Goal: Contribute content: Add original content to the website for others to see

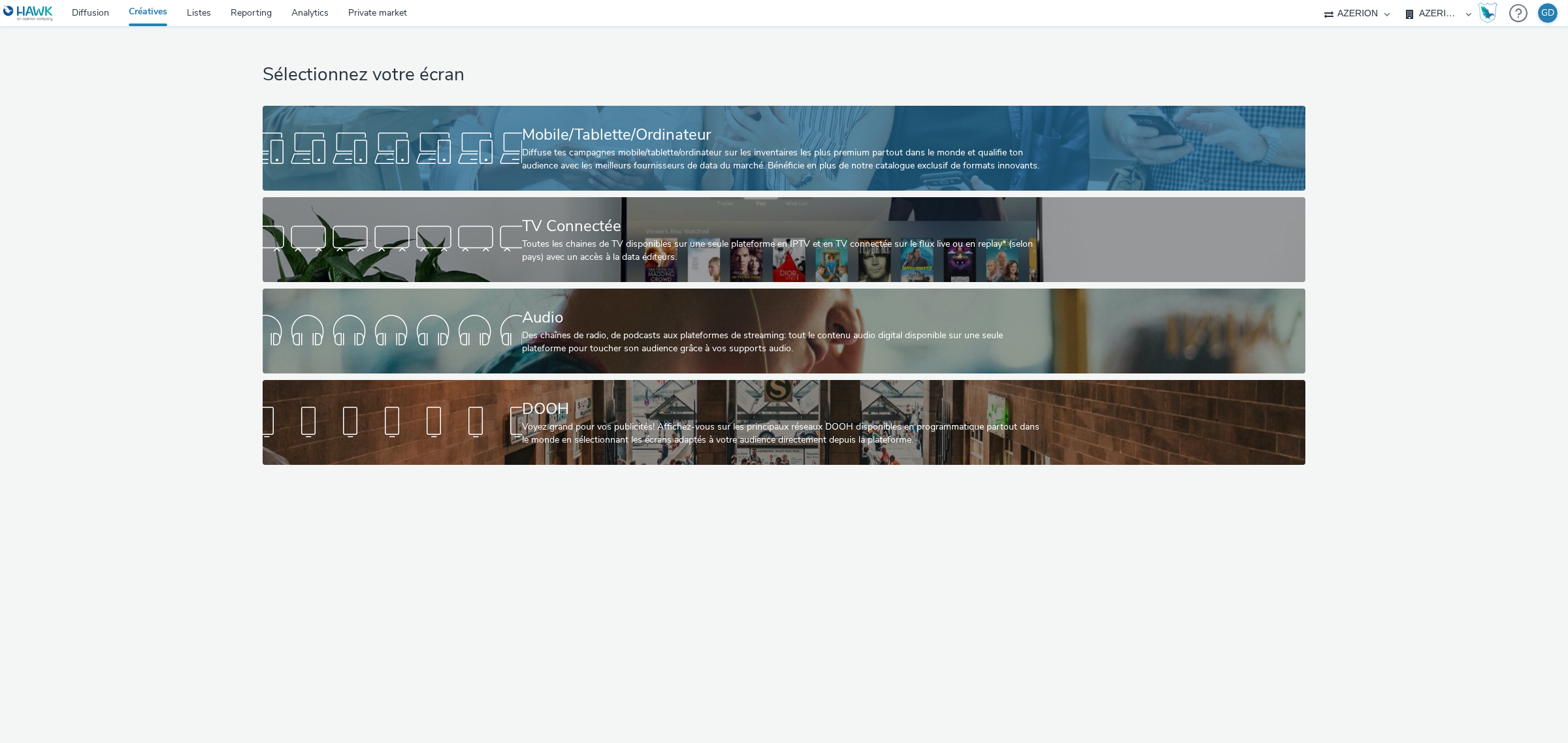
click at [379, 143] on div at bounding box center [392, 148] width 259 height 42
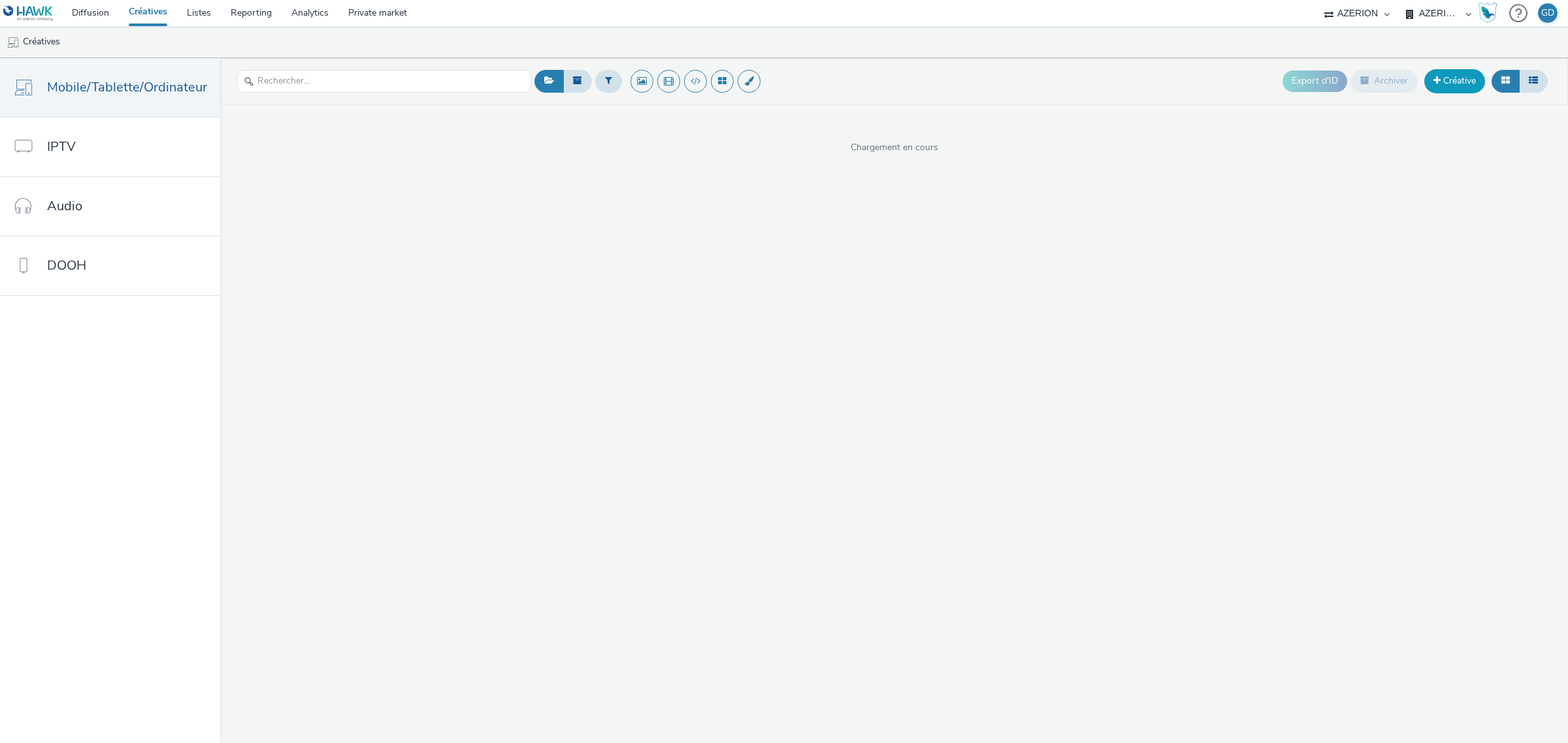
click at [1474, 88] on link "Créative" at bounding box center [1455, 81] width 61 height 24
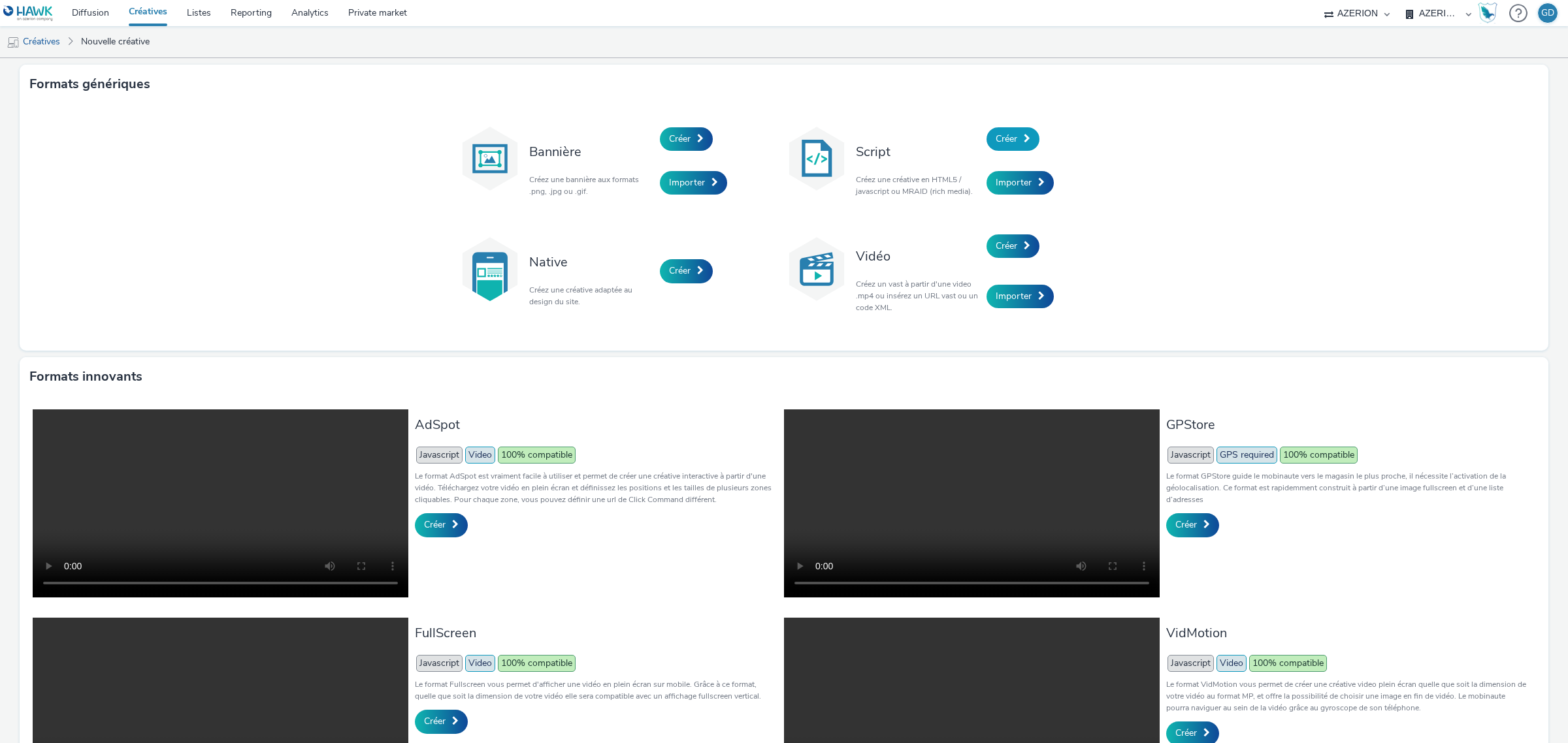
click at [1010, 137] on span "Créer" at bounding box center [1006, 138] width 22 height 13
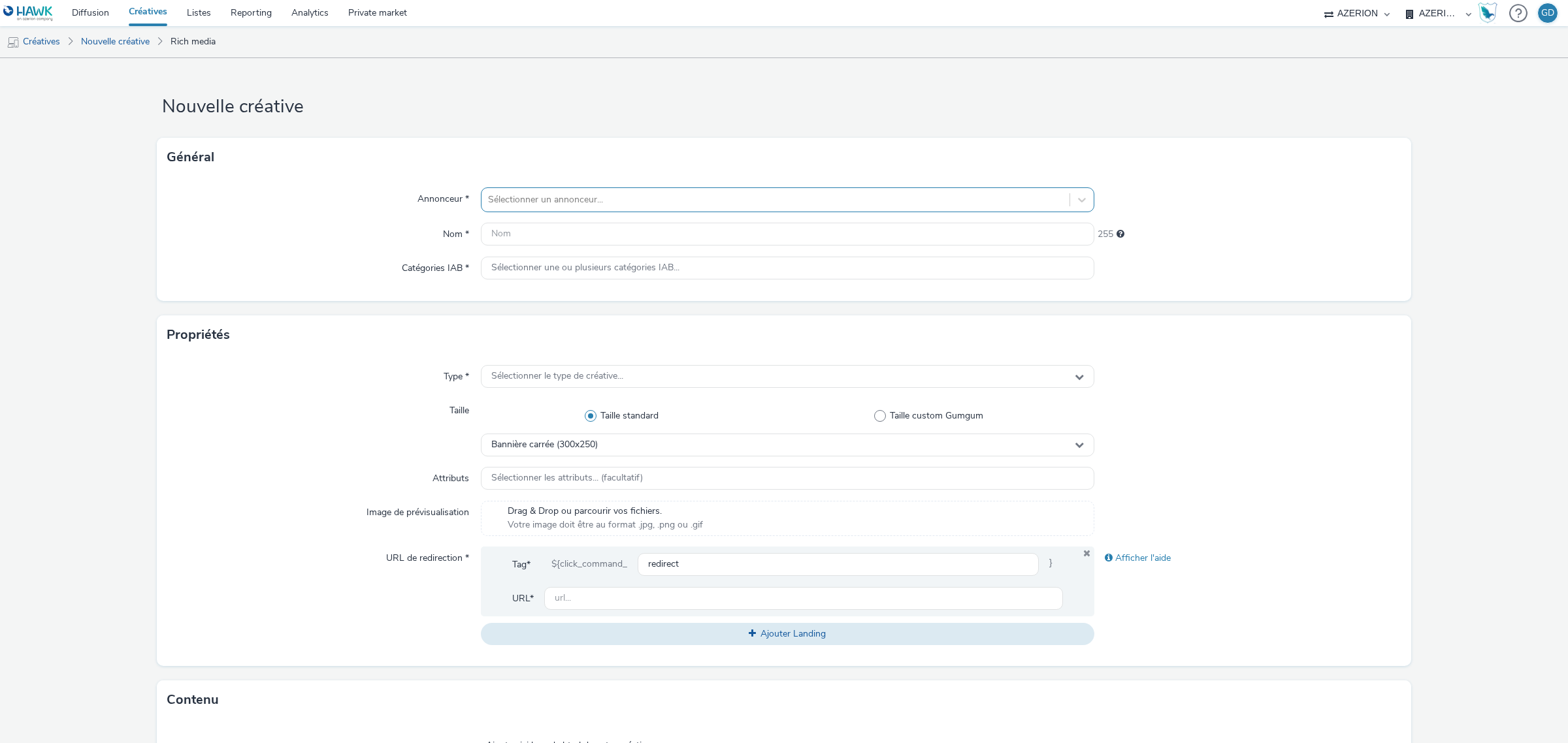
click at [575, 211] on div "Sélectionner un annonceur..." at bounding box center [787, 199] width 614 height 25
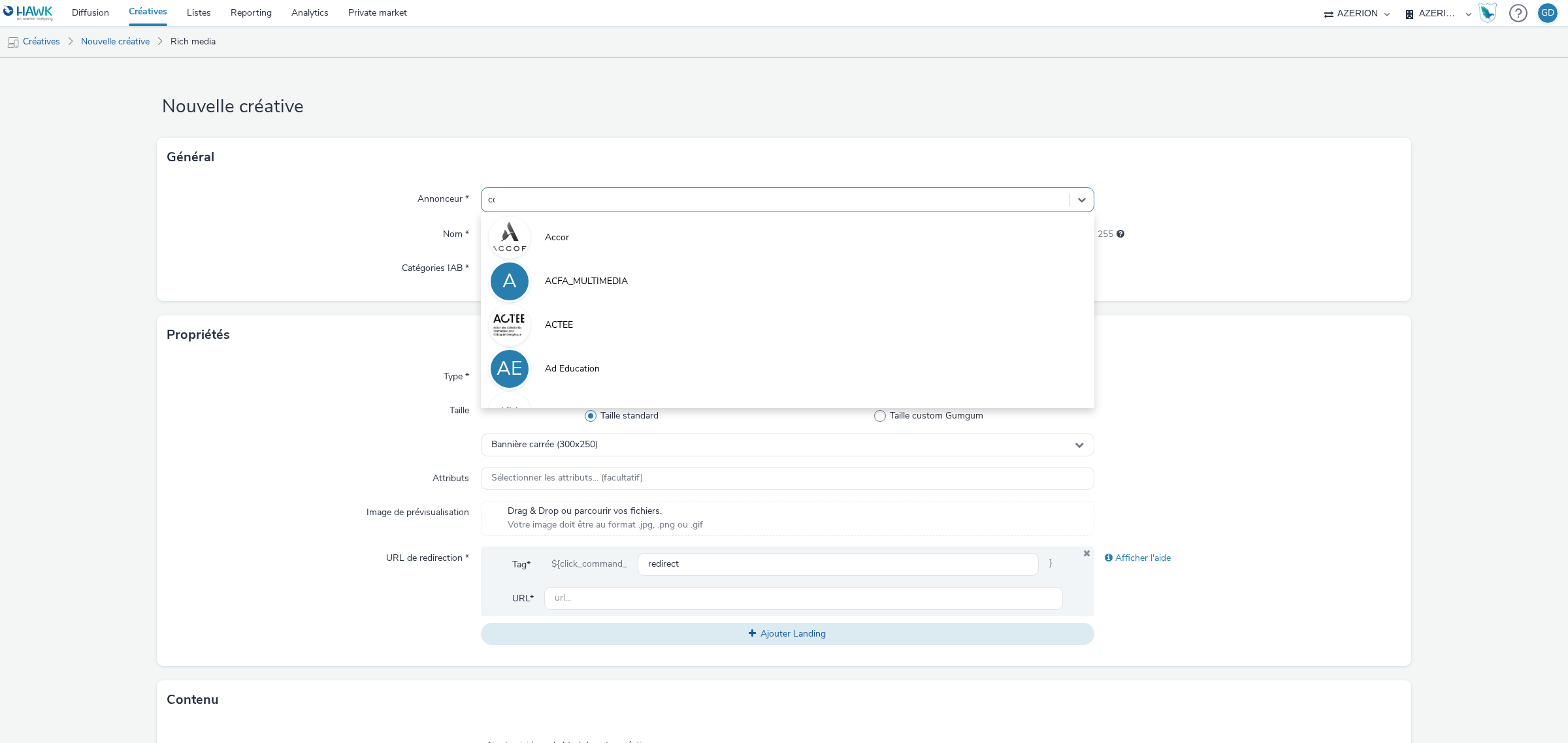
type input "coo"
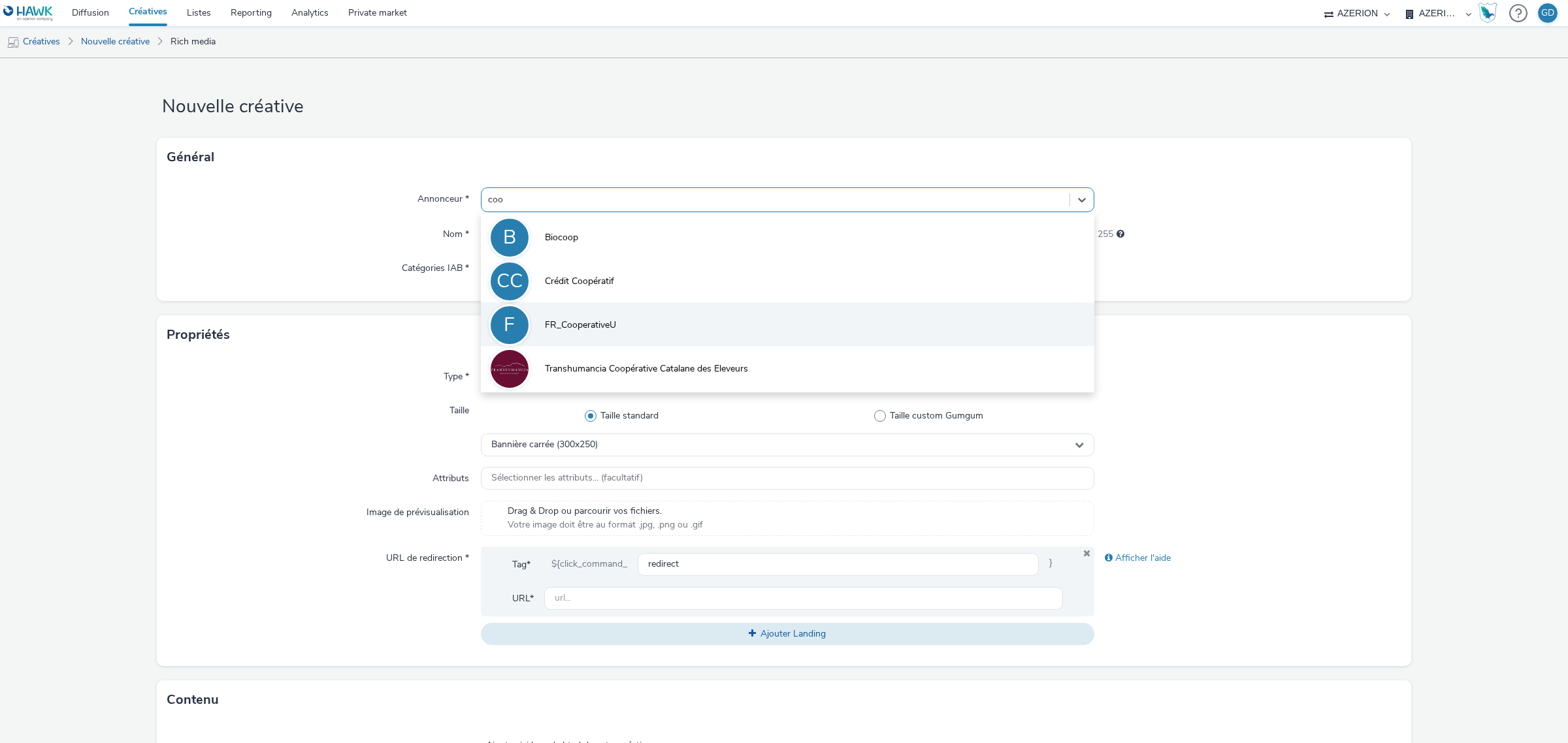
click at [564, 311] on li "F FR_CooperativeU" at bounding box center [787, 324] width 614 height 44
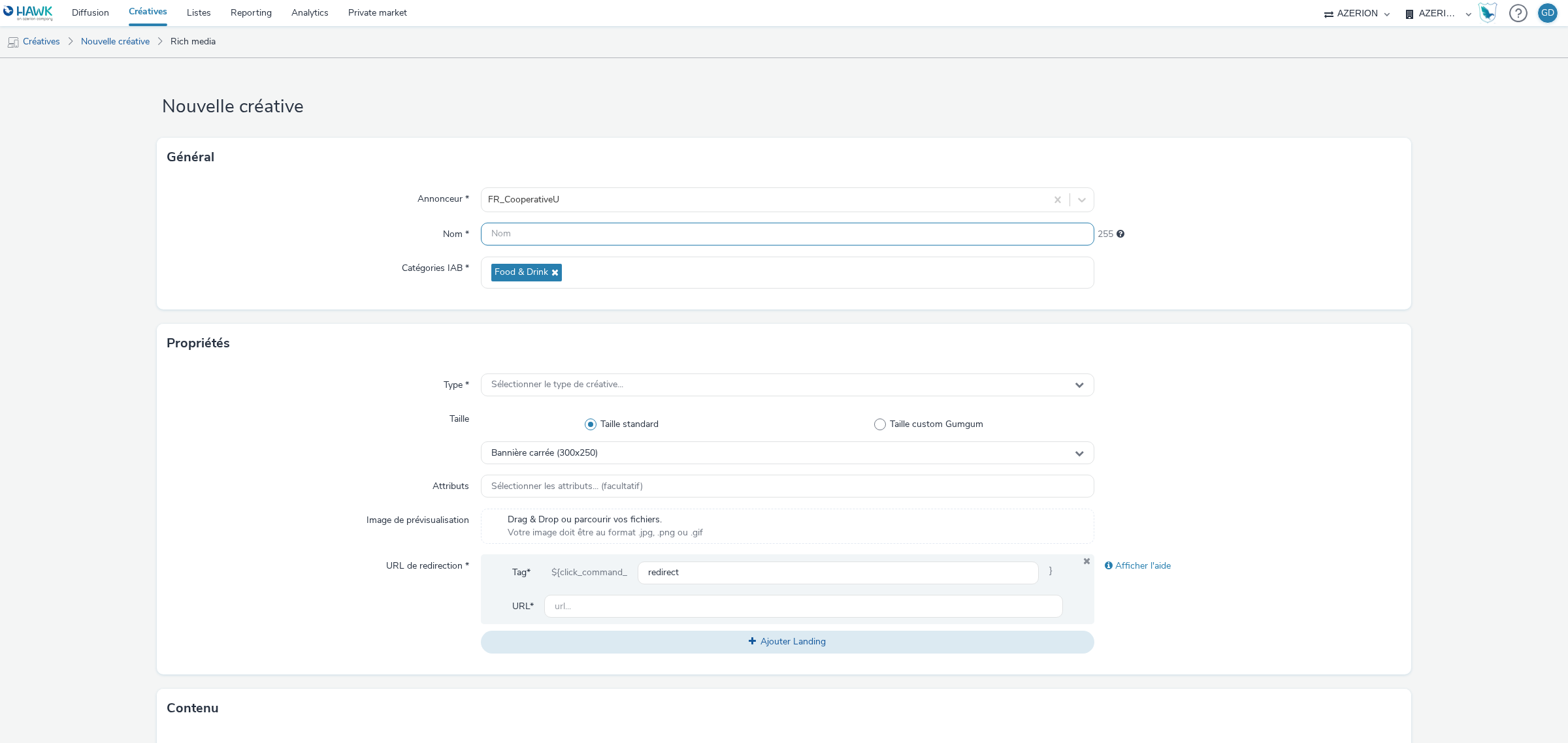
click at [550, 231] on input "text" at bounding box center [787, 234] width 614 height 23
type input "Inter_Pamper_S38"
click at [541, 381] on span "Sélectionner le type de créative..." at bounding box center [557, 385] width 132 height 11
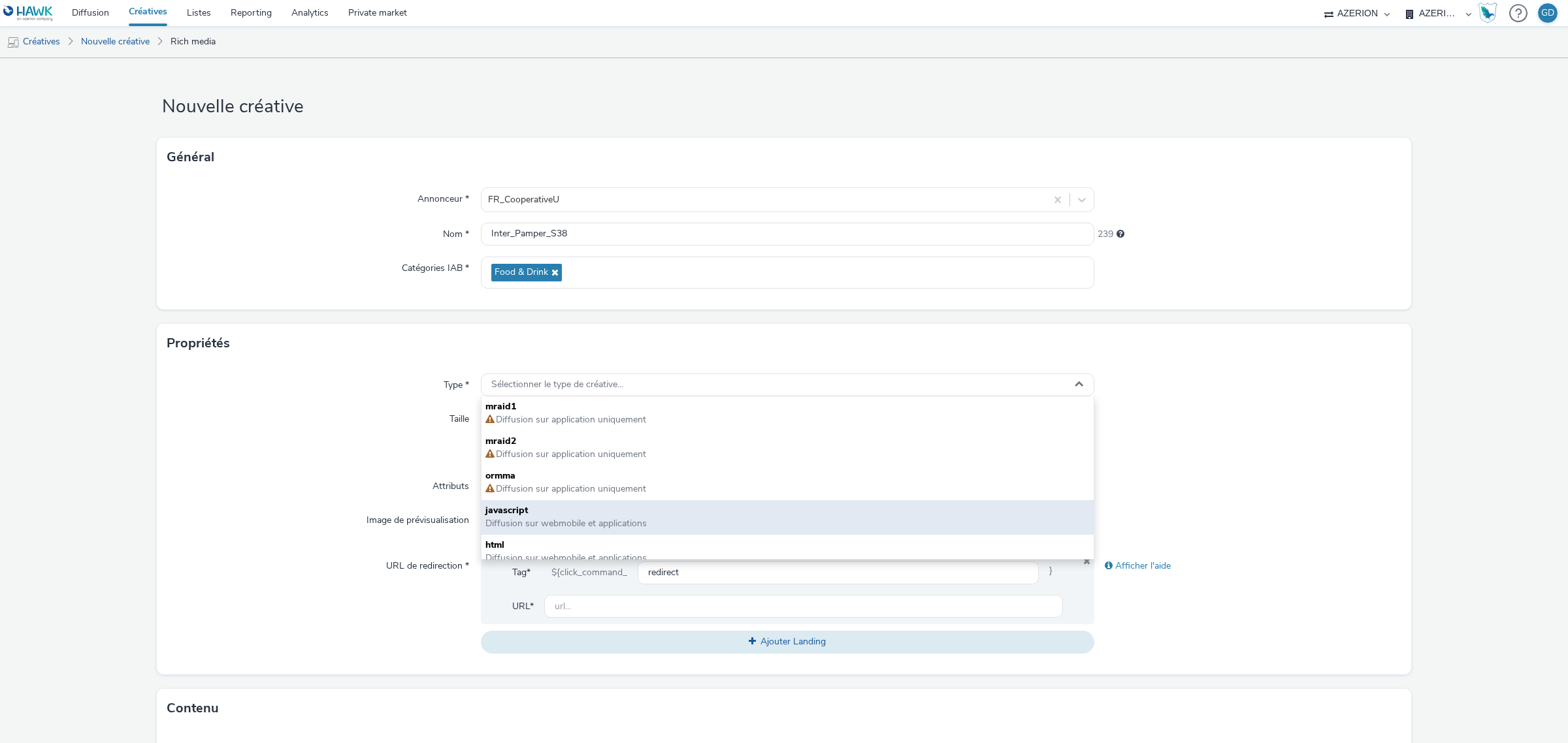
scroll to position [9, 0]
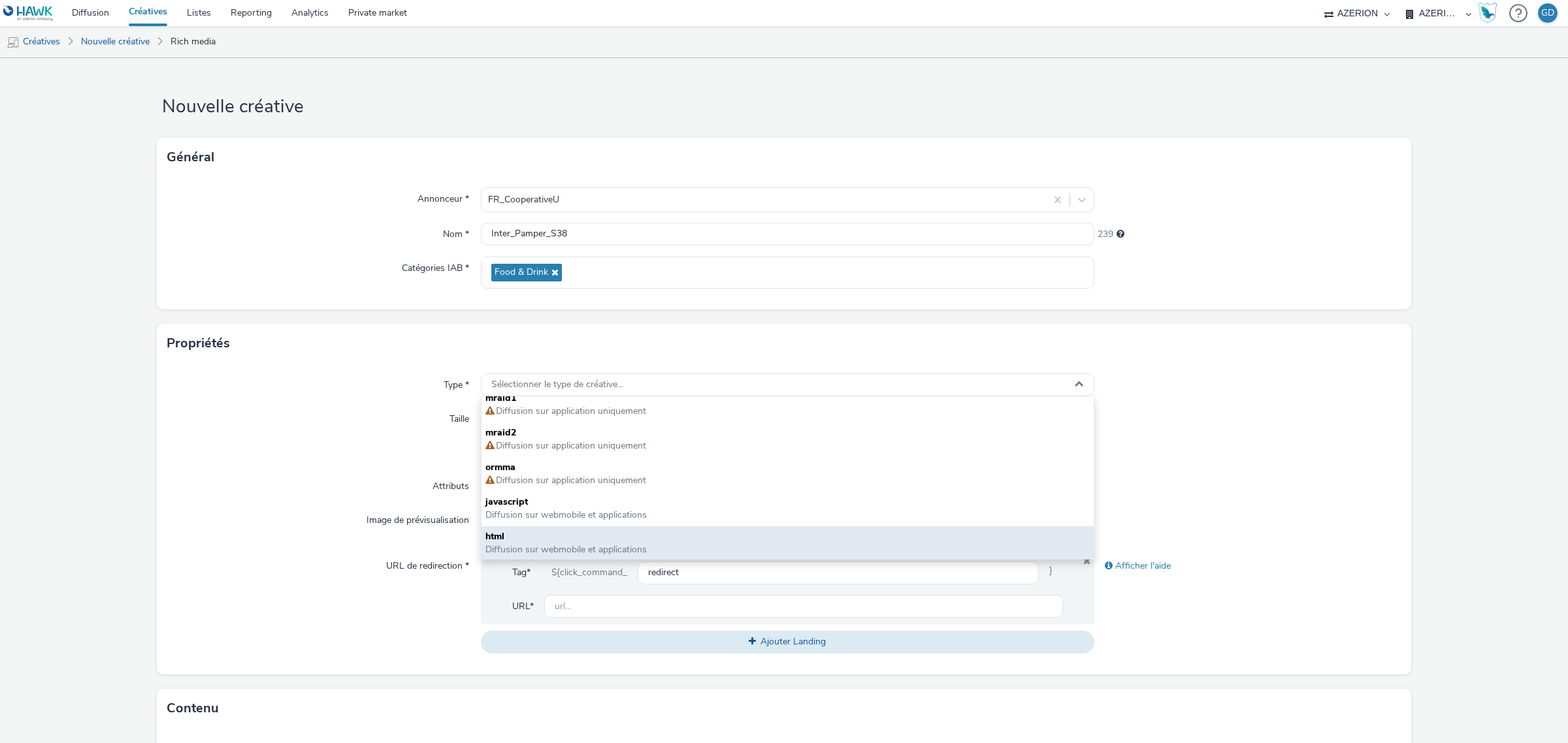
click at [586, 540] on span "html" at bounding box center [787, 536] width 605 height 13
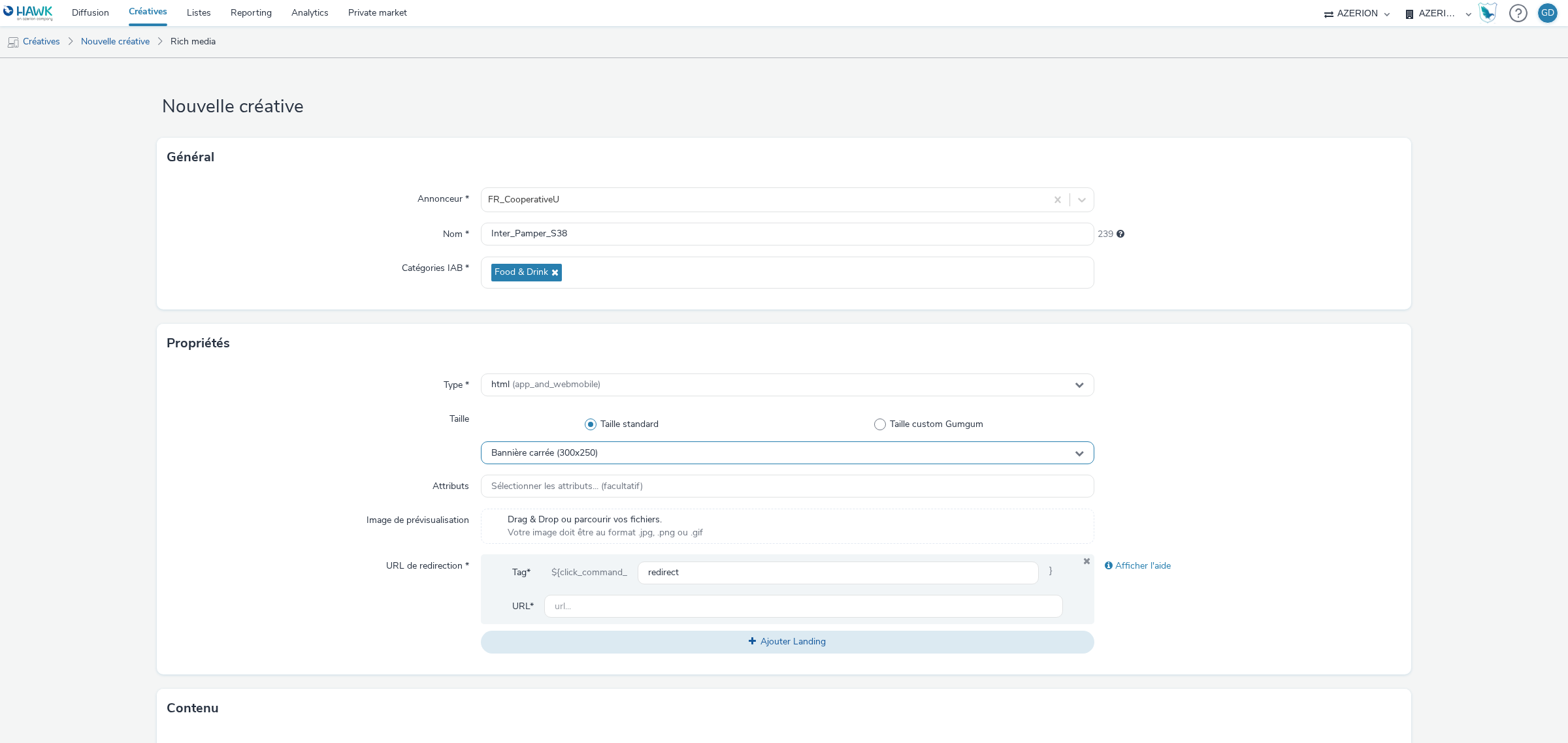
click at [605, 454] on div "Bannière carrée (300x250)" at bounding box center [787, 452] width 614 height 23
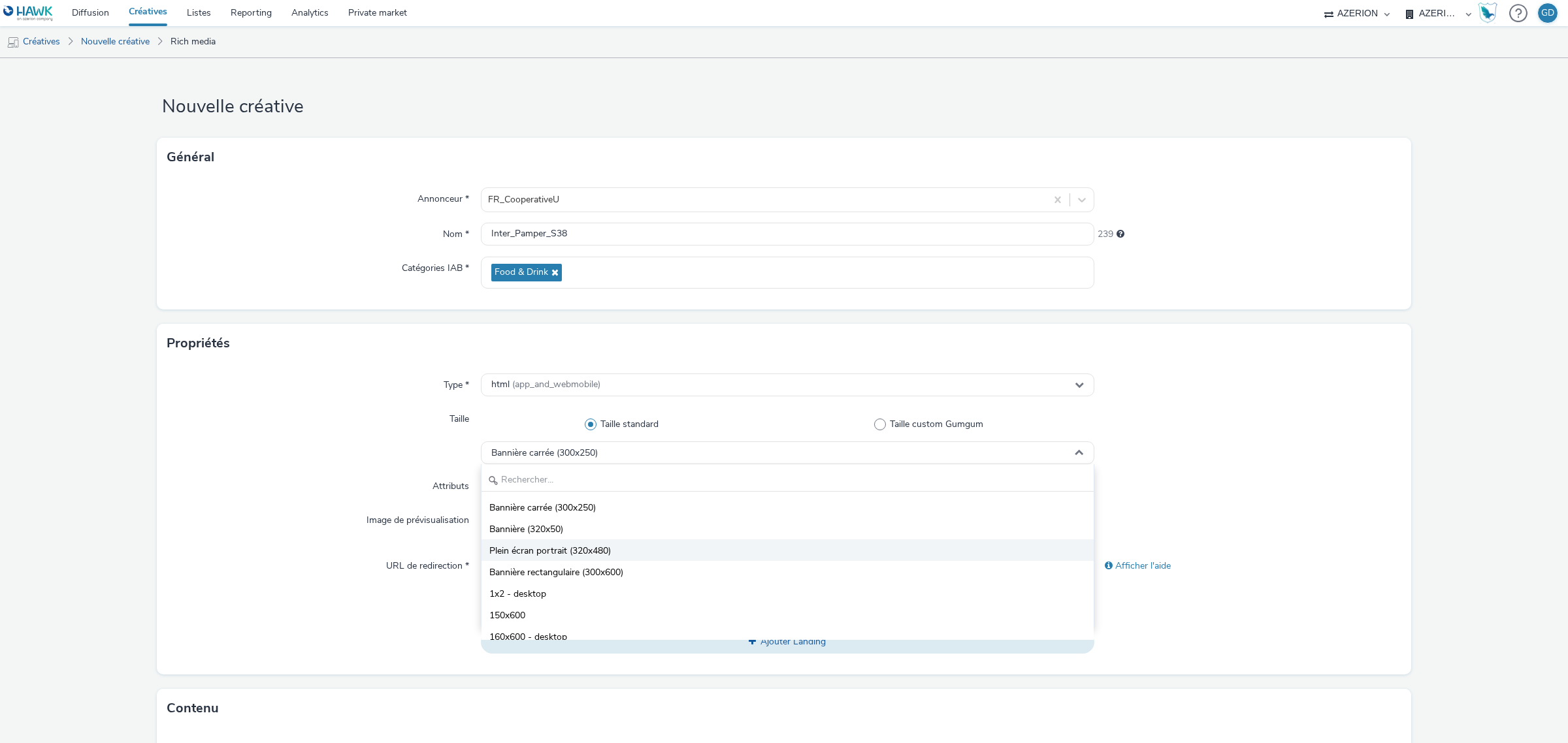
click at [657, 554] on li "Plein écran portrait (320x480)" at bounding box center [786, 551] width 612 height 22
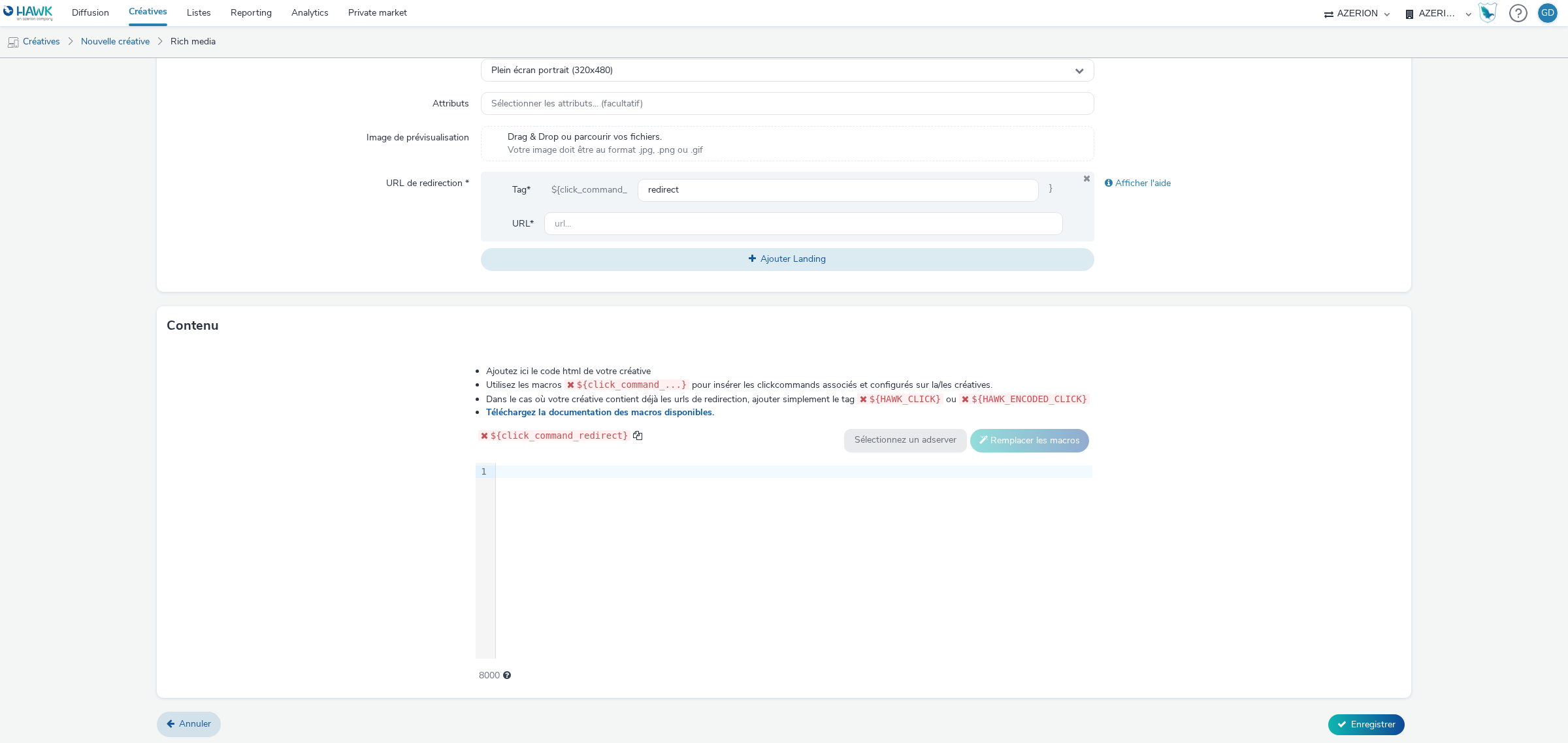
scroll to position [386, 0]
click at [612, 488] on div "9 1 ›" at bounding box center [784, 558] width 618 height 196
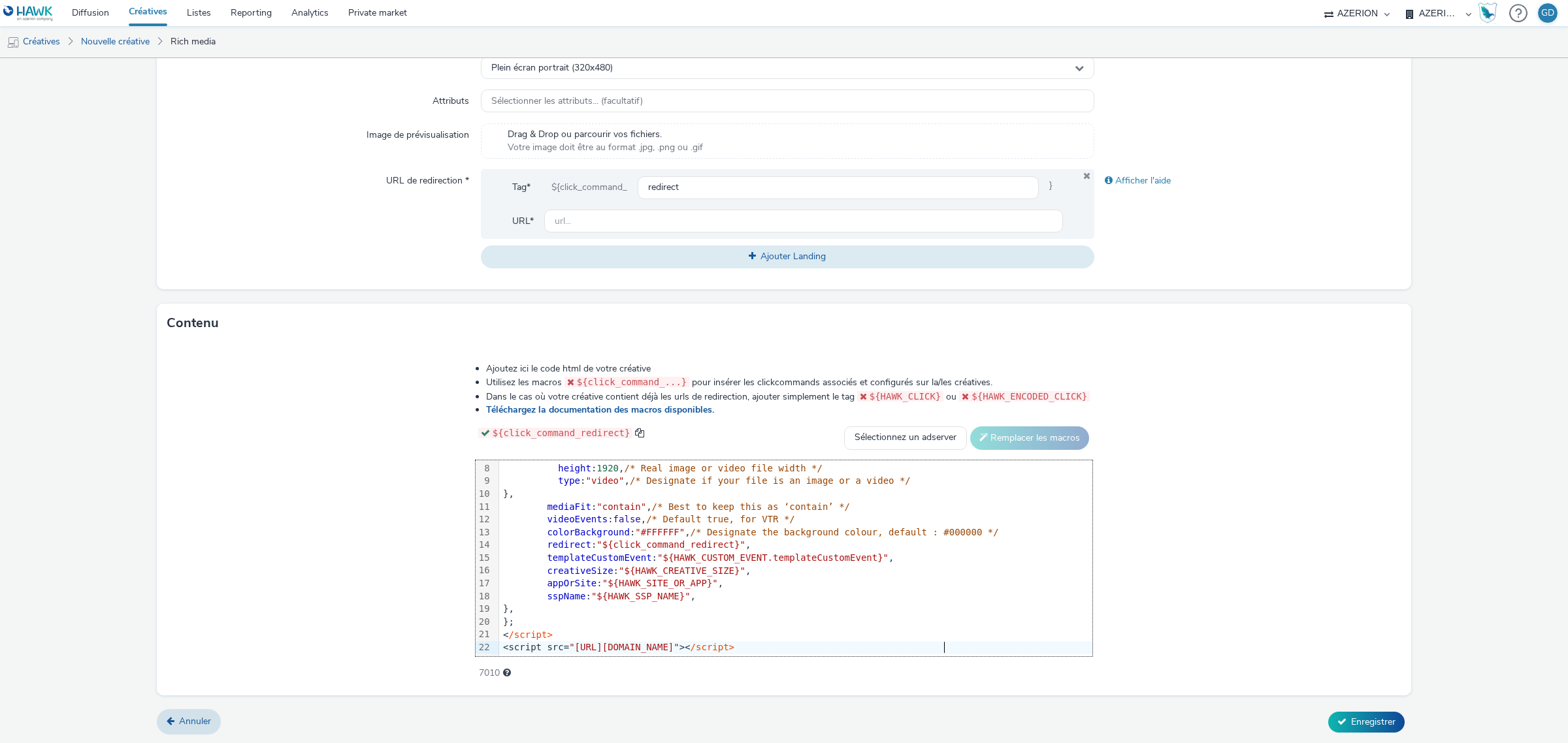
scroll to position [0, 0]
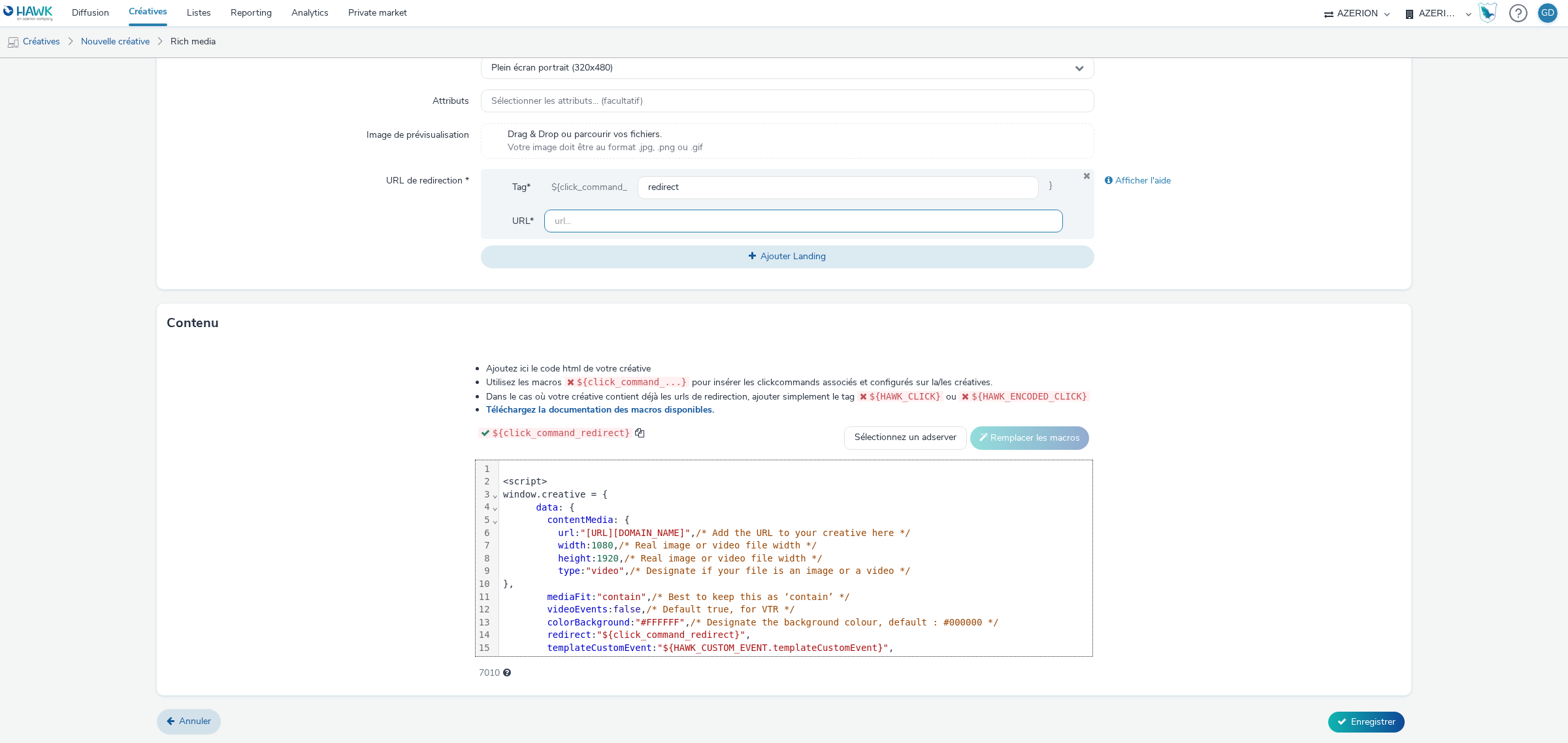
click at [647, 223] on input "text" at bounding box center [803, 221] width 518 height 23
type input "[URL][DOMAIN_NAME]"
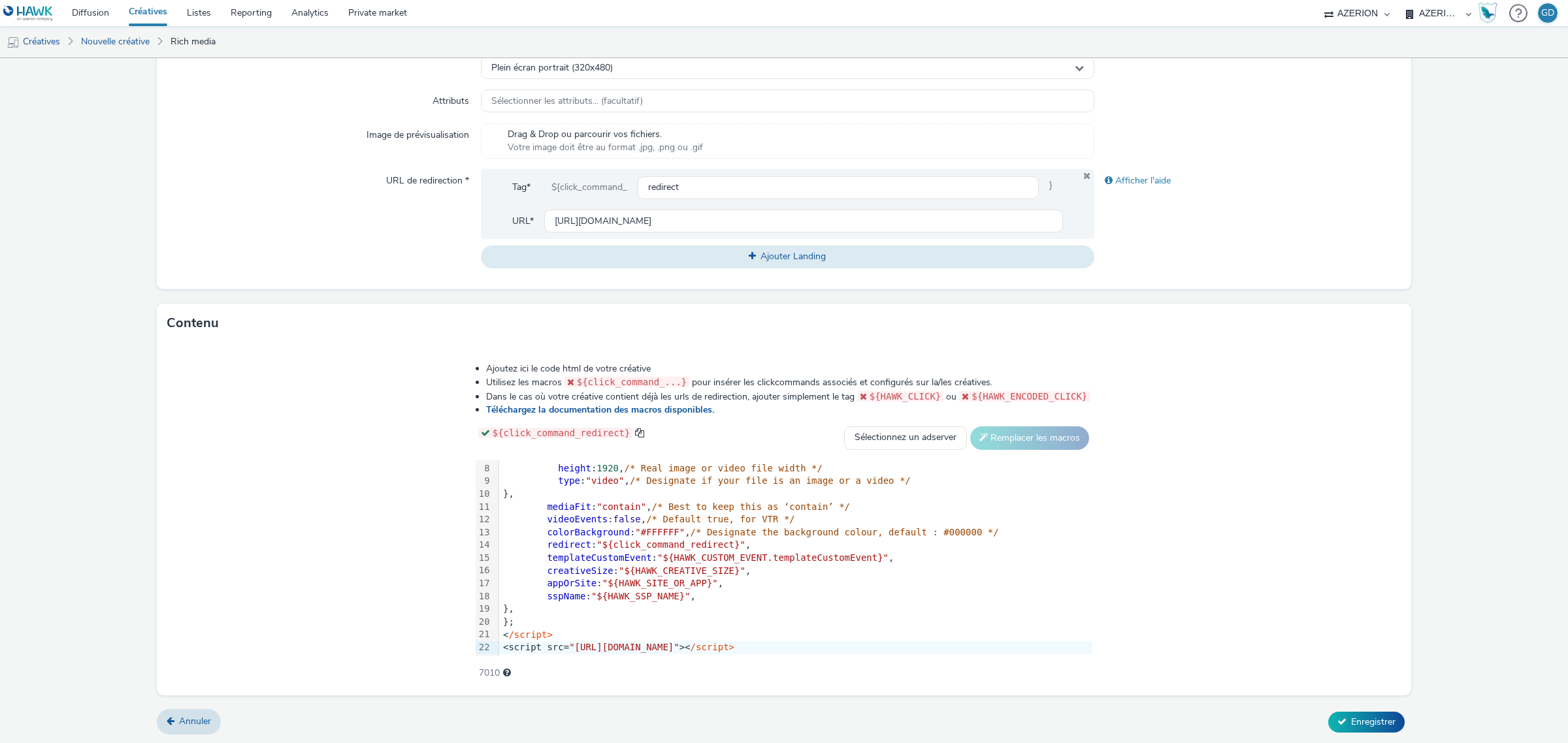
click at [960, 643] on div "<script src= "[URL][DOMAIN_NAME]" >< /script>" at bounding box center [795, 647] width 593 height 13
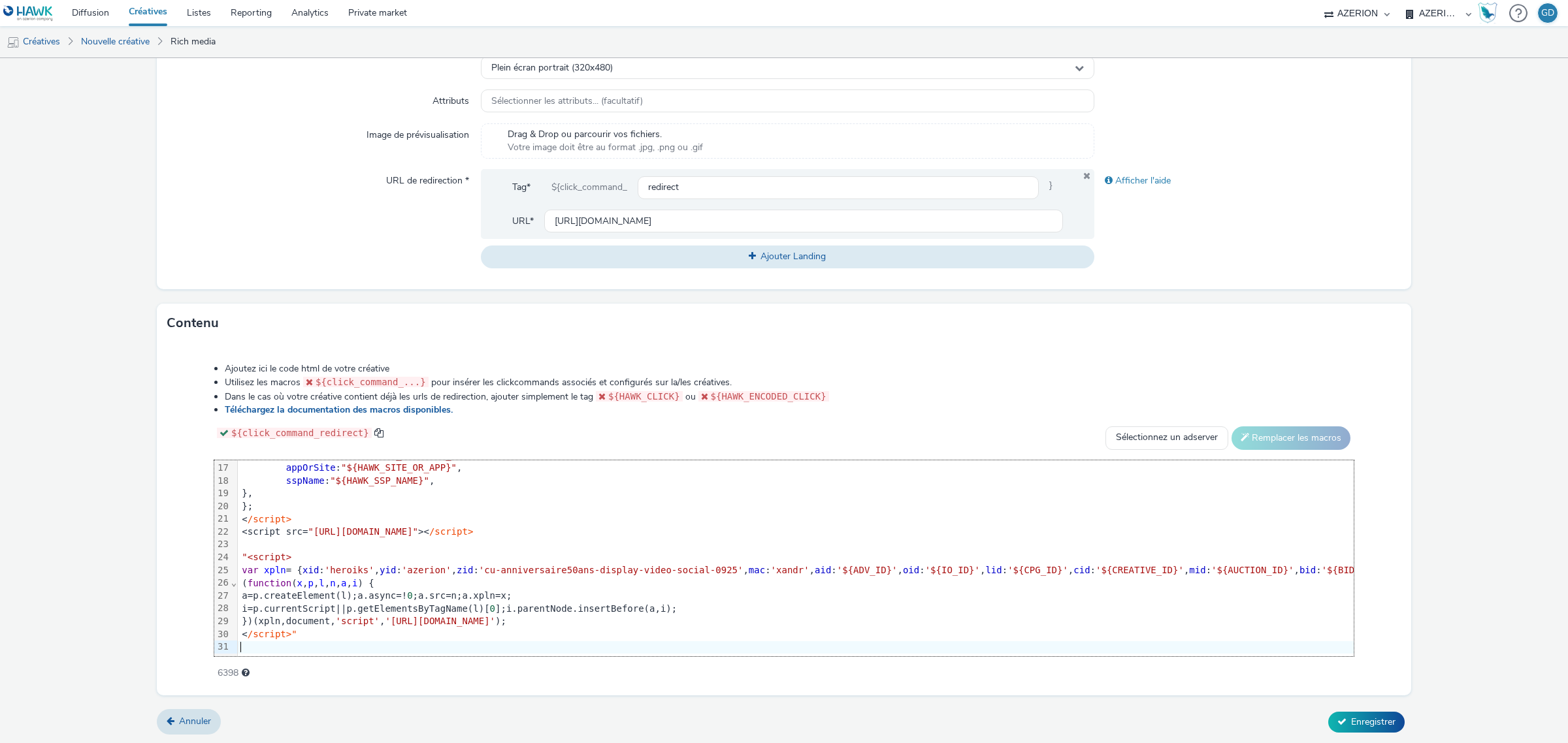
scroll to position [0, 0]
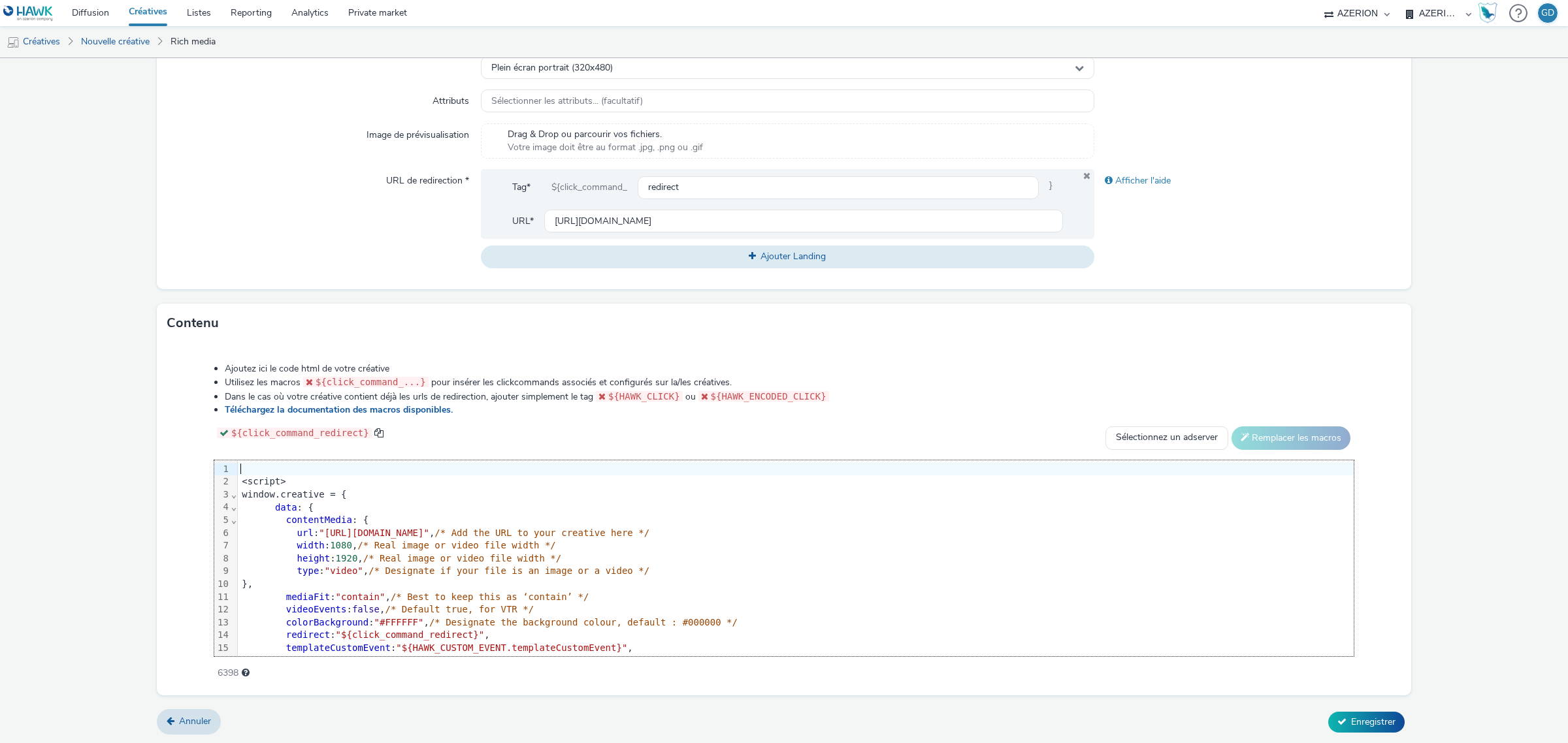
click at [249, 468] on div at bounding box center [1210, 469] width 1944 height 13
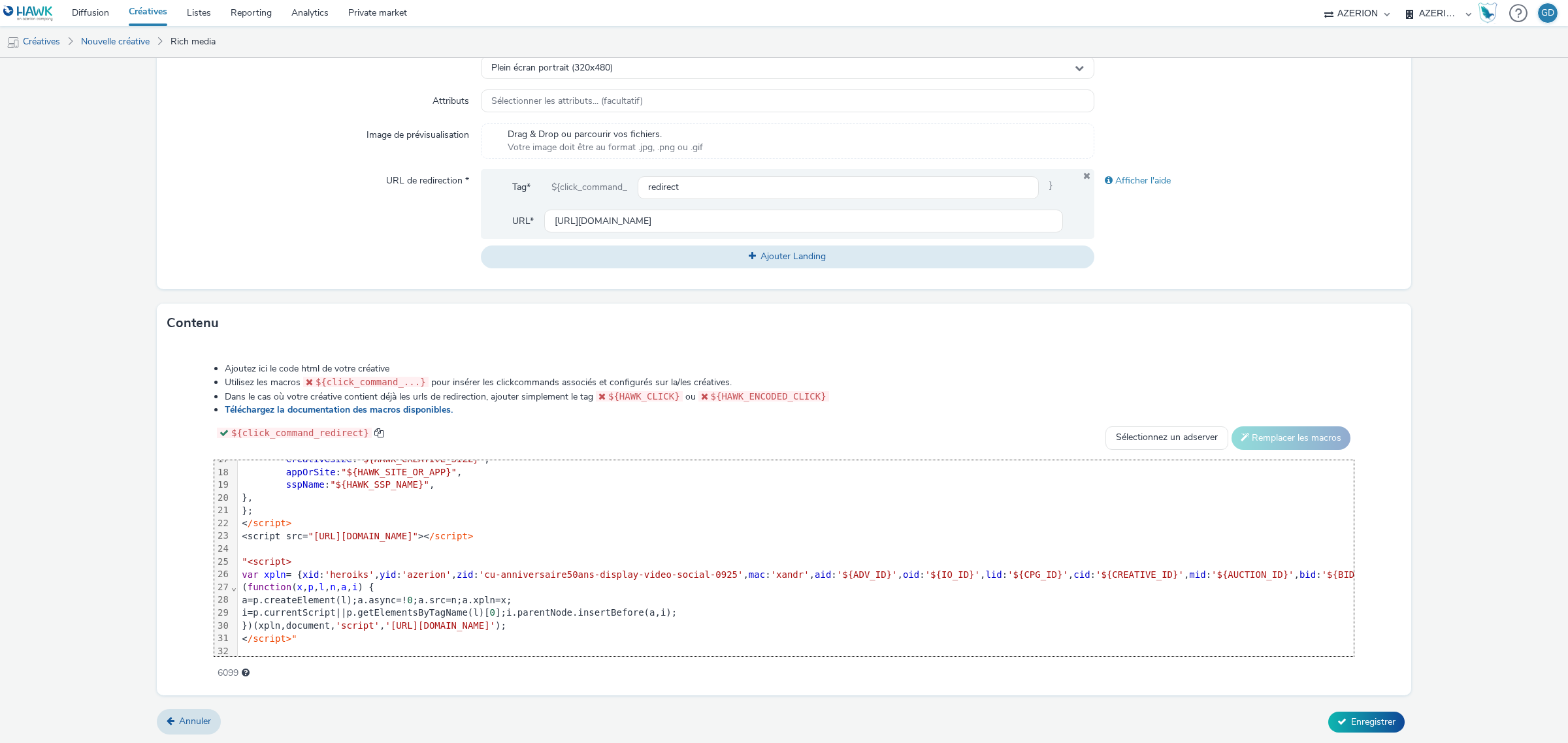
scroll to position [231, 0]
click at [384, 643] on div "<IMG SRC= "https://ad.doubleclick.net/ddm/trackimp/N1237753.3898982AZERION/B341…" at bounding box center [1210, 449] width 1944 height 415
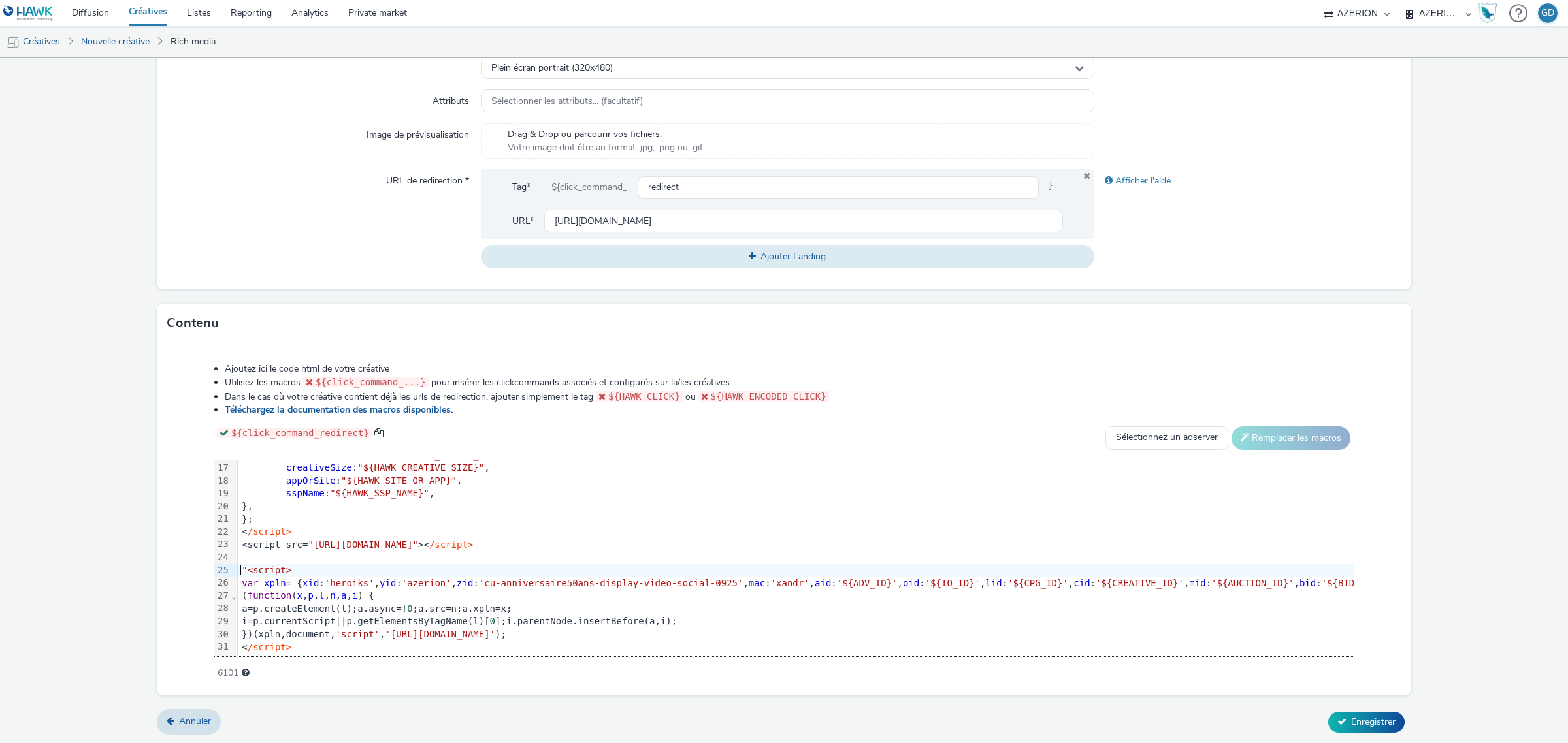
click at [242, 565] on span ""<script>" at bounding box center [266, 570] width 50 height 11
click at [706, 564] on div ""<script>" at bounding box center [1210, 570] width 1944 height 13
click at [1389, 716] on button "Enregistrer" at bounding box center [1367, 721] width 77 height 21
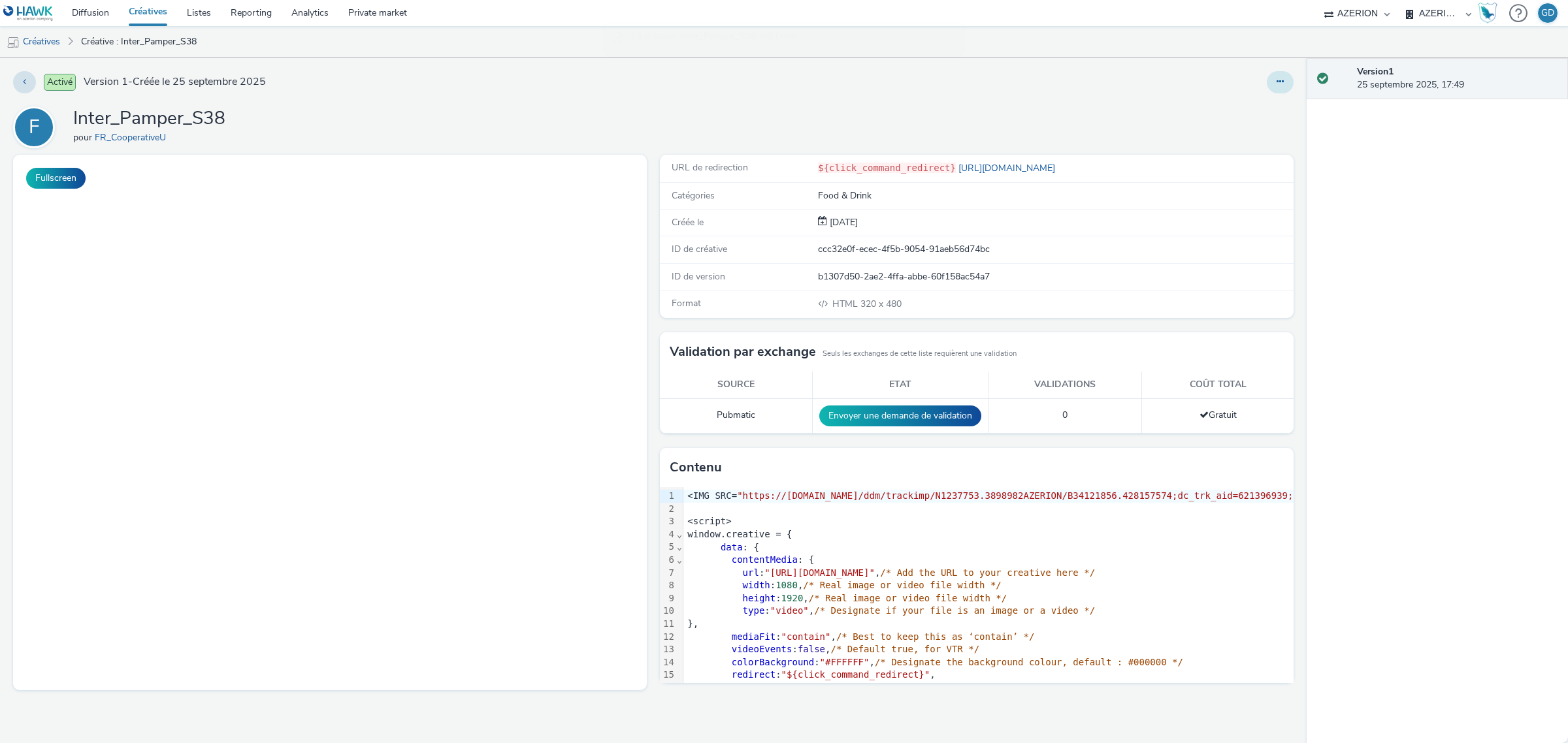
click at [1274, 83] on button at bounding box center [1279, 82] width 27 height 23
click at [1235, 108] on link "Modifier" at bounding box center [1245, 108] width 98 height 27
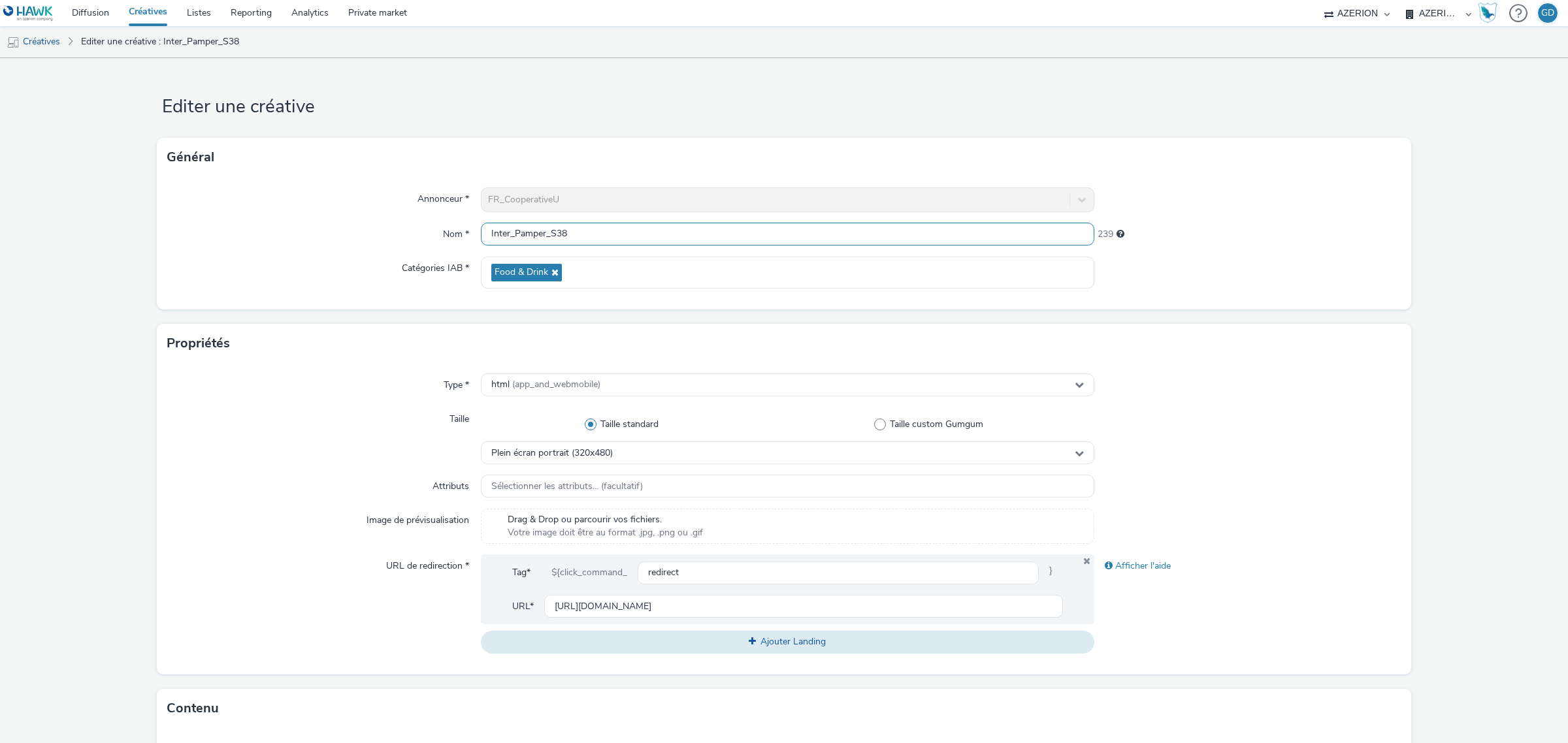
click at [600, 231] on input "Inter_Pamper_S38" at bounding box center [787, 234] width 614 height 23
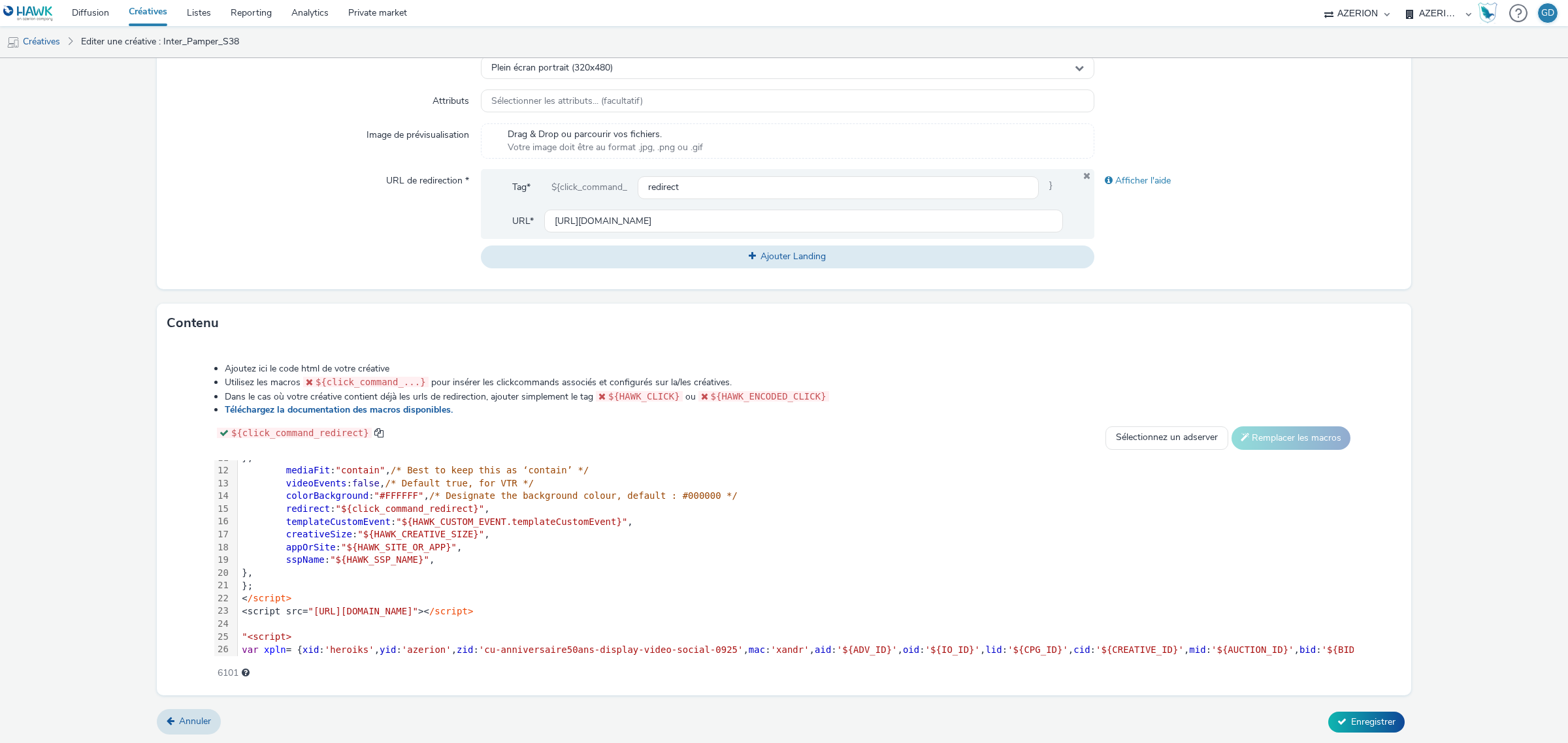
scroll to position [218, 0]
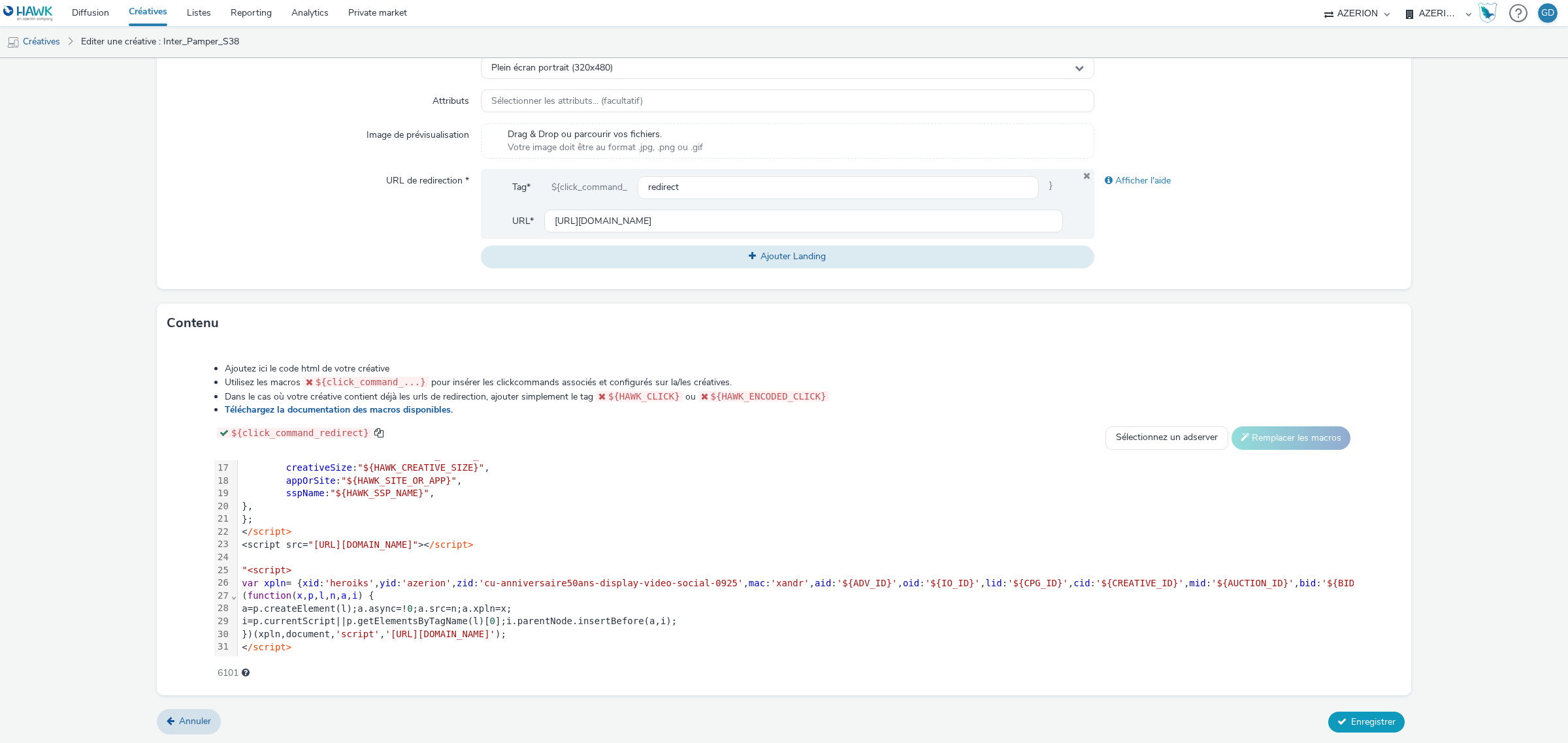
type input "Inter_Pamper_S40"
click at [1351, 719] on span "Enregistrer" at bounding box center [1373, 721] width 44 height 13
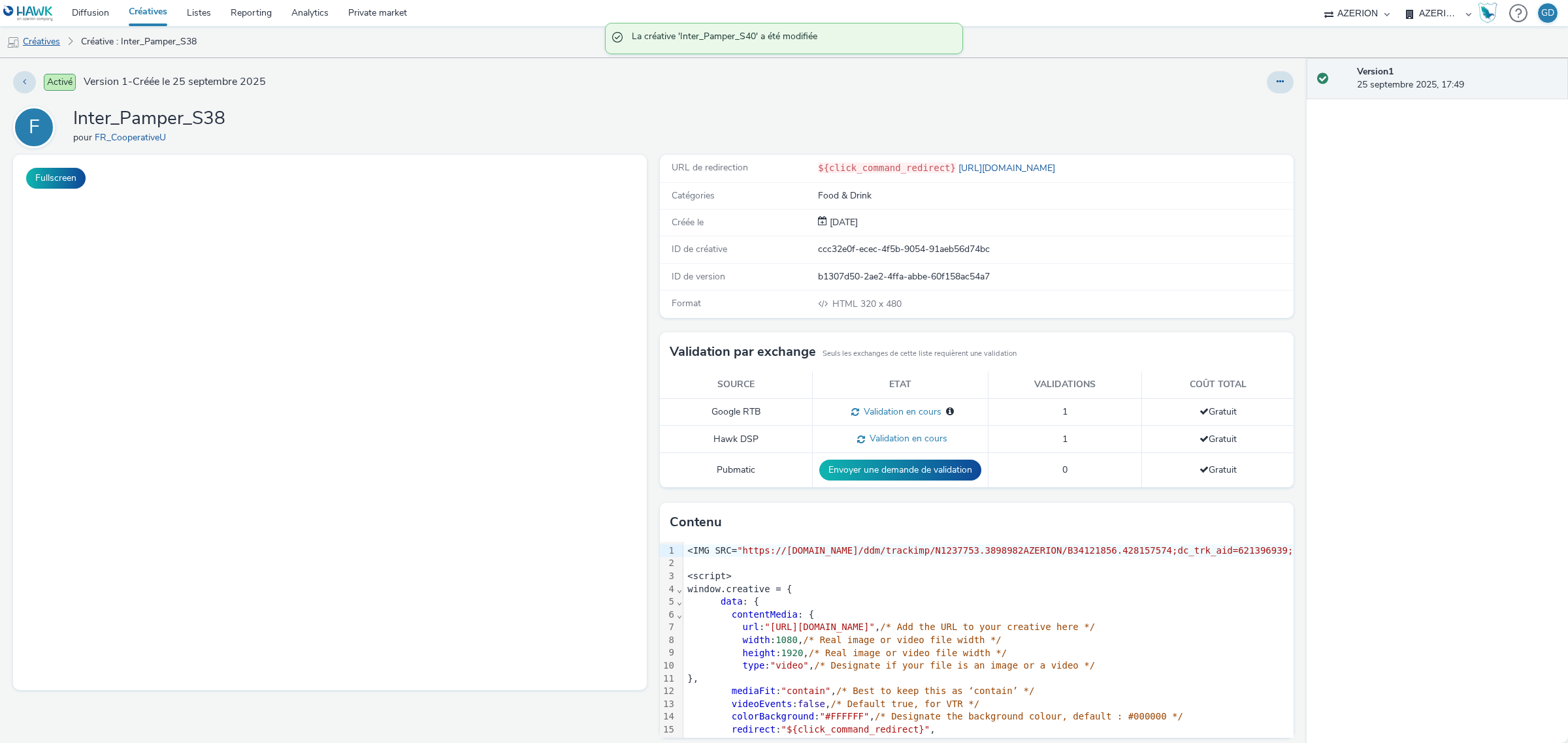
click at [286, 123] on div "F Inter_Pamper_S38 pour FR_CooperativeU" at bounding box center [653, 127] width 1280 height 42
click at [38, 31] on link "Créatives" at bounding box center [33, 42] width 67 height 31
click at [39, 40] on link "Créatives" at bounding box center [33, 42] width 67 height 31
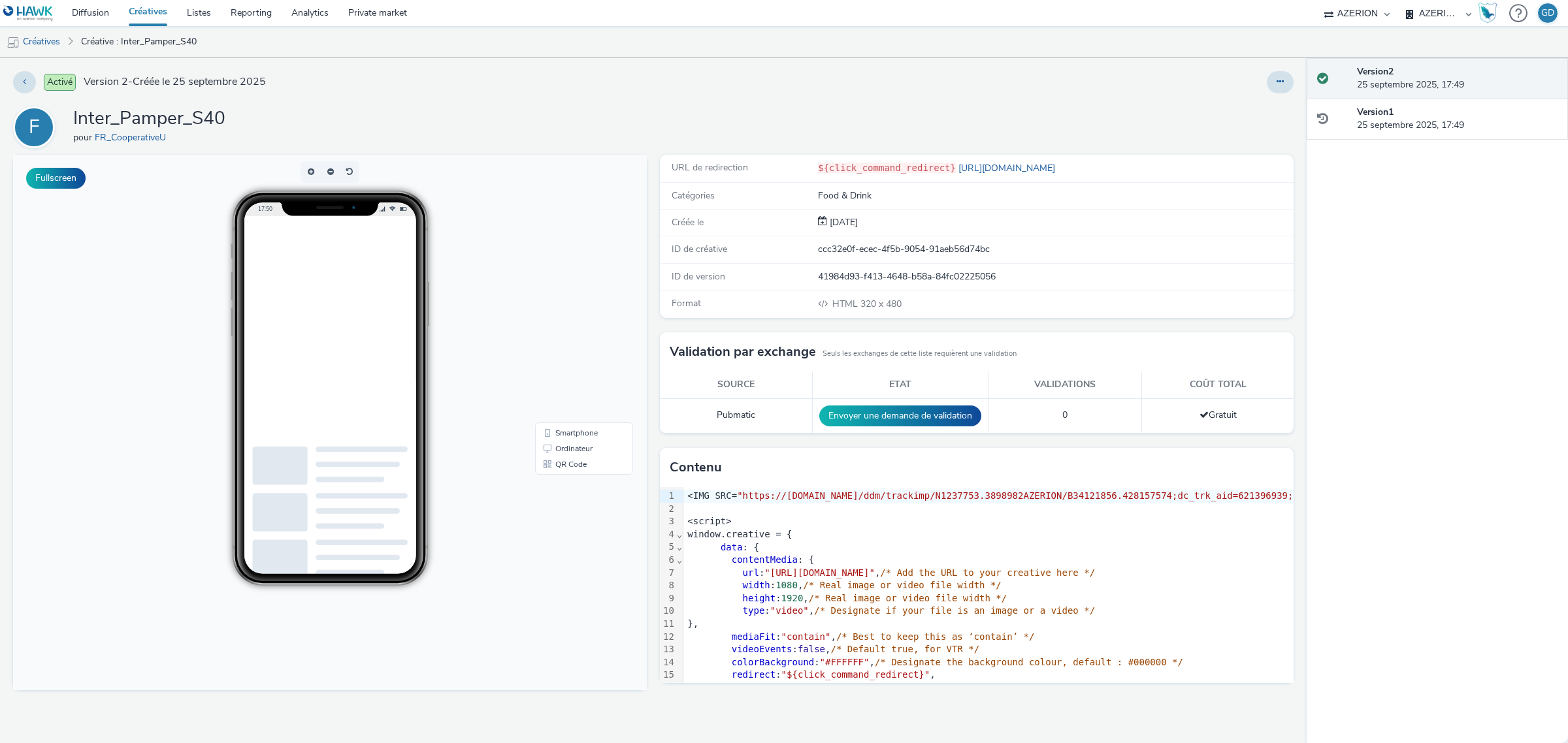
click at [137, 13] on link "Créatives" at bounding box center [147, 13] width 58 height 27
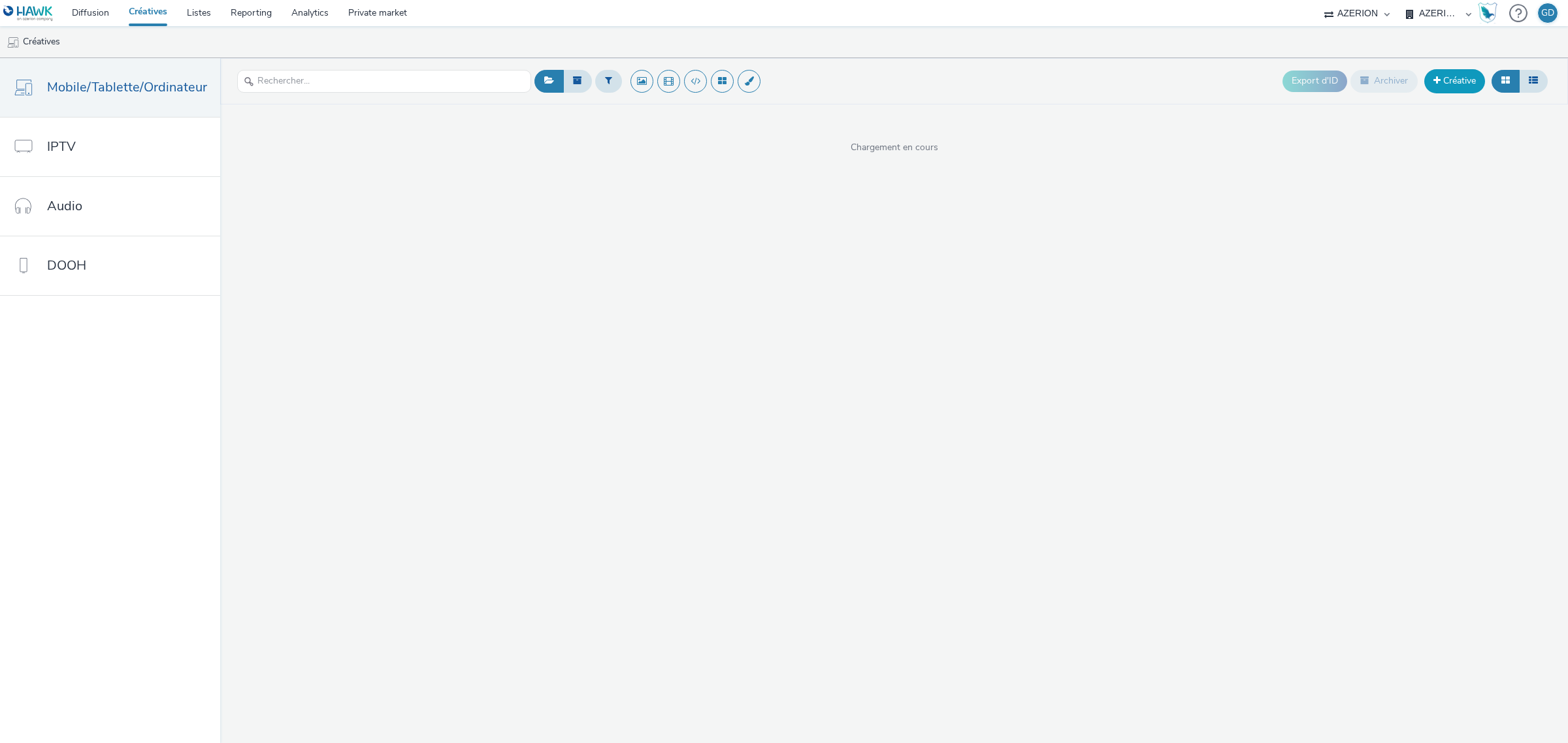
click at [1449, 87] on link "Créative" at bounding box center [1455, 81] width 61 height 24
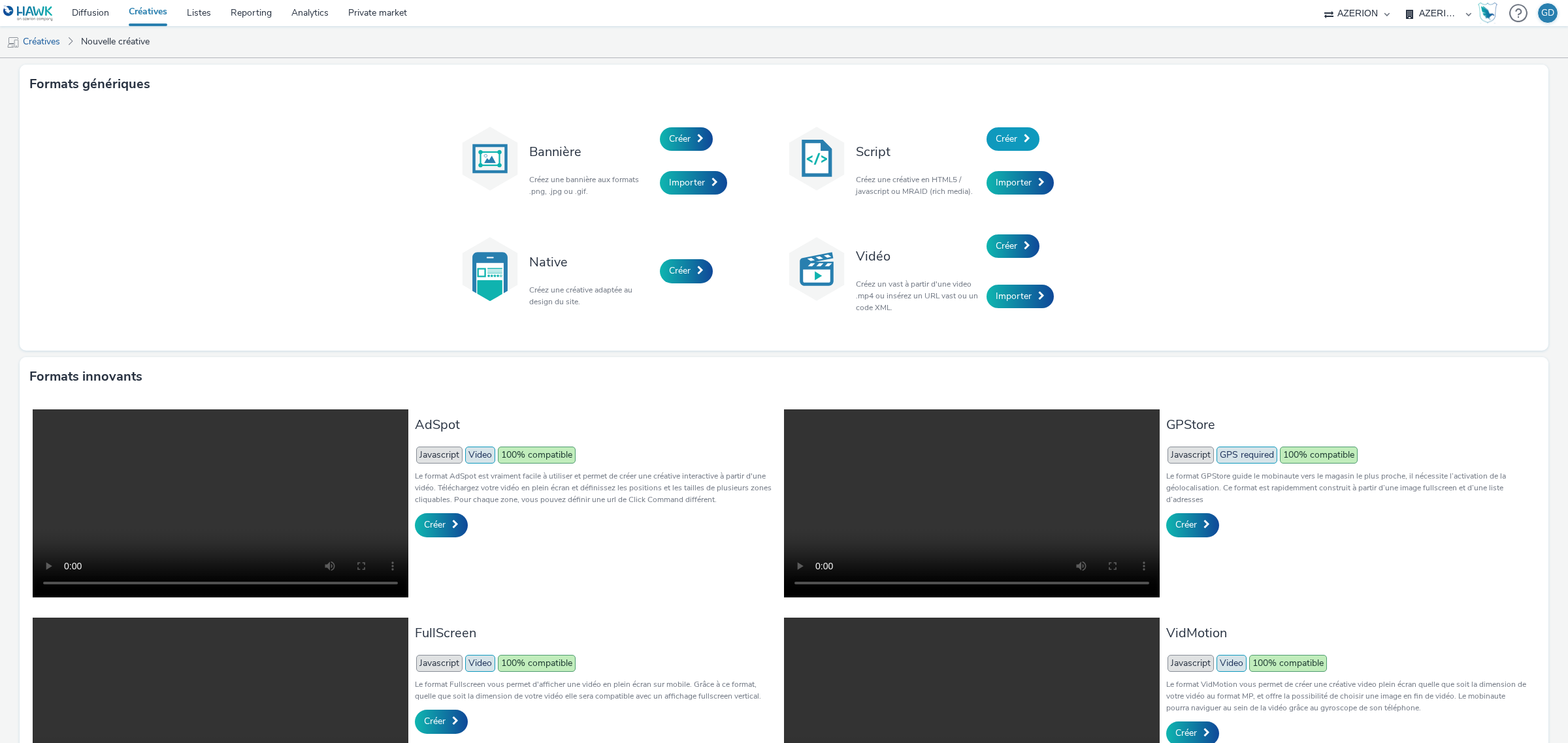
click at [1000, 142] on span "Créer" at bounding box center [1006, 138] width 22 height 13
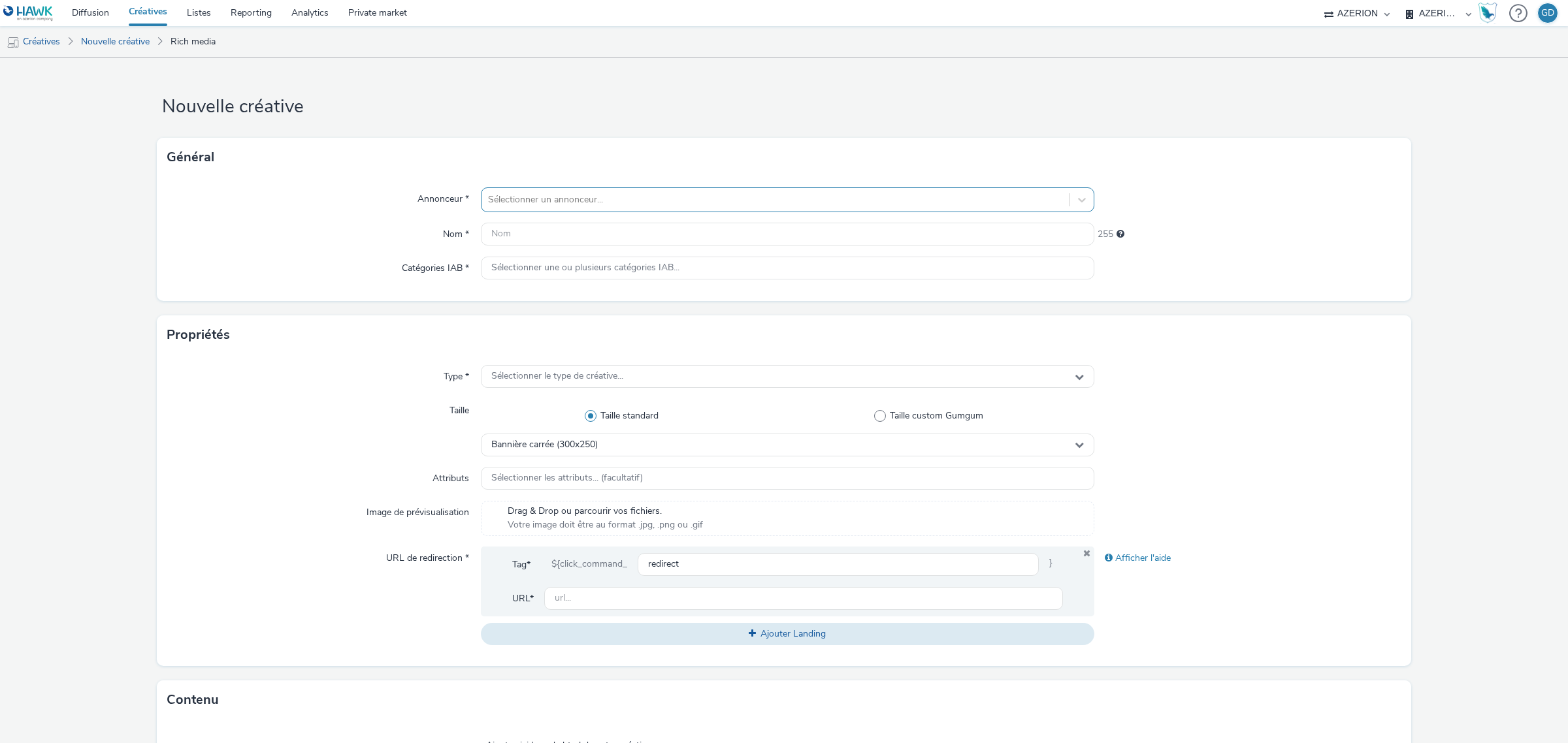
click at [583, 212] on div "Sélectionner un annonceur..." at bounding box center [787, 199] width 614 height 25
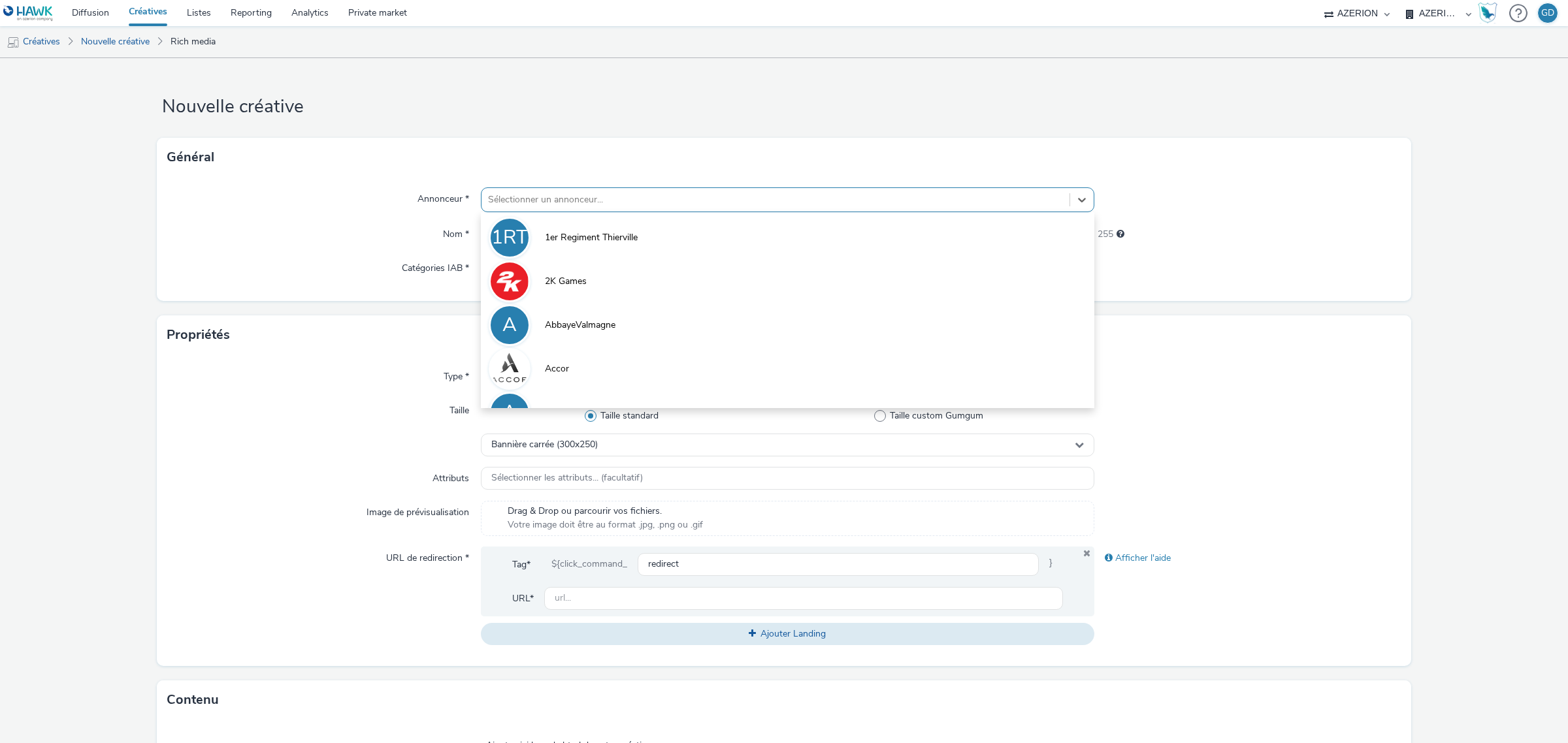
click at [438, 230] on label "Nom *" at bounding box center [456, 232] width 36 height 19
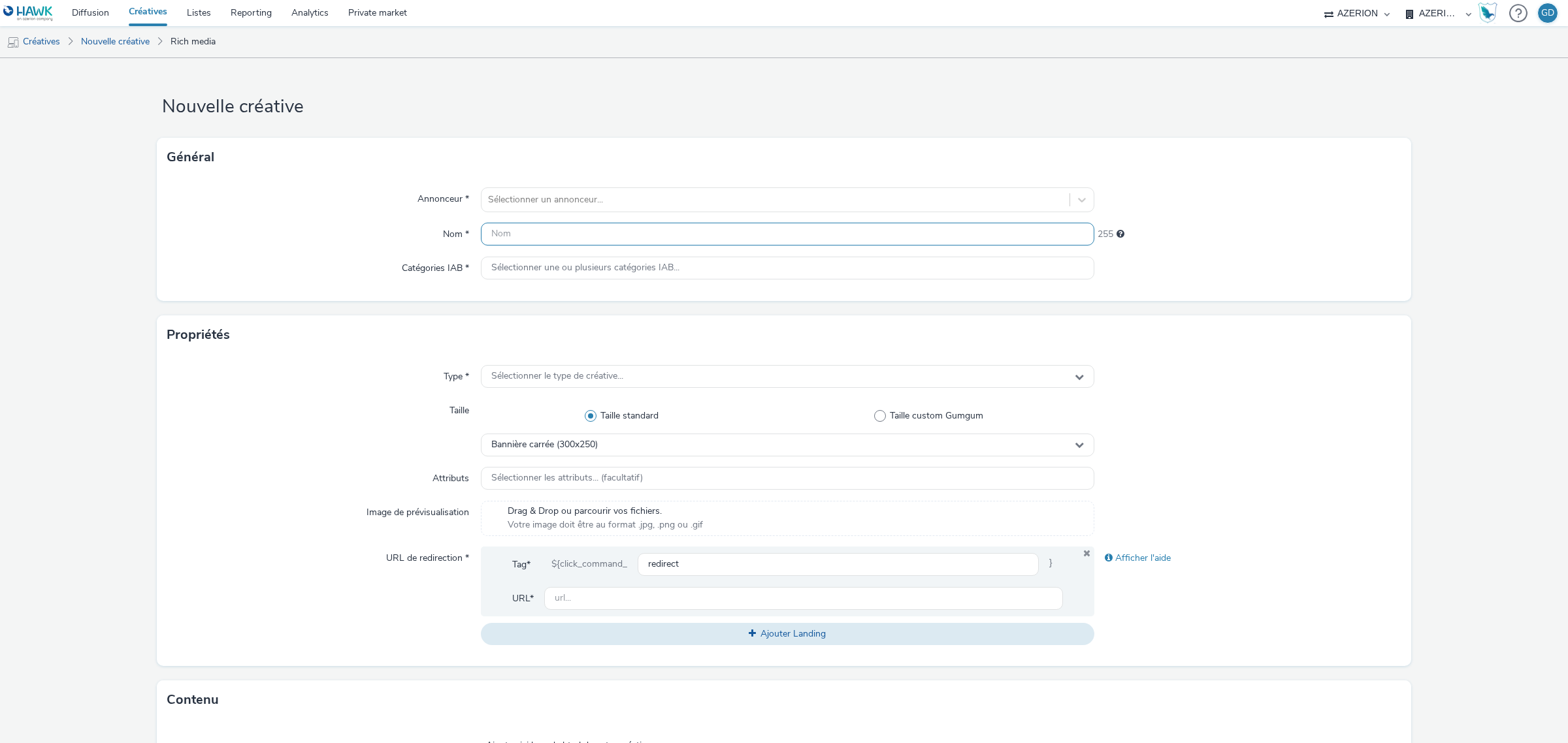
click at [560, 226] on input "text" at bounding box center [787, 234] width 614 height 23
type input "Inter_"
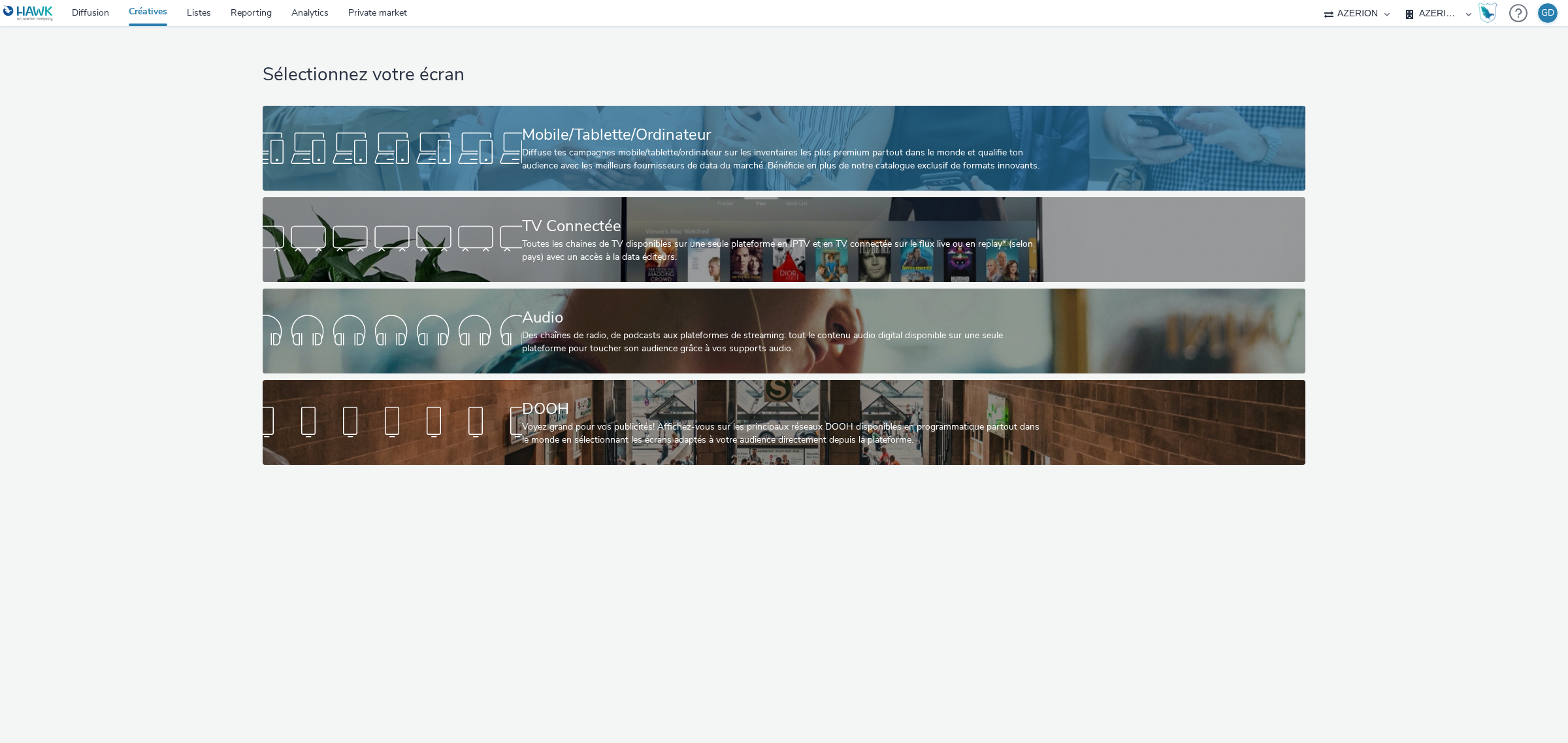
click at [624, 148] on div "Diffuse tes campagnes mobile/tablette/ordinateur sur les inventaires les plus p…" at bounding box center [782, 159] width 518 height 27
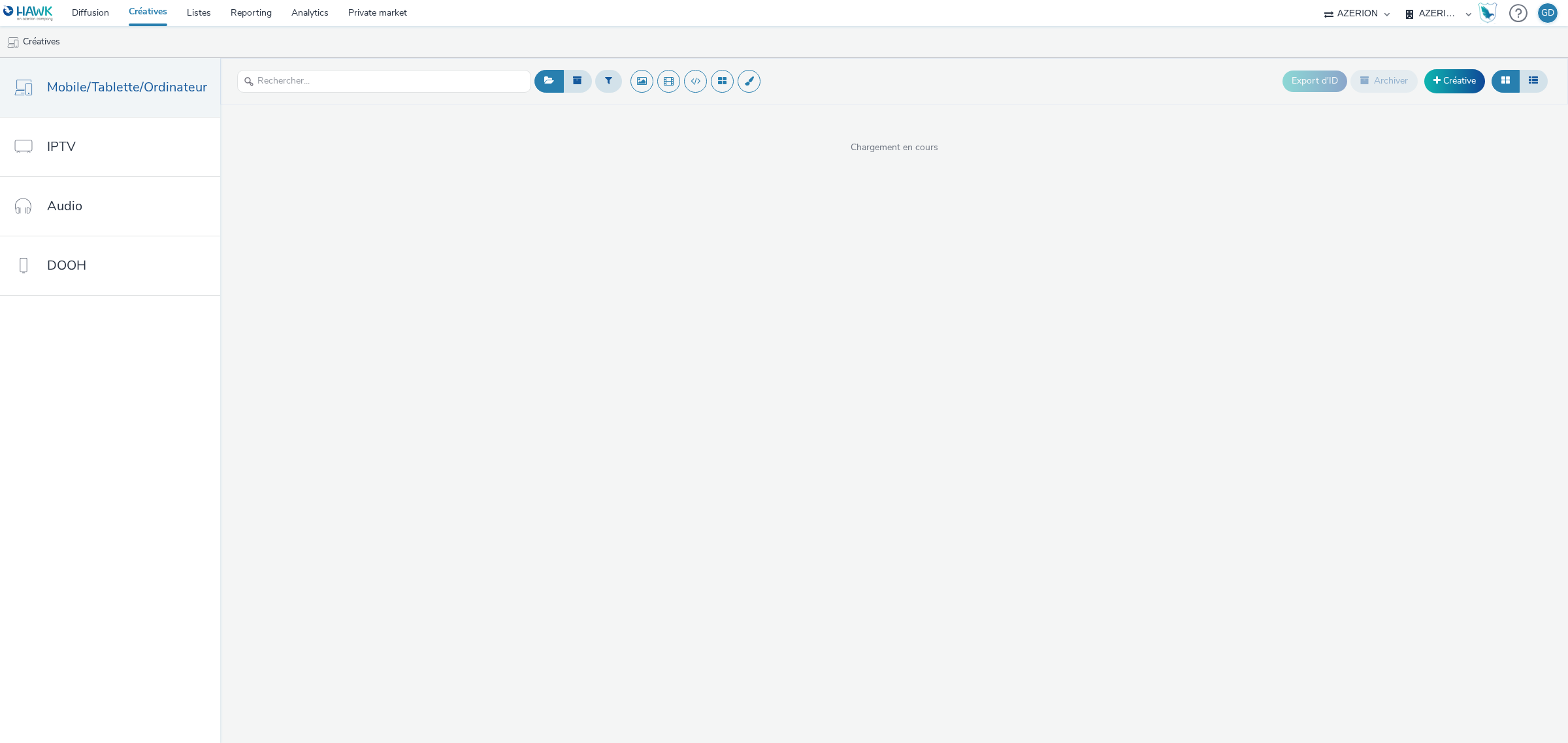
click at [624, 148] on span "Chargement en cours" at bounding box center [893, 147] width 1348 height 13
click at [1442, 100] on header "Export d'ID Archiver Créative" at bounding box center [893, 80] width 1348 height 46
click at [1441, 92] on link "Créative" at bounding box center [1455, 81] width 61 height 24
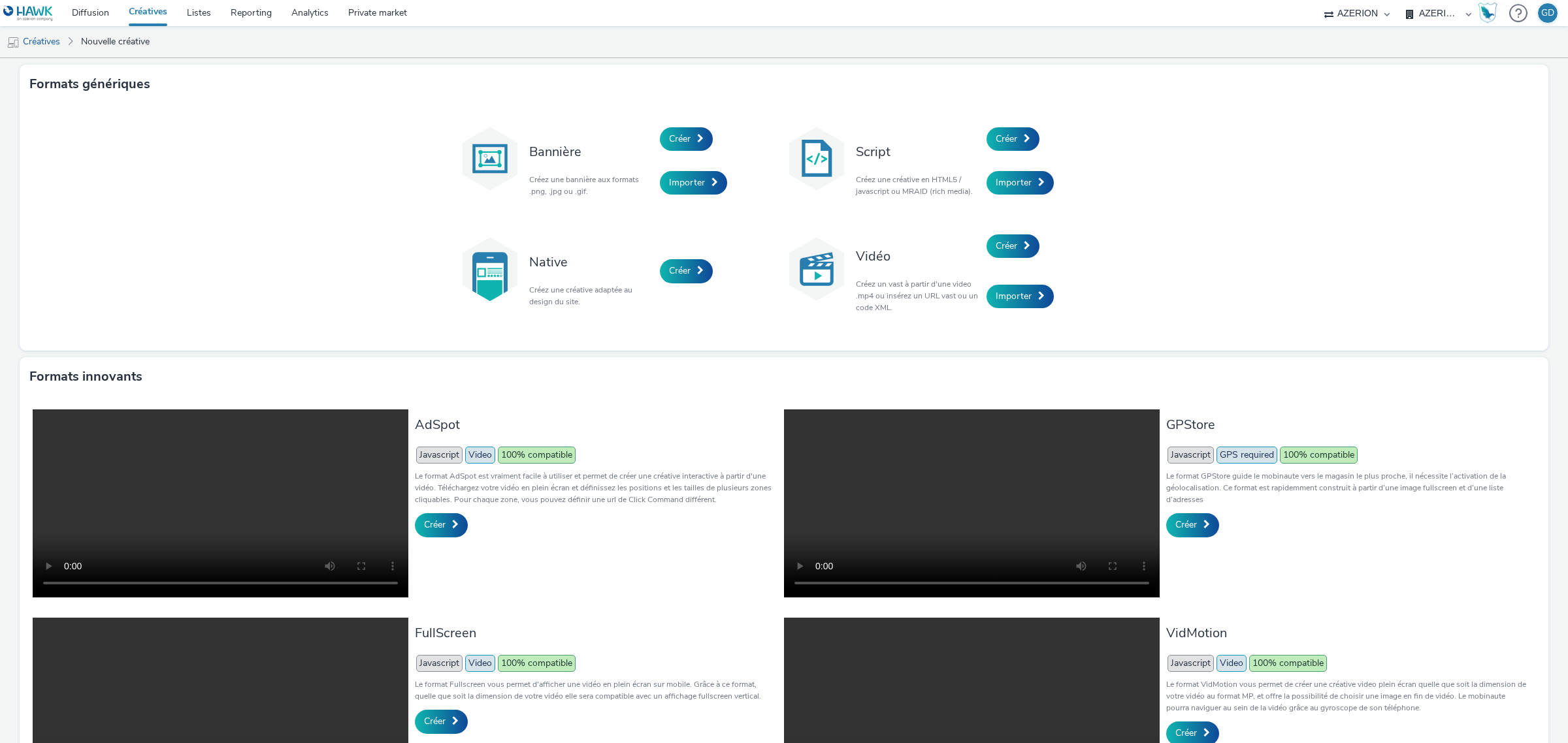
click at [979, 241] on div "Vidéo Créez un vast à partir d'une video .mp4 ou insérez un URL vast ou un code…" at bounding box center [918, 272] width 137 height 100
click at [1000, 245] on span "Créer" at bounding box center [1006, 245] width 22 height 13
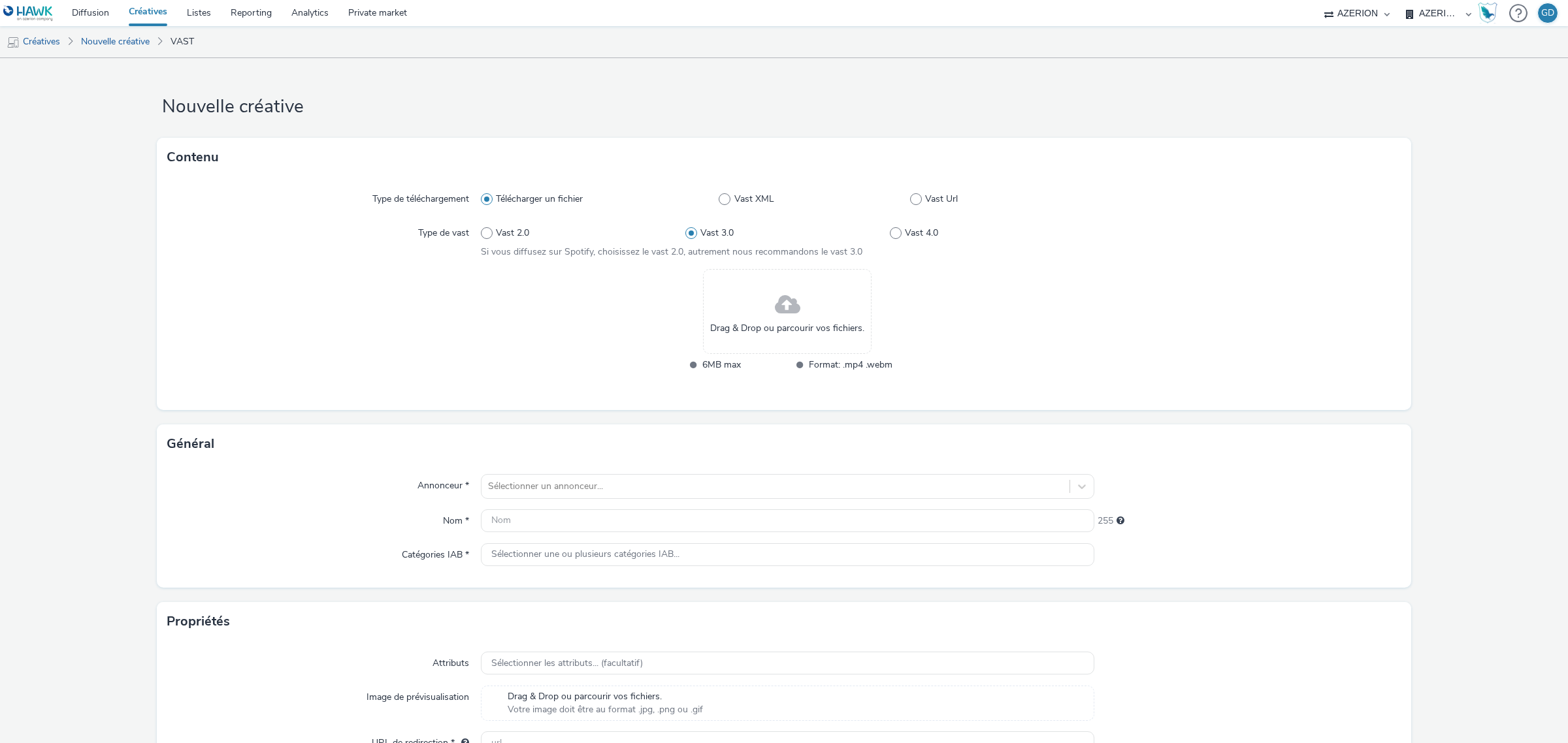
click at [690, 293] on div "Drag & Drop ou parcourir vos fichiers. 6MB max Format: .mp4 .webm" at bounding box center [787, 329] width 614 height 120
click at [716, 317] on div "Drag & Drop ou parcourir vos fichiers." at bounding box center [787, 311] width 169 height 85
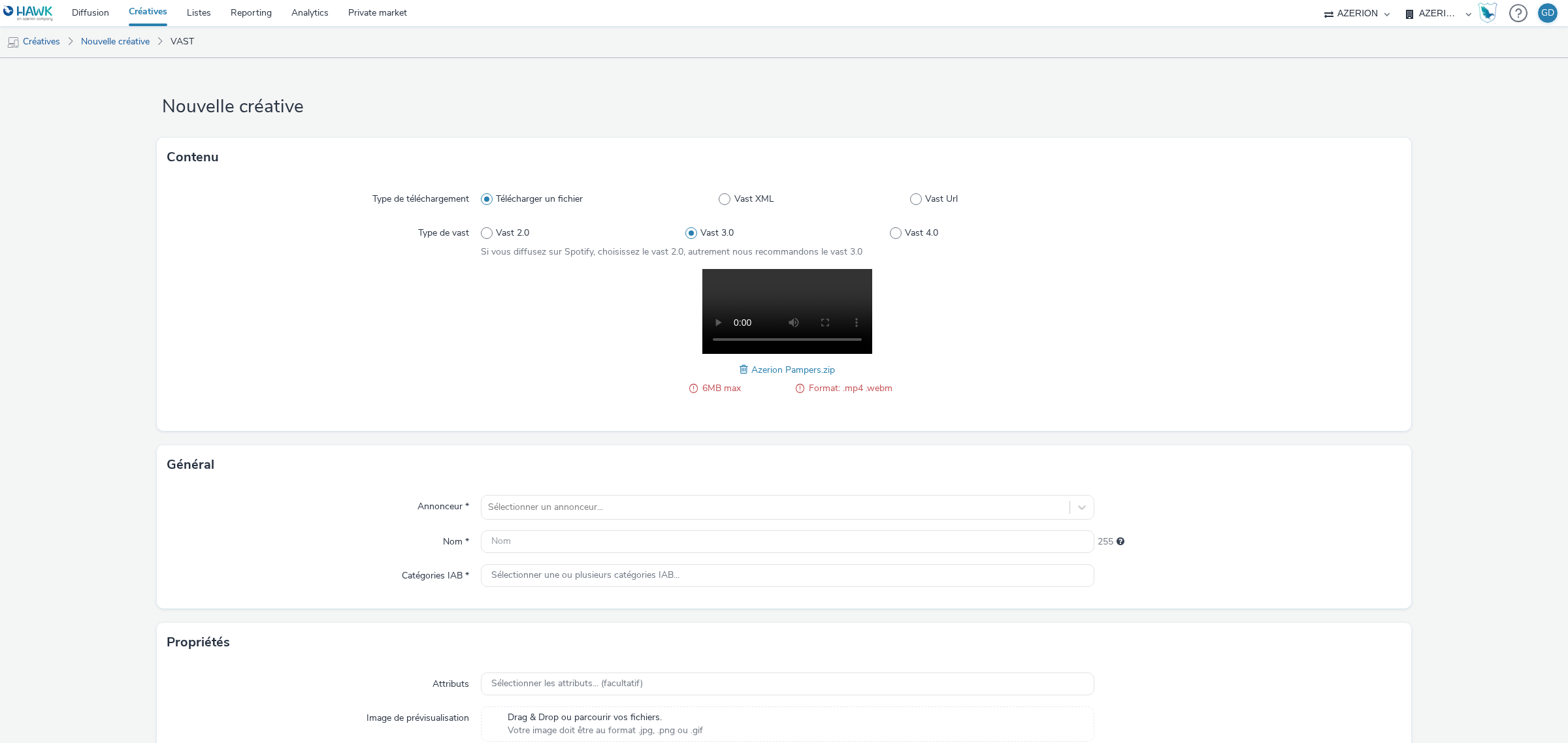
click at [860, 390] on span "Format: .mp4 .webm" at bounding box center [850, 389] width 83 height 16
click at [771, 370] on span "Azerion Pampers.zip" at bounding box center [792, 370] width 83 height 13
click at [751, 371] on span "Azerion Pampers.zip" at bounding box center [792, 370] width 83 height 13
click at [739, 372] on span at bounding box center [745, 369] width 12 height 15
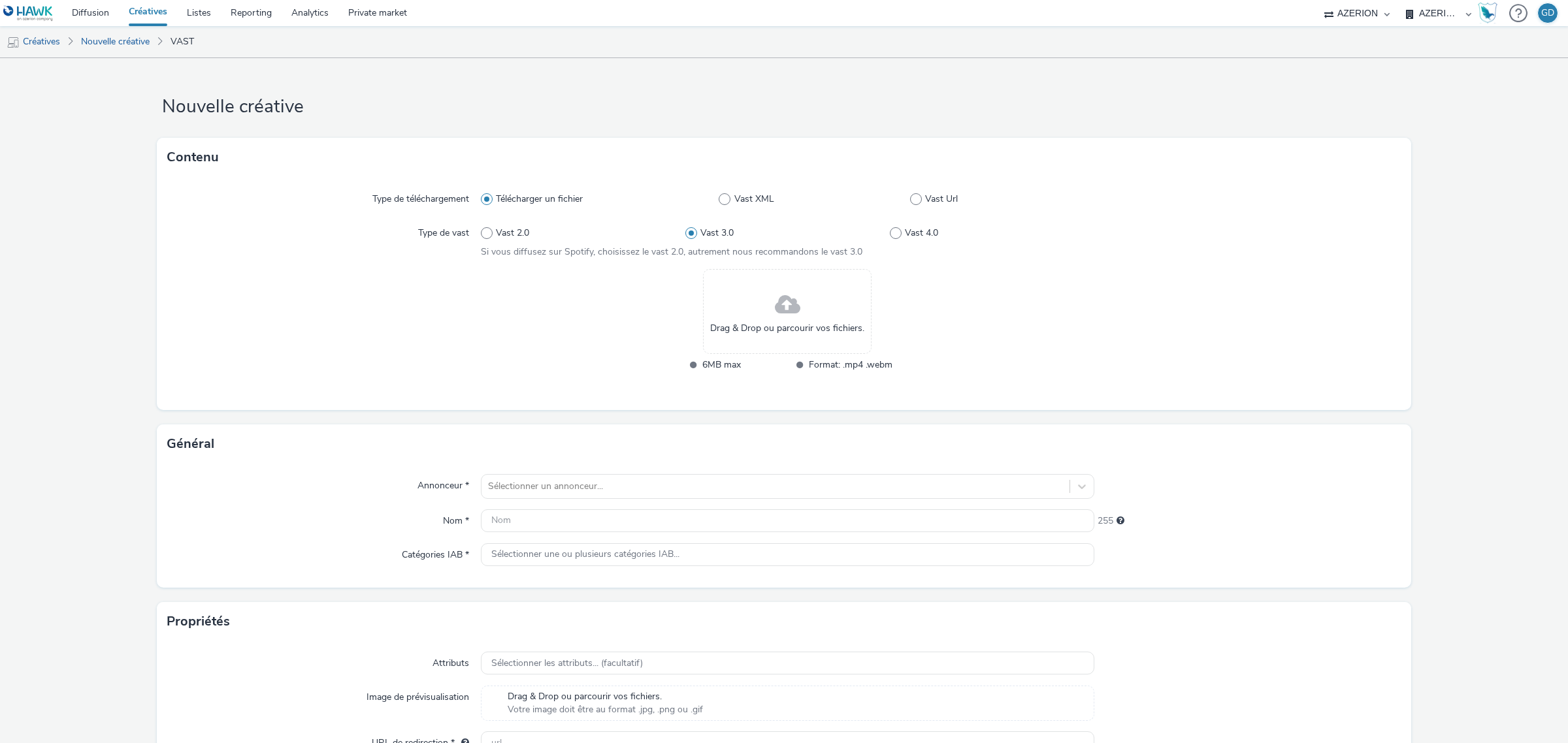
click at [743, 322] on span "Drag & Drop ou parcourir vos fichiers." at bounding box center [786, 328] width 154 height 13
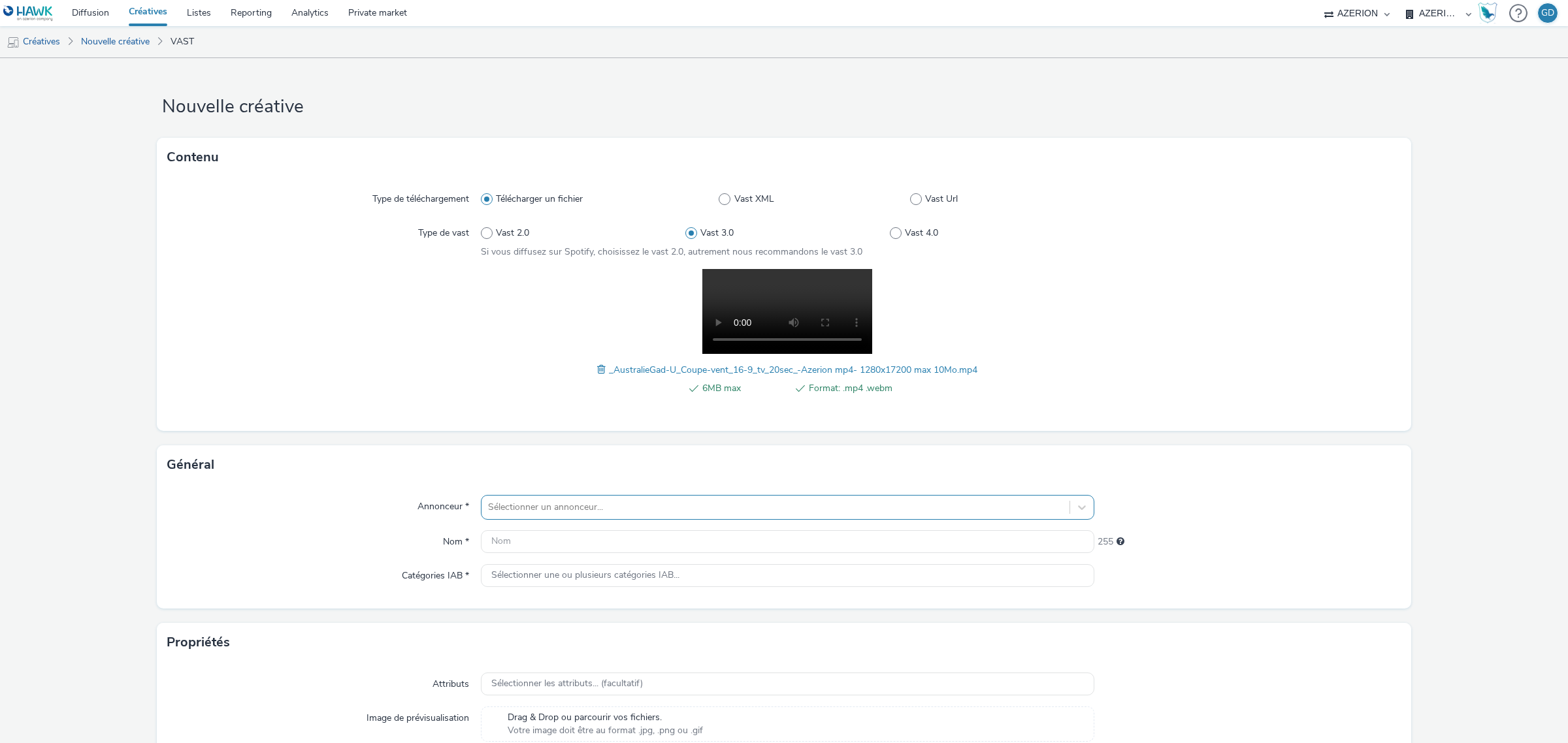
click at [811, 495] on div "Sélectionner un annonceur..." at bounding box center [787, 506] width 614 height 25
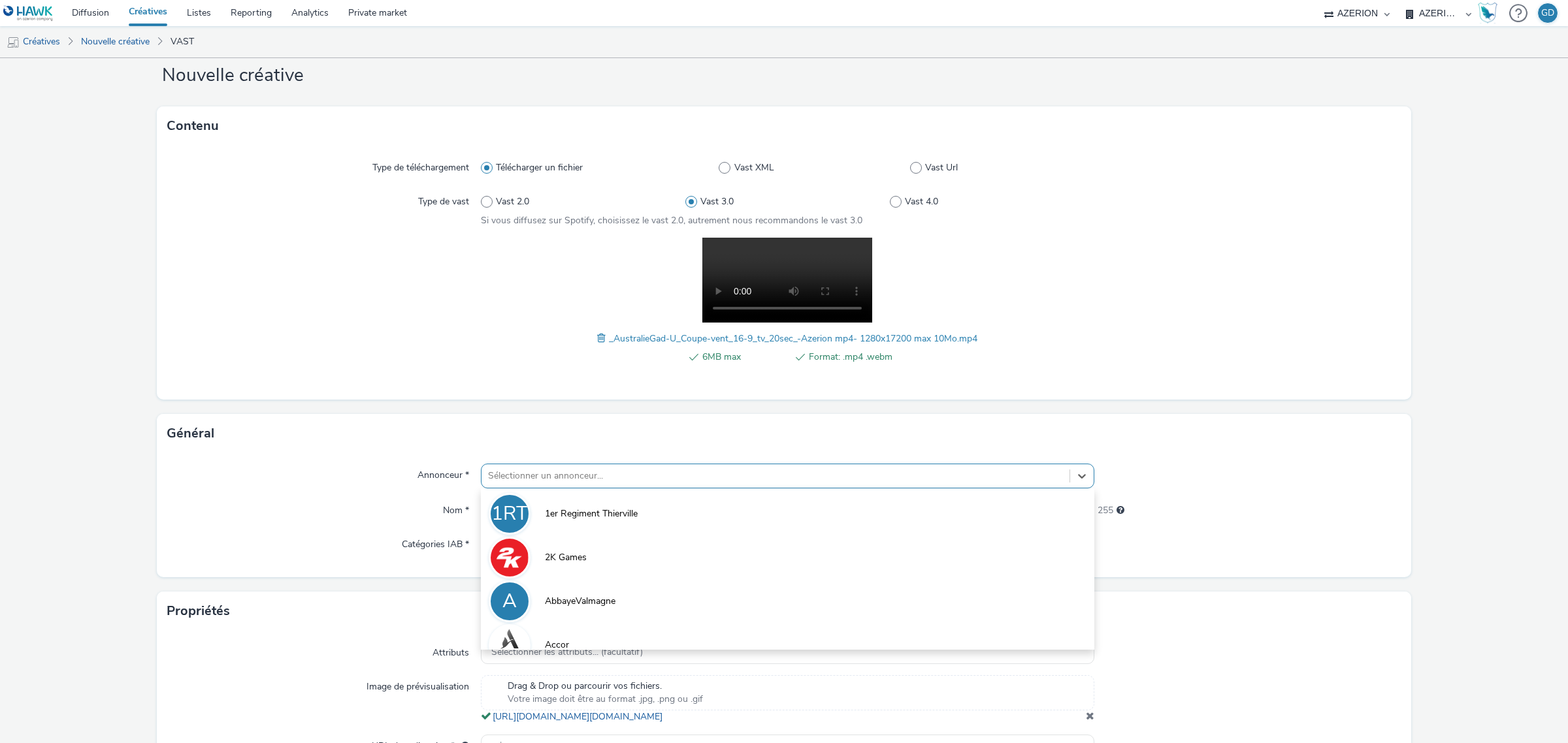
scroll to position [34, 0]
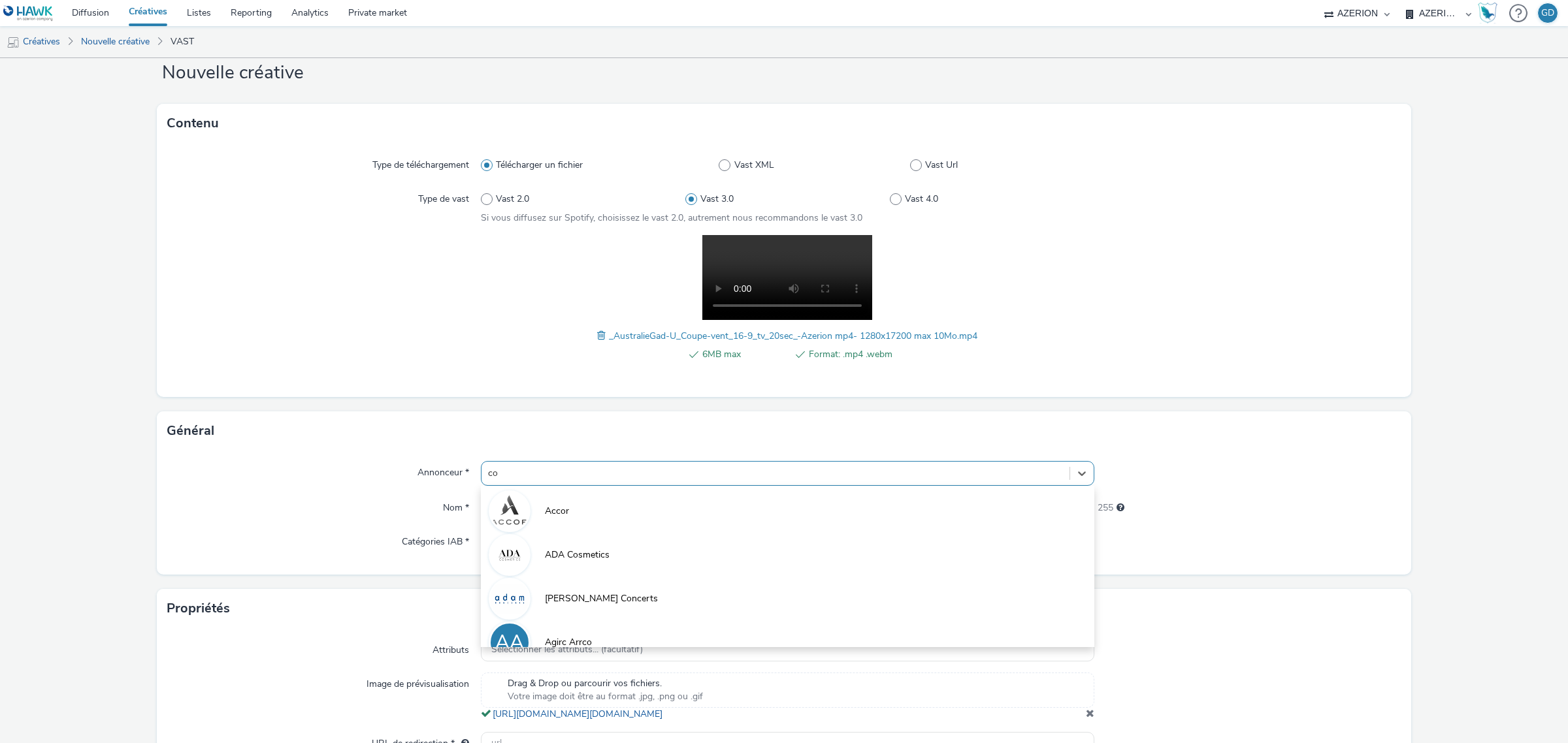
type input "coo"
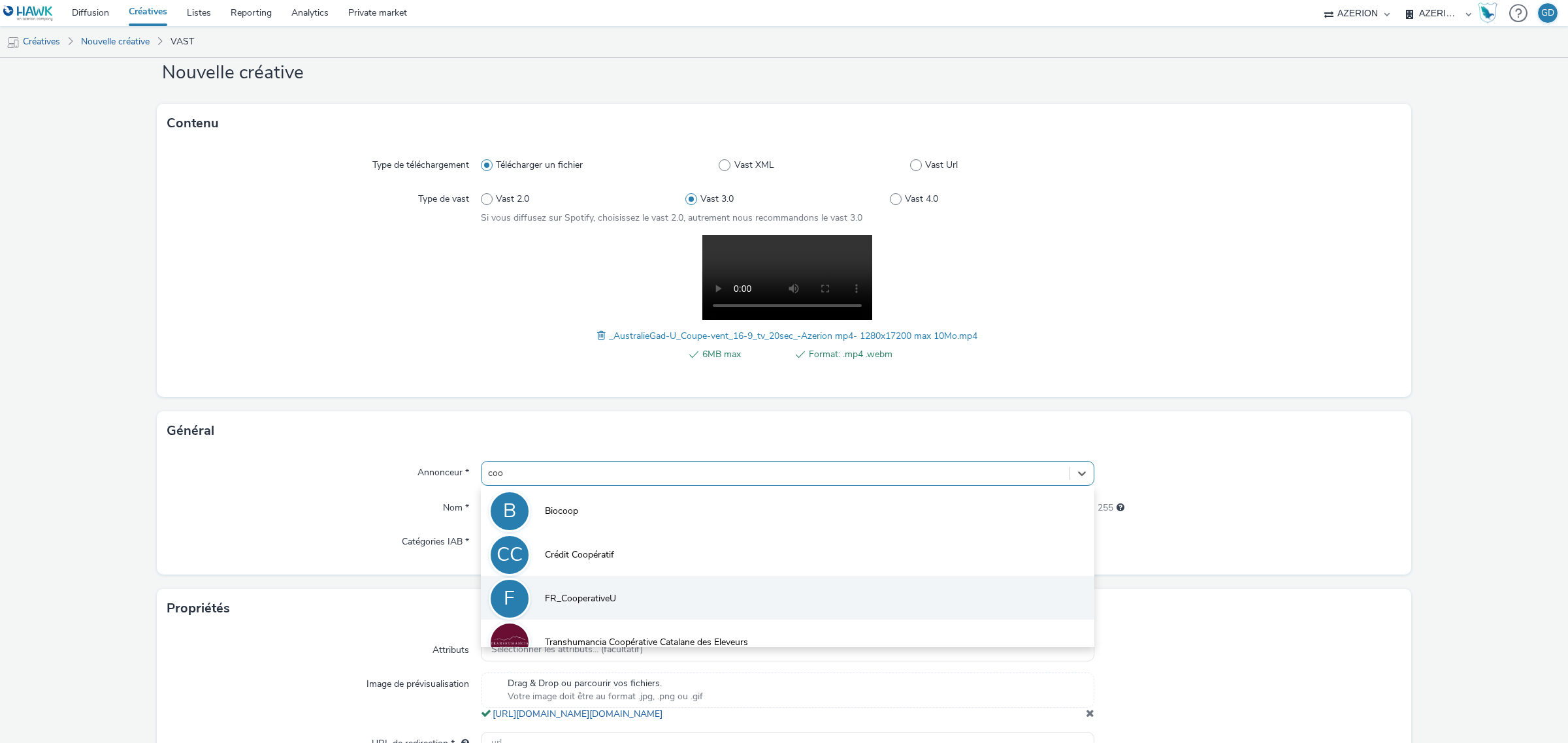
click at [625, 585] on li "F FR_CooperativeU" at bounding box center [787, 598] width 614 height 44
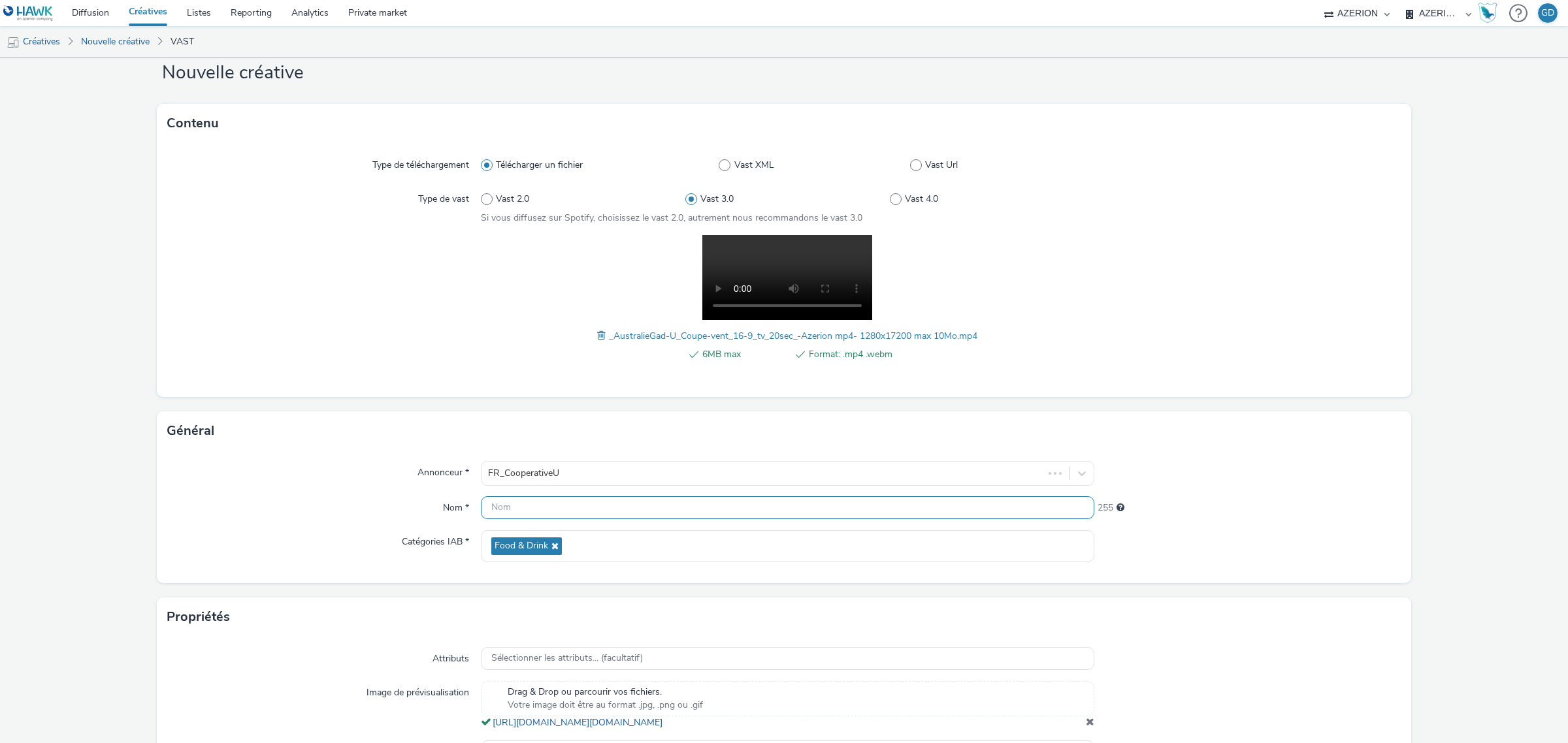
click at [583, 513] on input "text" at bounding box center [787, 507] width 614 height 23
type input "V"
type input "SU_VOL_CoupeVent_S40"
click at [1322, 622] on div "Propriétés" at bounding box center [784, 617] width 1255 height 39
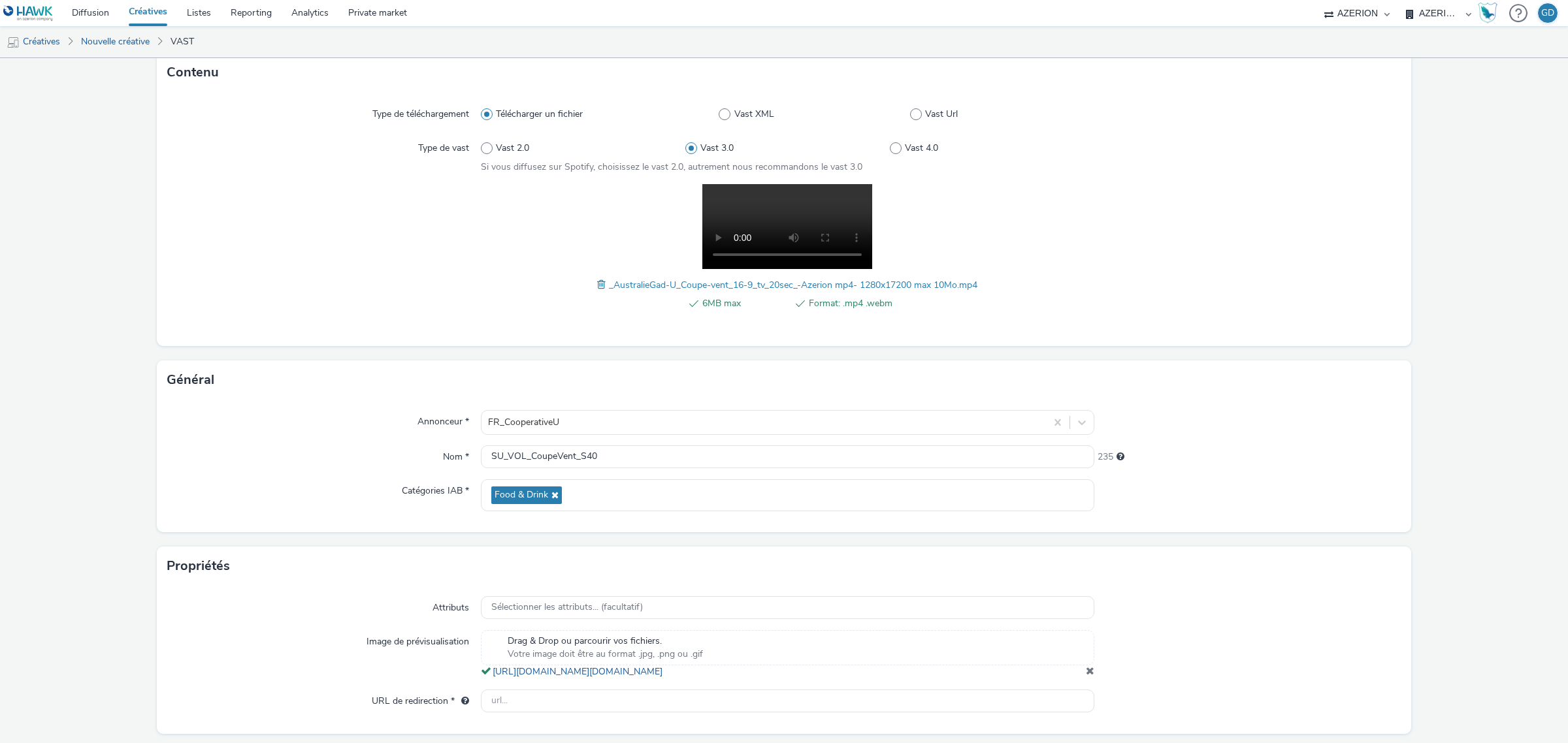
scroll to position [135, 0]
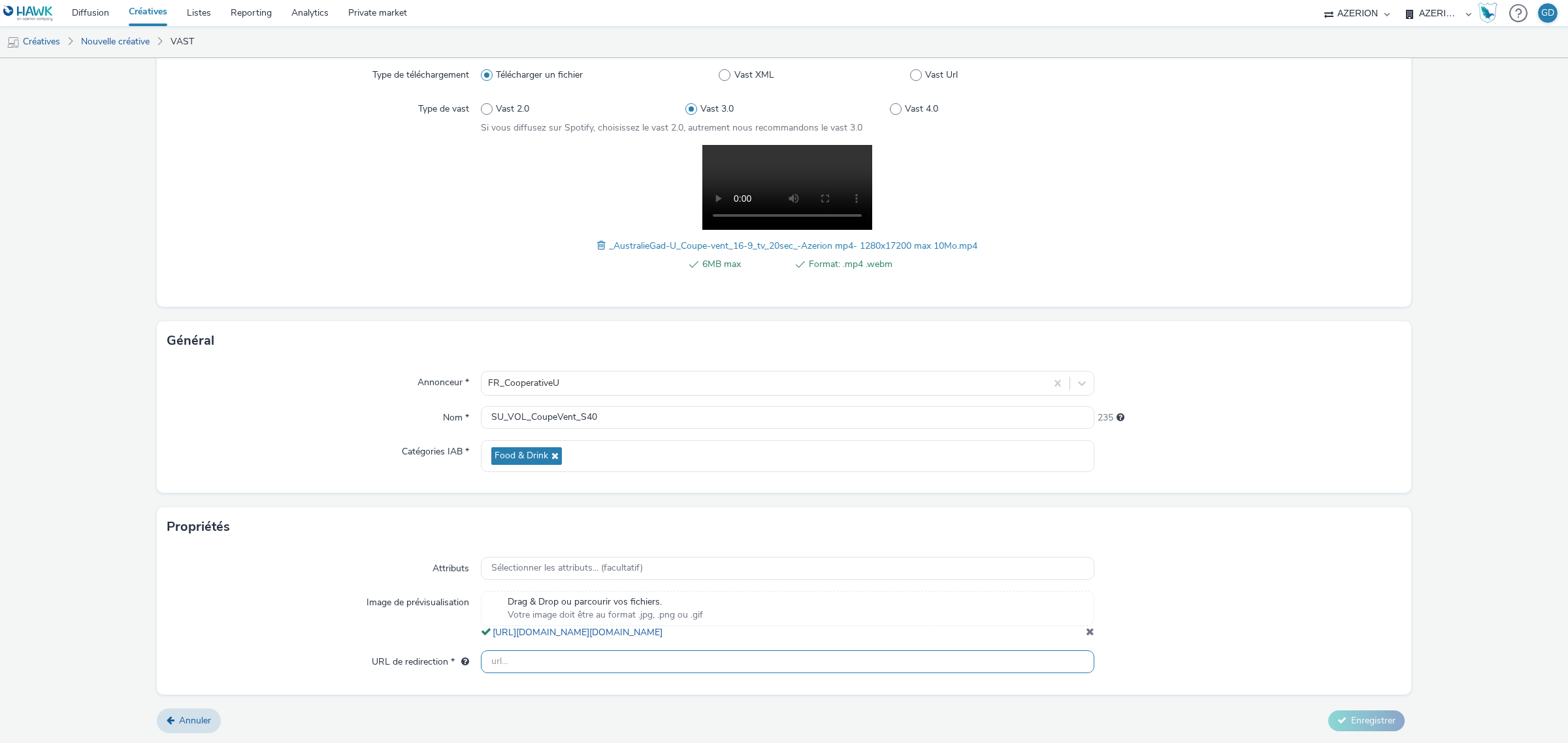
click at [985, 671] on input "text" at bounding box center [787, 662] width 614 height 23
type input "[URL][DOMAIN_NAME]"
click at [1371, 723] on span "Enregistrer" at bounding box center [1373, 720] width 44 height 13
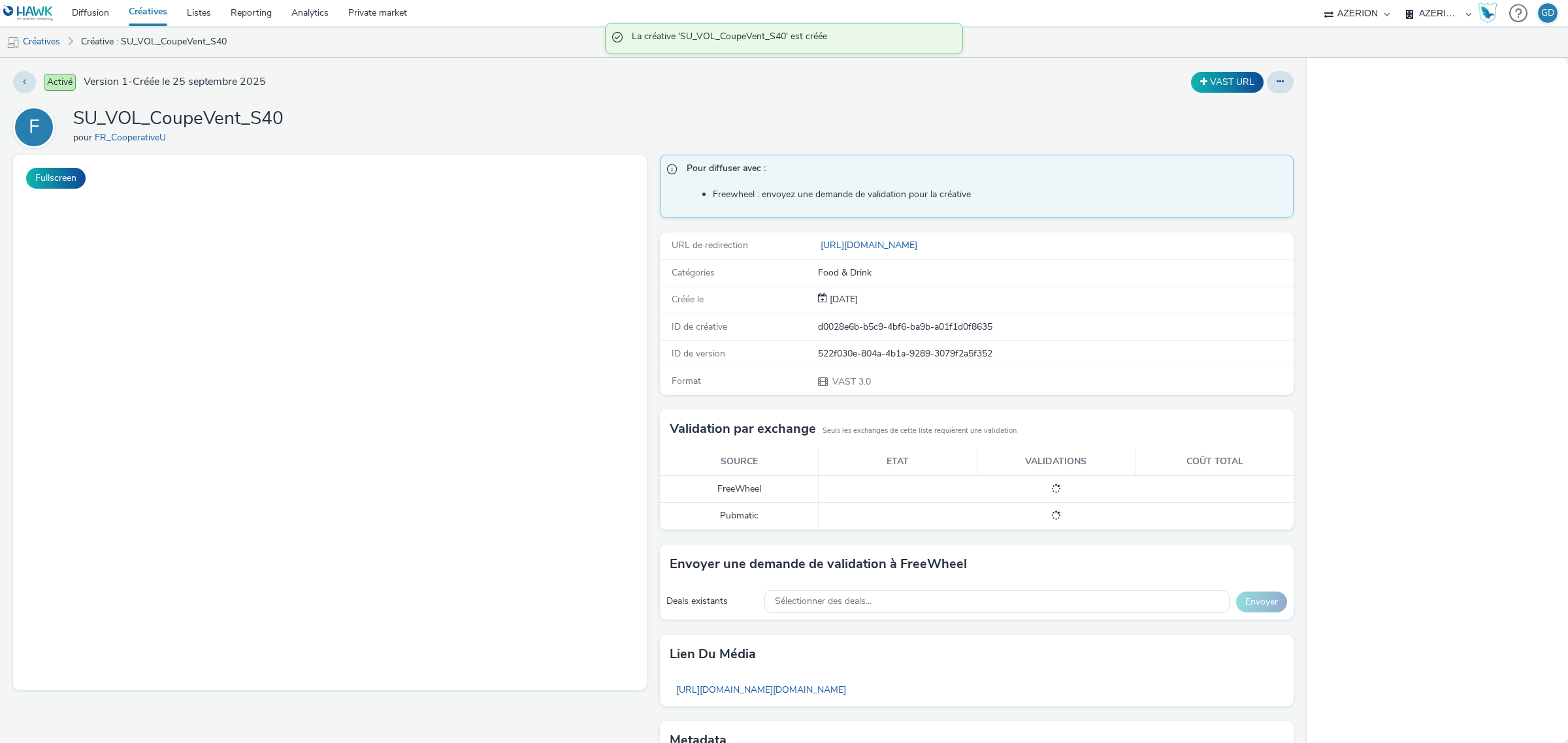
click at [1225, 77] on button "VAST URL" at bounding box center [1227, 81] width 73 height 21
click at [942, 112] on div "F SU_VOL_CoupeVent_S40 pour FR_CooperativeU" at bounding box center [653, 127] width 1280 height 42
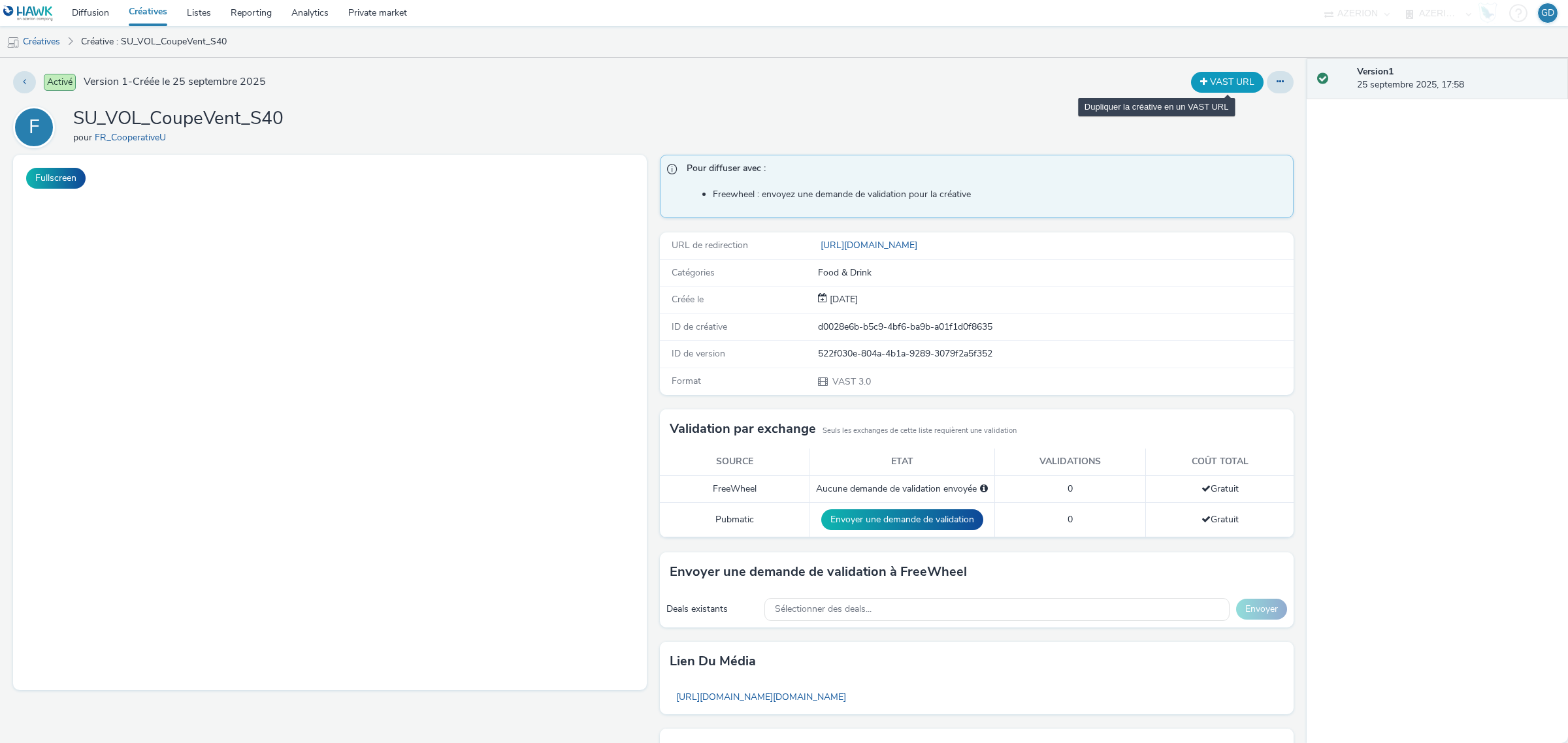
click at [1206, 80] on button "VAST URL" at bounding box center [1227, 81] width 73 height 21
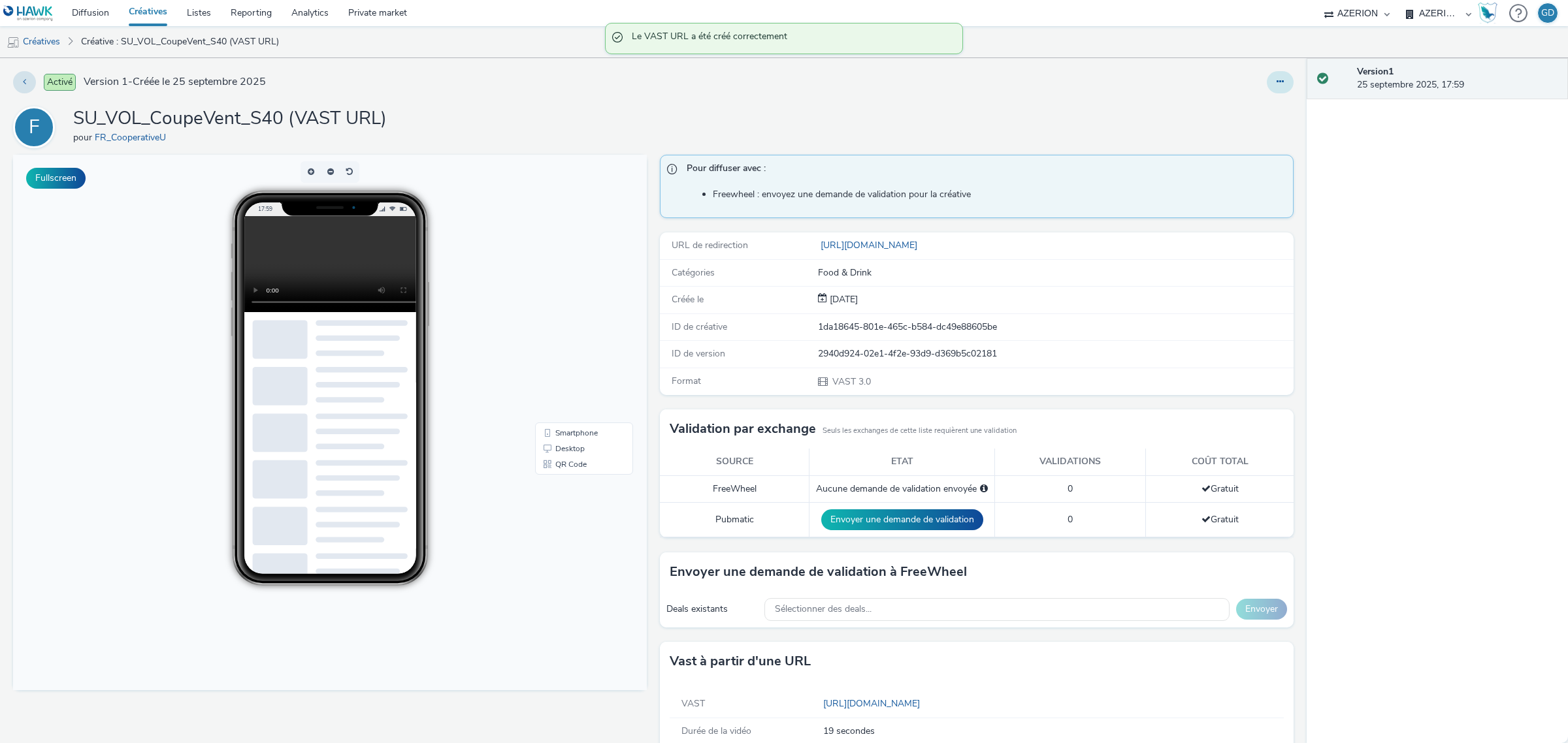
click at [1272, 80] on button at bounding box center [1279, 82] width 27 height 23
click at [1251, 100] on link "Modifier" at bounding box center [1245, 108] width 98 height 27
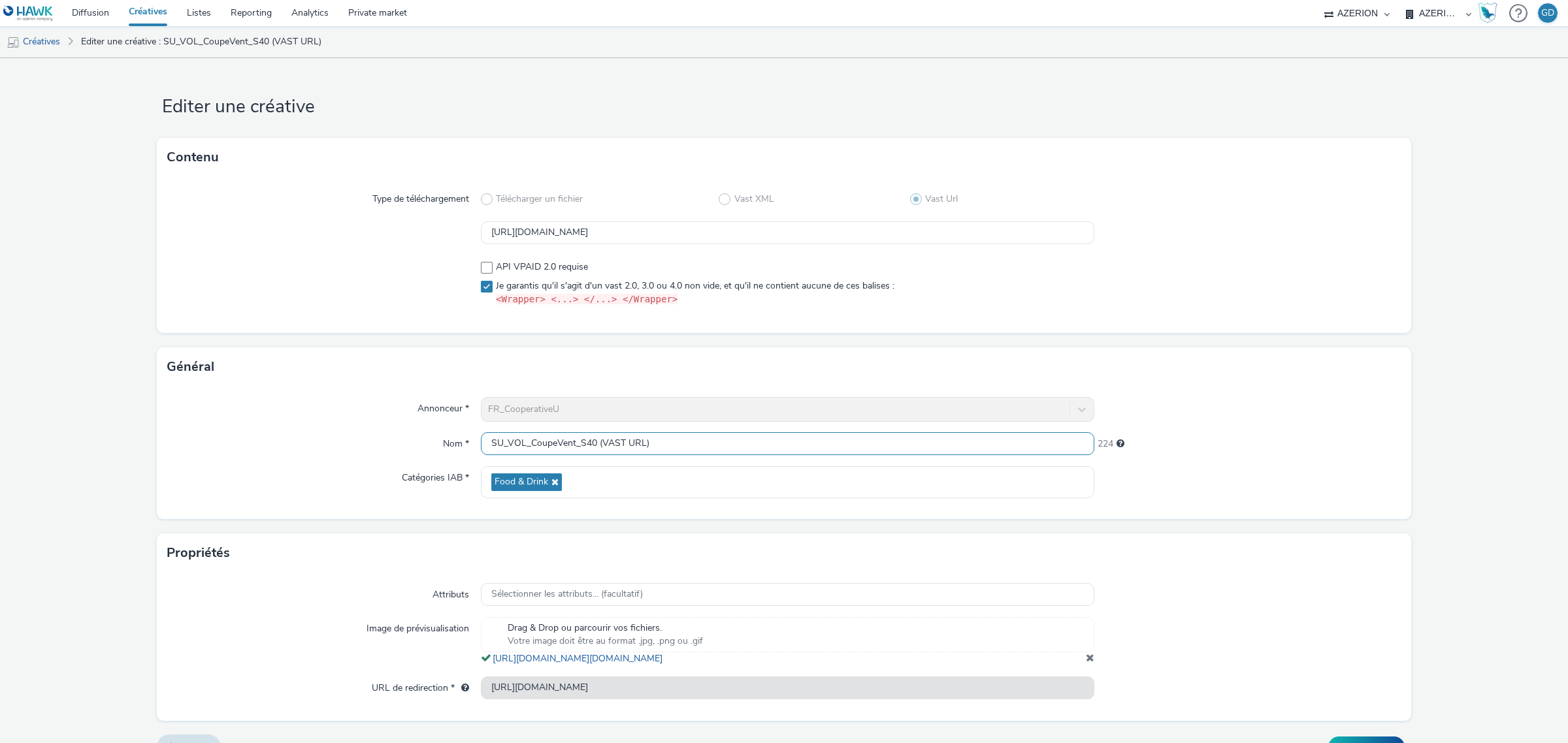
click at [578, 442] on input "SU_VOL_CoupeVent_S40 (VAST URL)" at bounding box center [787, 444] width 614 height 23
click at [601, 443] on input "SU_VOL_CoupeVent_S40 (VAST URL)" at bounding box center [787, 444] width 614 height 23
click at [667, 440] on input "SU_VOL_CoupeVent_S40_VAST URL)" at bounding box center [787, 444] width 614 height 23
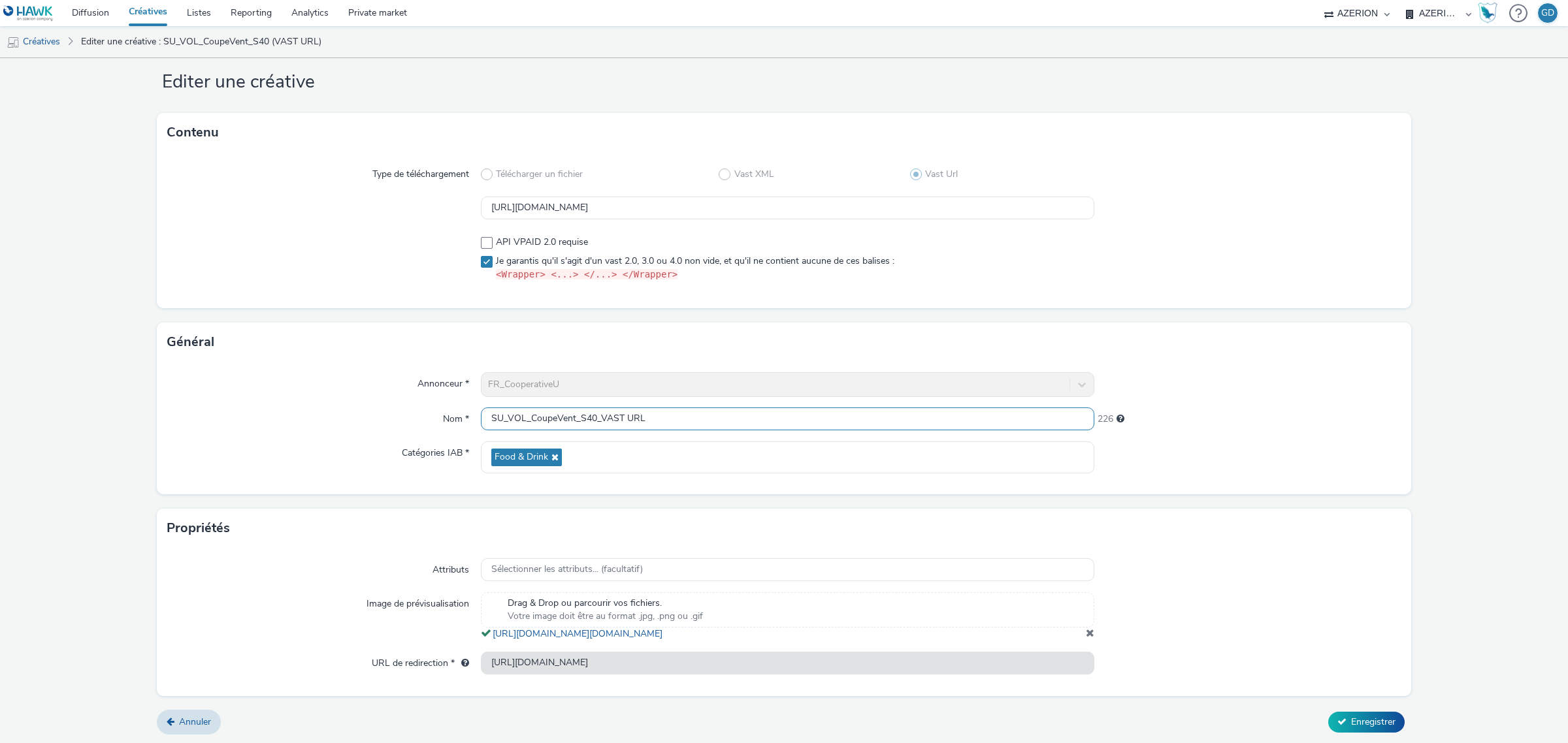
scroll to position [39, 0]
type input "SU_VOL_CoupeVent_S40_VAST URL"
click at [1352, 712] on button "Enregistrer" at bounding box center [1367, 720] width 77 height 21
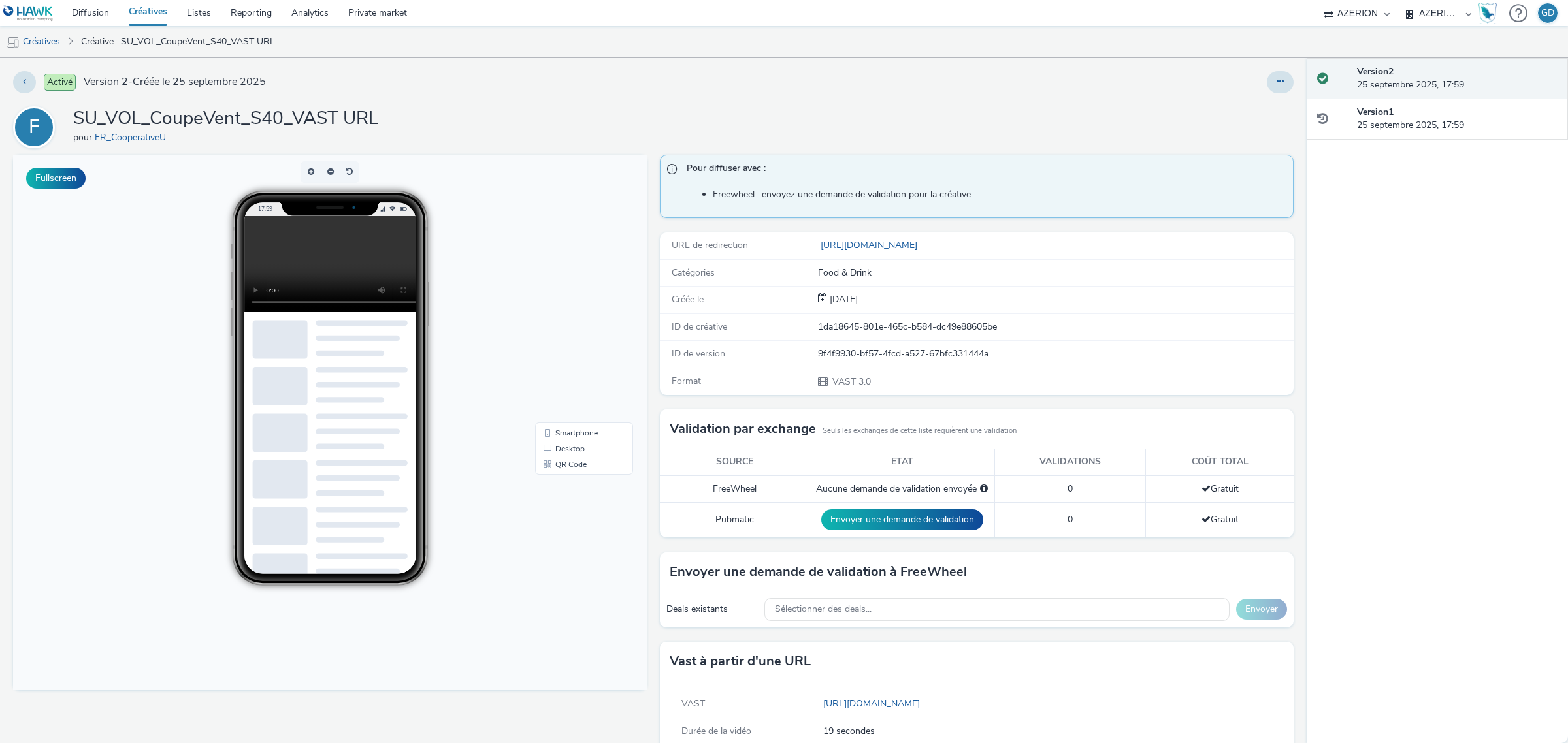
drag, startPoint x: 533, startPoint y: 54, endPoint x: 473, endPoint y: 132, distance: 98.4
click at [482, 131] on div "F SU_VOL_CoupeVent_S40_VAST URL pour FR_CooperativeU" at bounding box center [653, 127] width 1280 height 42
click at [138, 1] on link "Créatives" at bounding box center [147, 13] width 58 height 27
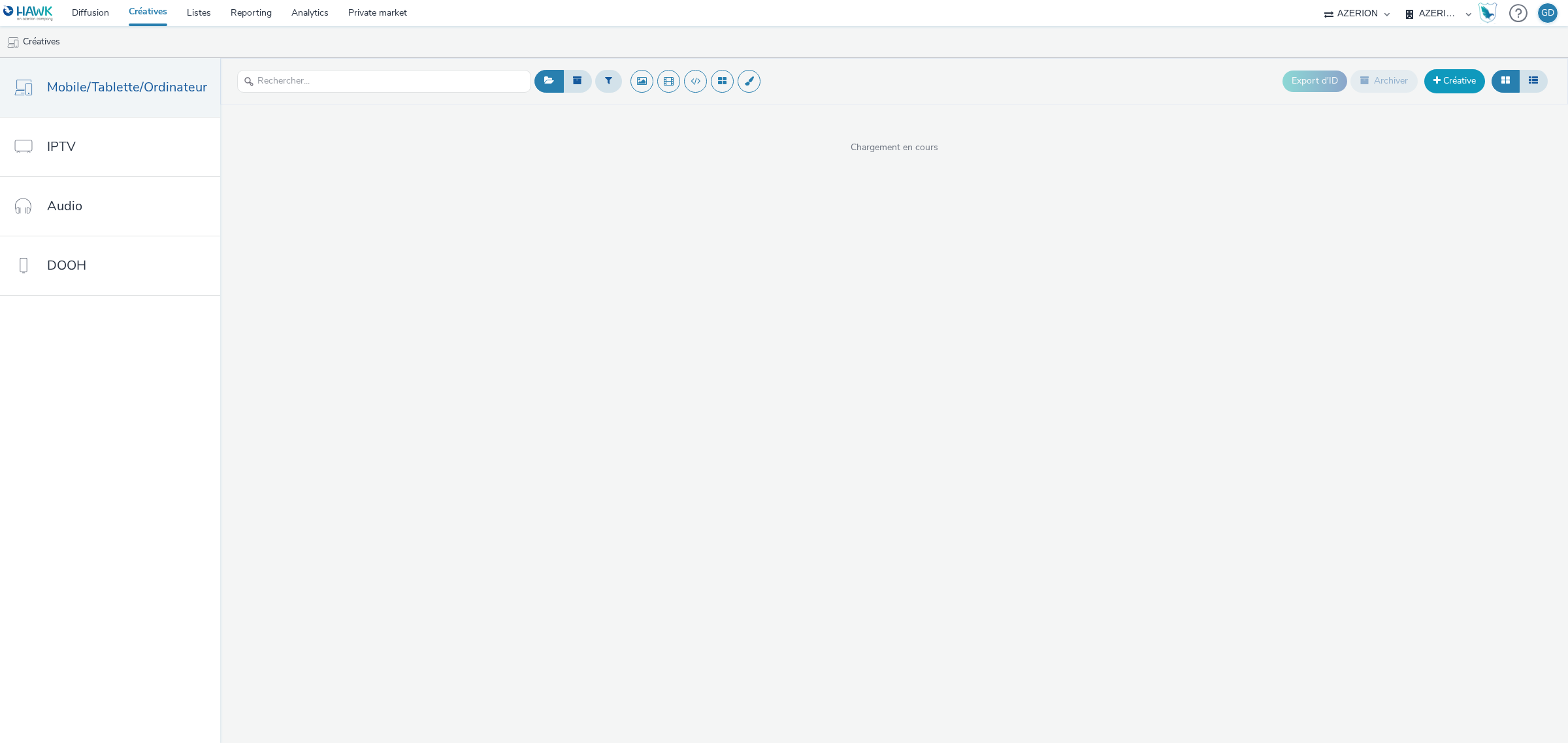
click at [1447, 83] on link "Créative" at bounding box center [1455, 81] width 61 height 24
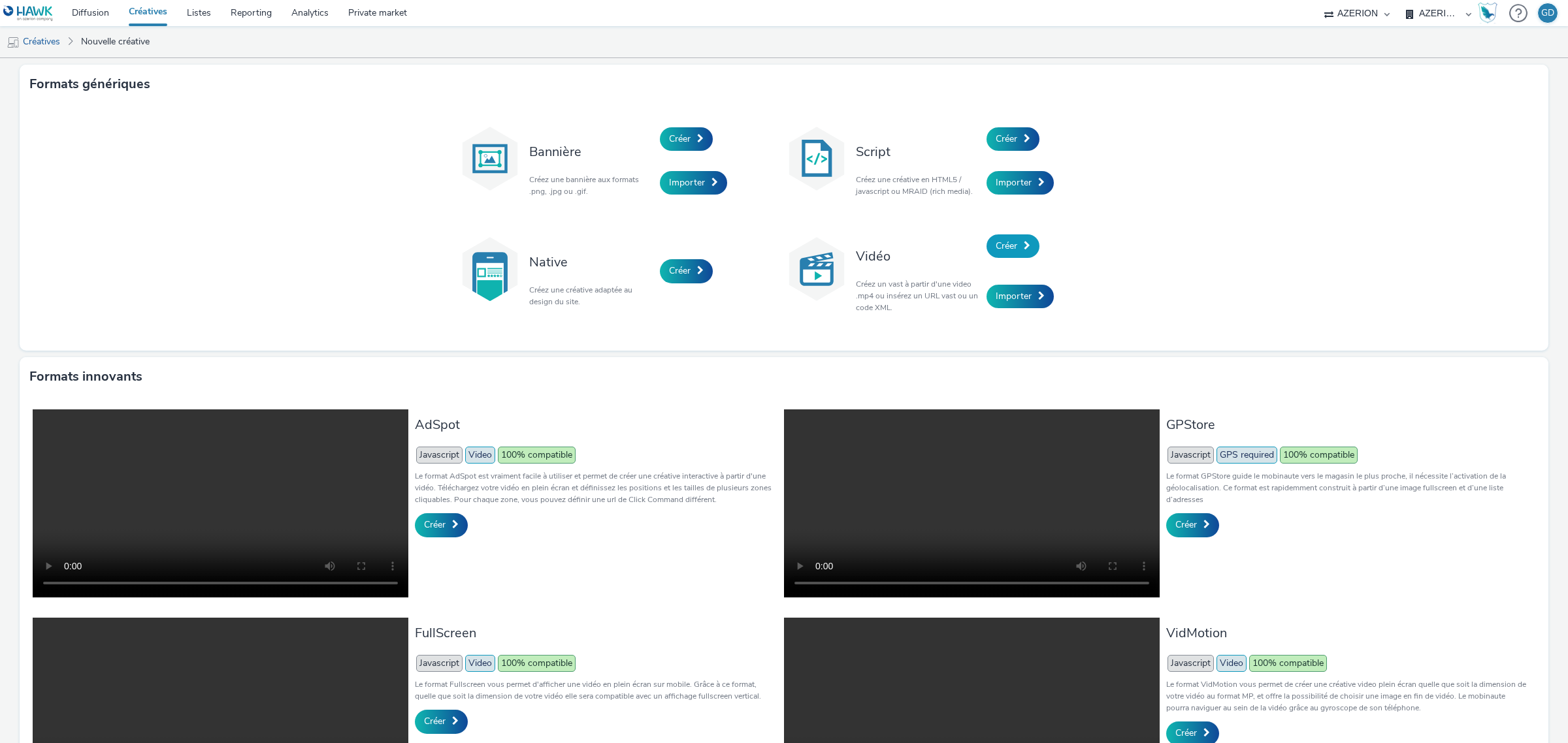
click at [1013, 238] on link "Créer" at bounding box center [1013, 246] width 53 height 24
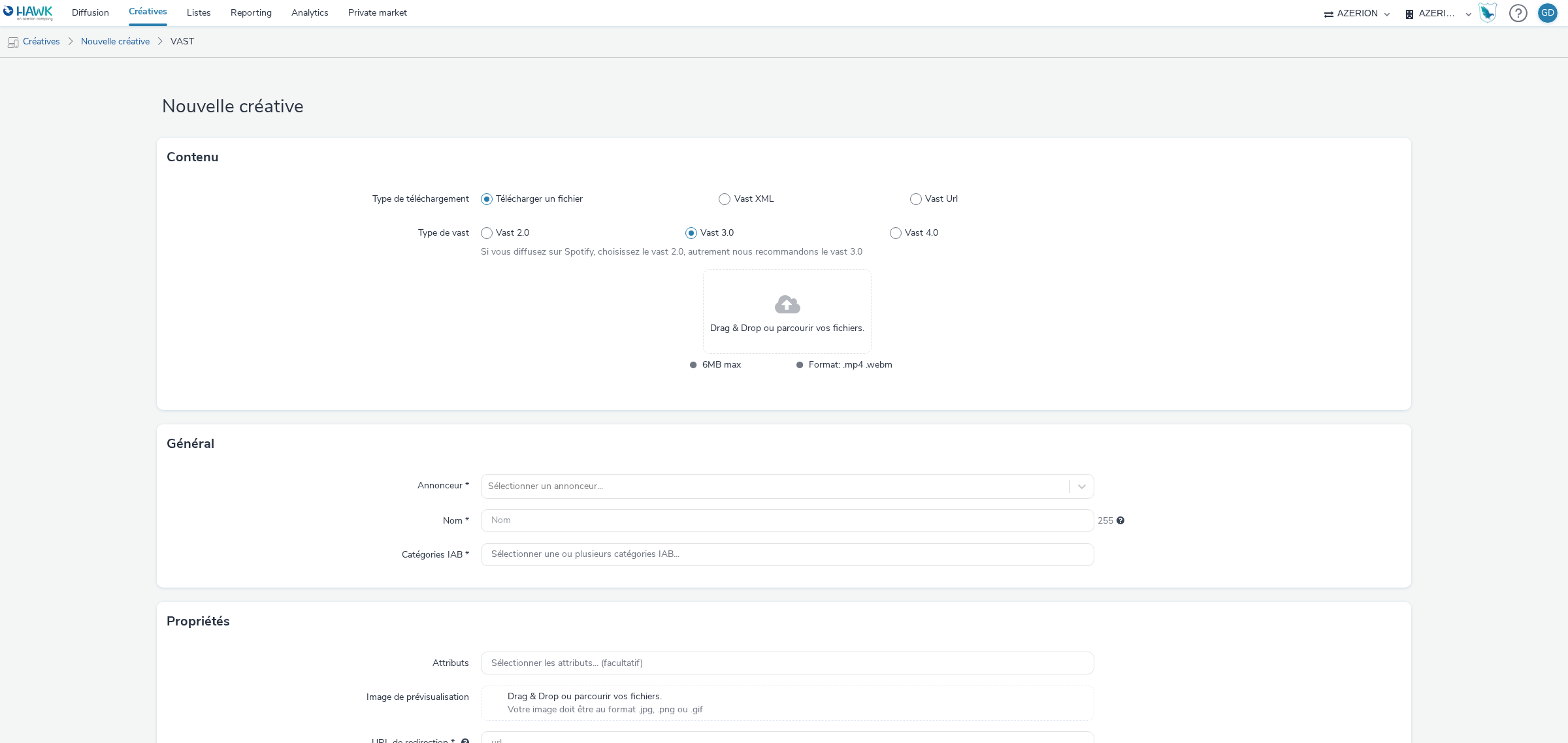
click at [801, 327] on span "Drag & Drop ou parcourir vos fichiers." at bounding box center [786, 328] width 154 height 13
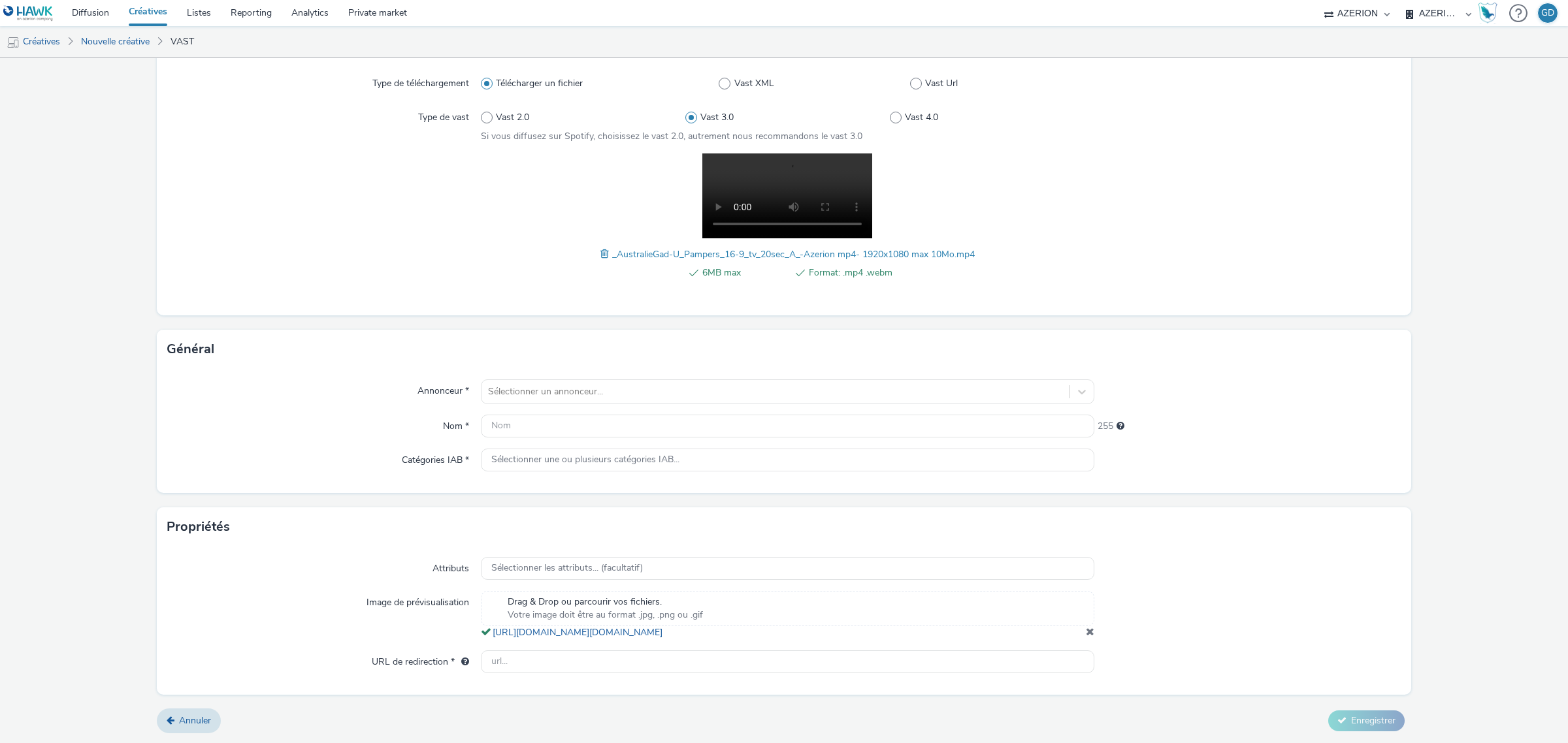
scroll to position [128, 0]
click at [585, 384] on div at bounding box center [776, 392] width 575 height 16
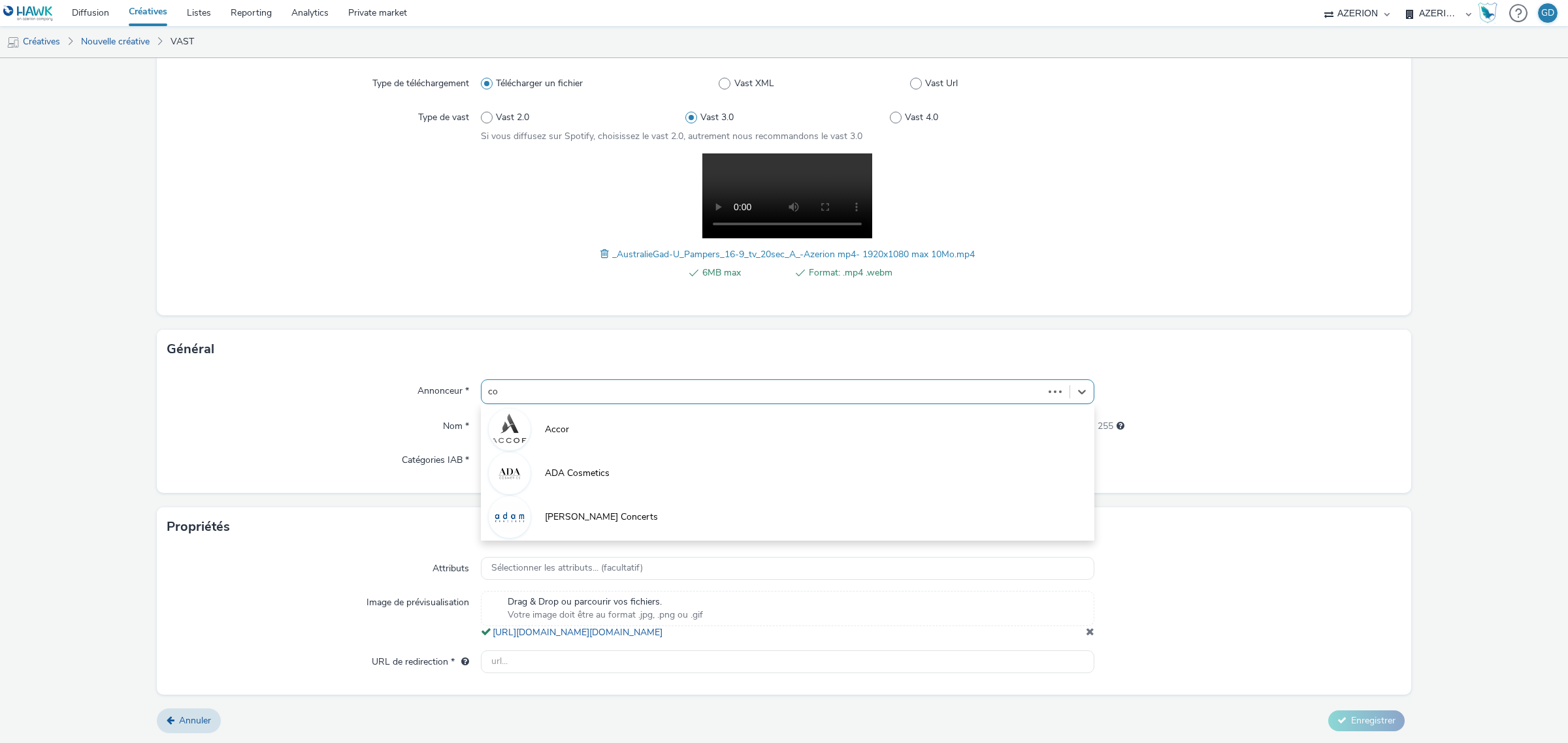
type input "coo"
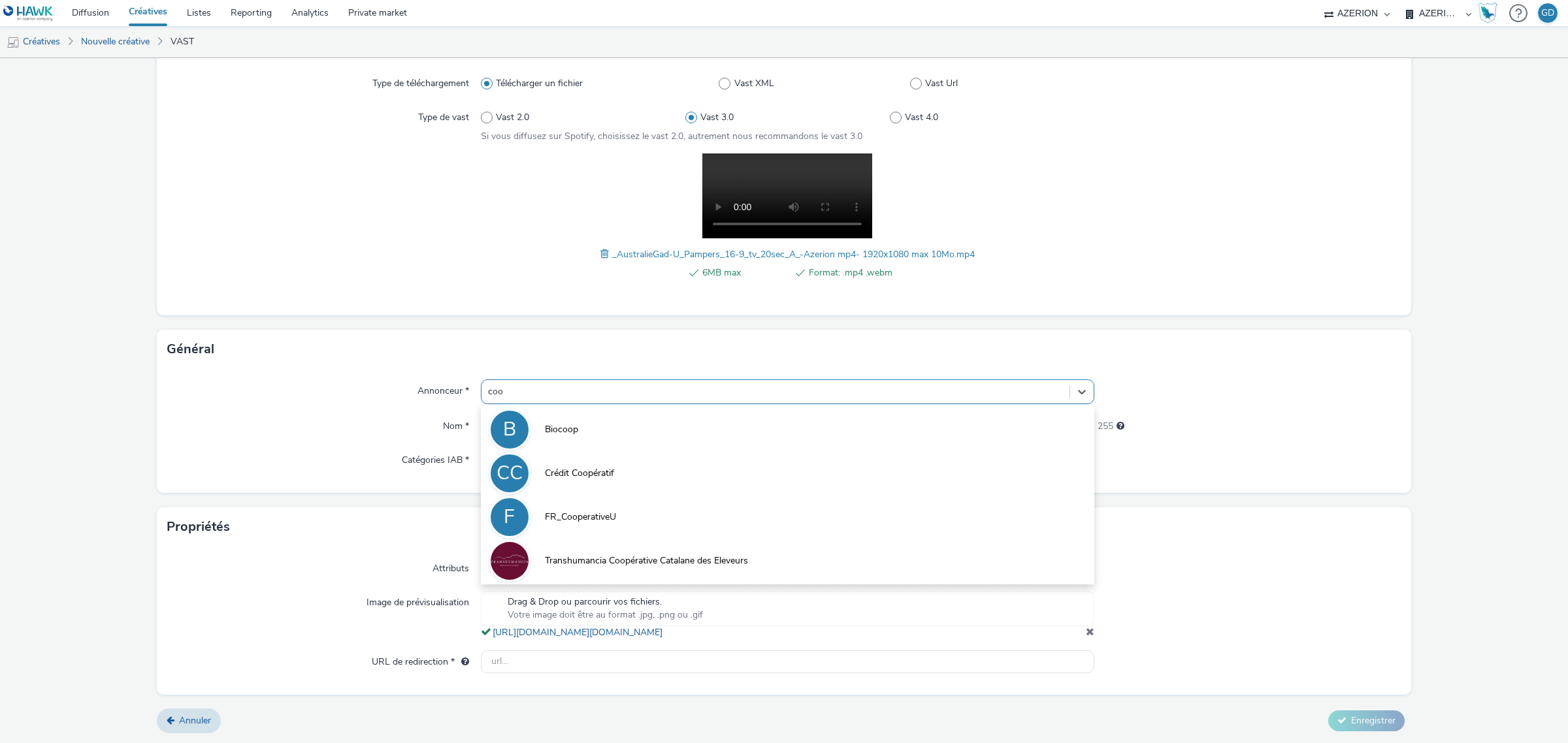
click at [590, 510] on span "FR_CooperativeU" at bounding box center [580, 516] width 72 height 13
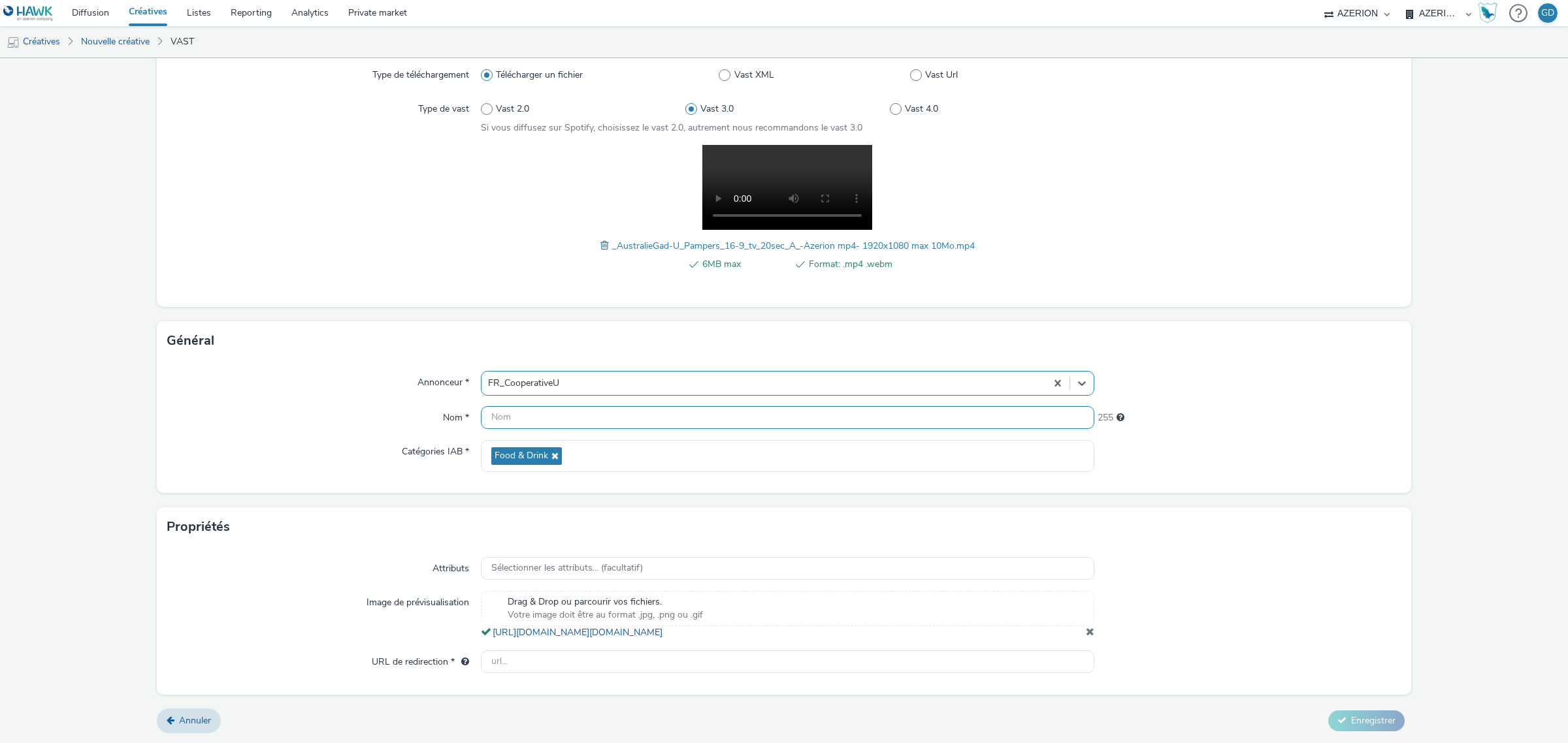
click at [539, 412] on input "text" at bounding box center [787, 417] width 614 height 23
type input "VOL_SU_PampersS40"
click at [694, 664] on input "text" at bounding box center [787, 662] width 614 height 23
type input "[URL][DOMAIN_NAME]"
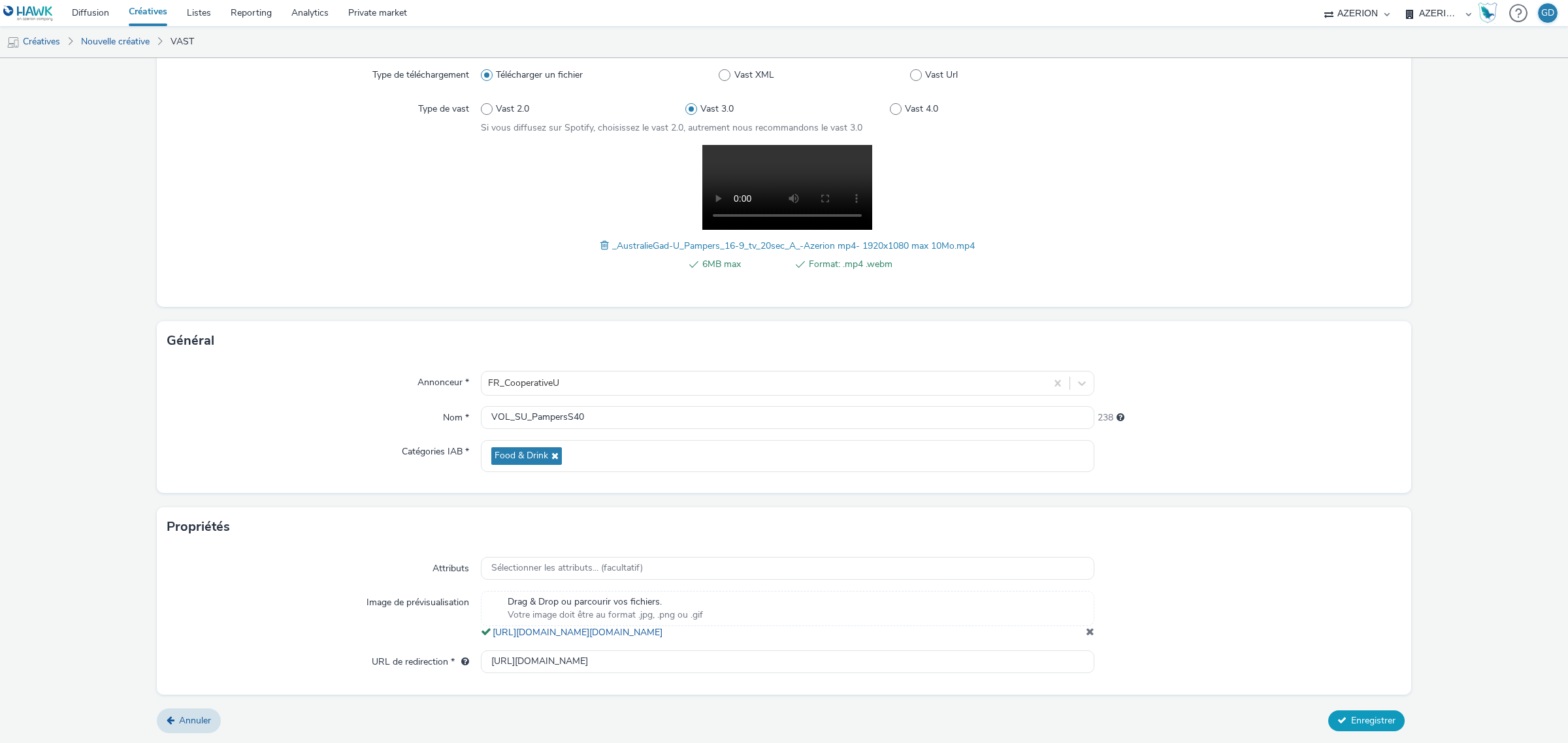
click at [1370, 725] on span "Enregistrer" at bounding box center [1373, 720] width 44 height 13
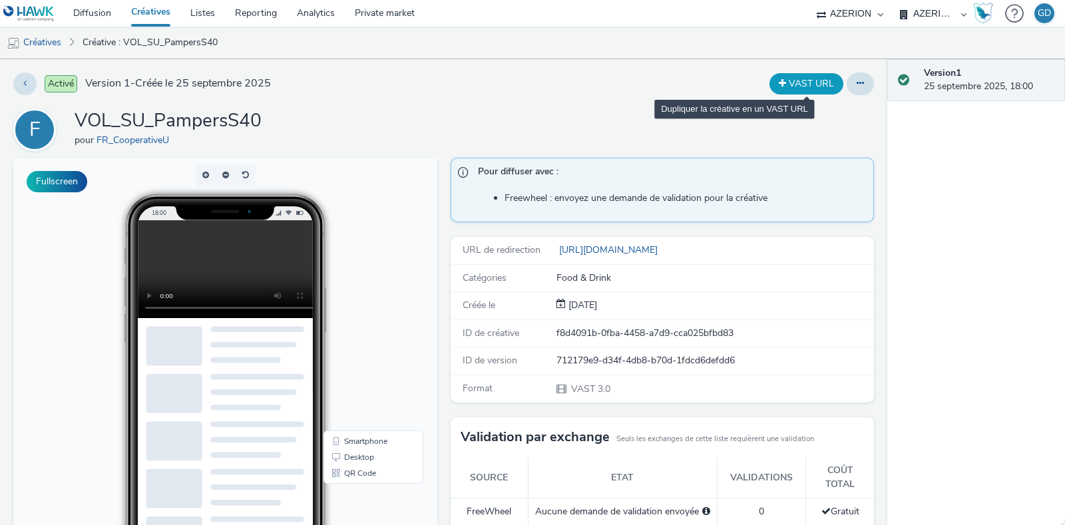
click at [794, 81] on button "VAST URL" at bounding box center [806, 83] width 74 height 21
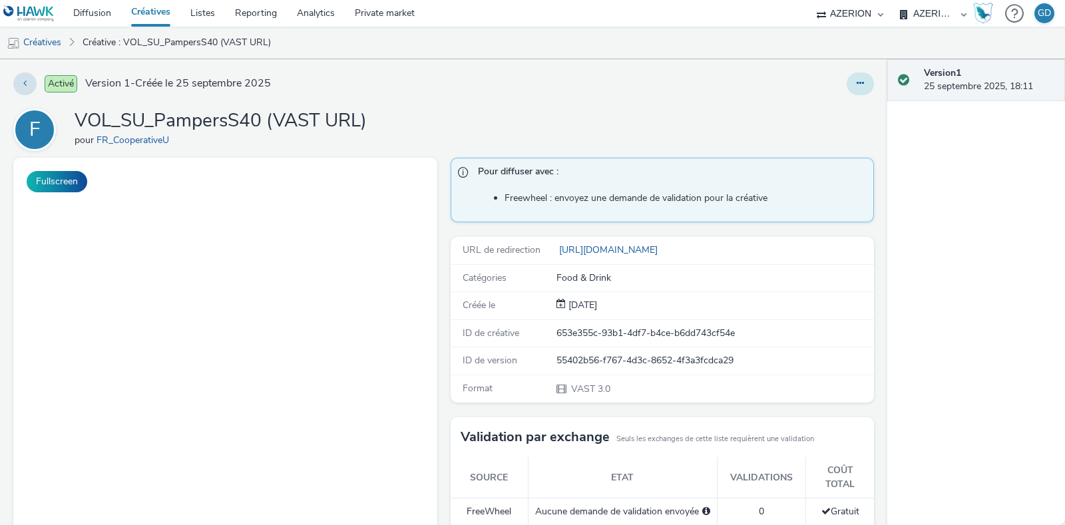
click at [846, 79] on button at bounding box center [859, 84] width 27 height 23
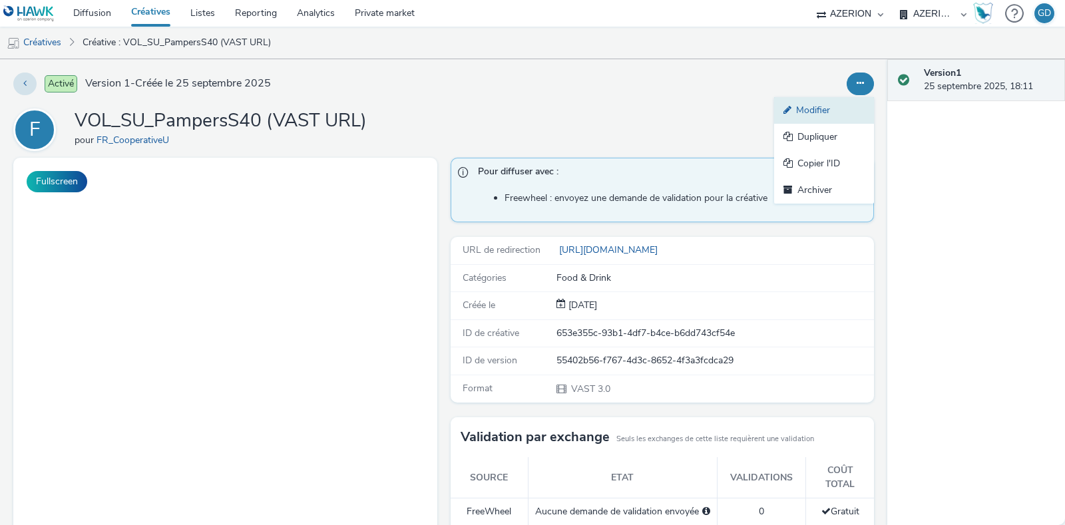
click at [809, 106] on link "Modifier" at bounding box center [824, 110] width 100 height 27
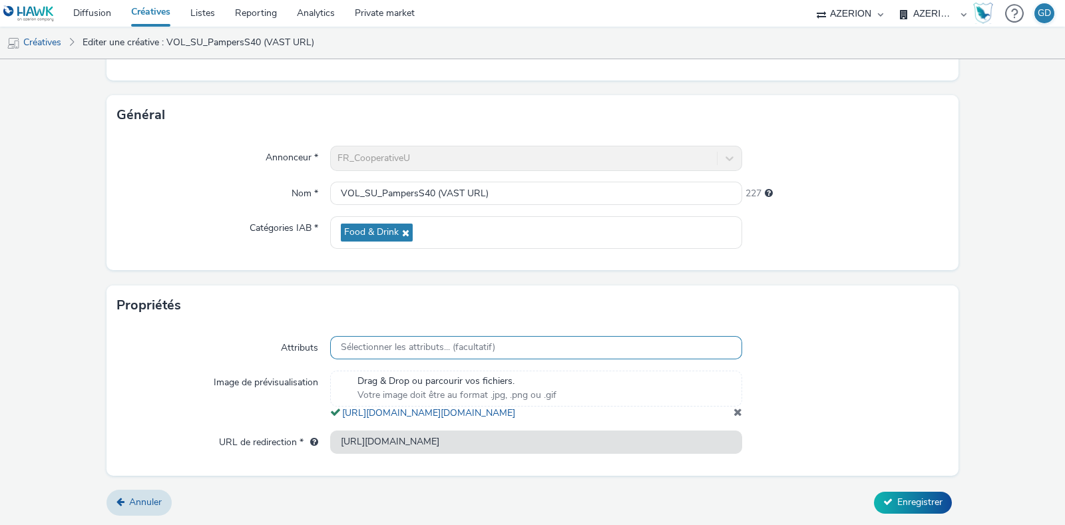
scroll to position [284, 0]
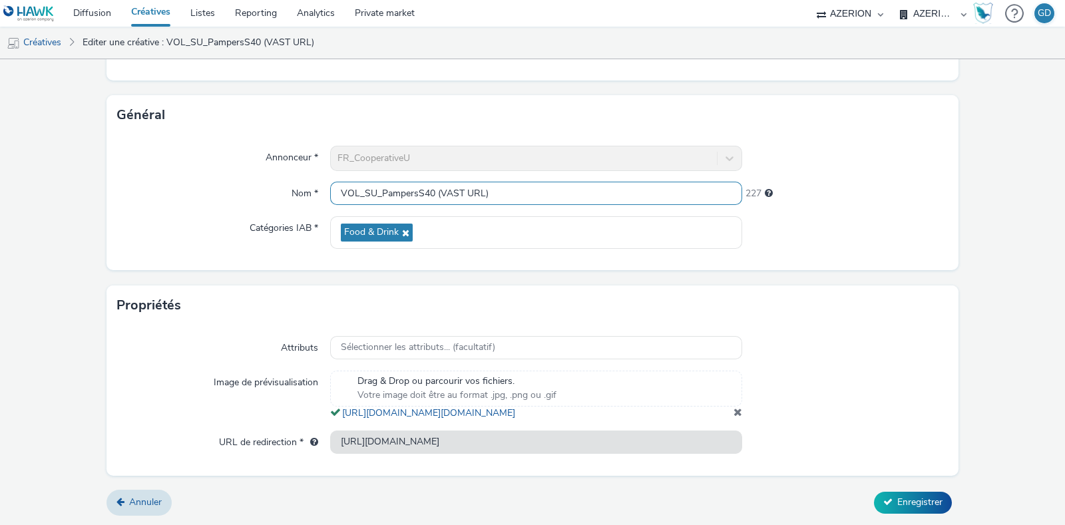
click at [437, 182] on input "VOL_SU_PampersS40 (VAST URL)" at bounding box center [536, 193] width 412 height 23
click at [532, 184] on input "VOL_SU_PampersS40_VAST URL)" at bounding box center [536, 193] width 412 height 23
type input "VOL_SU_PampersS40_VAST URL"
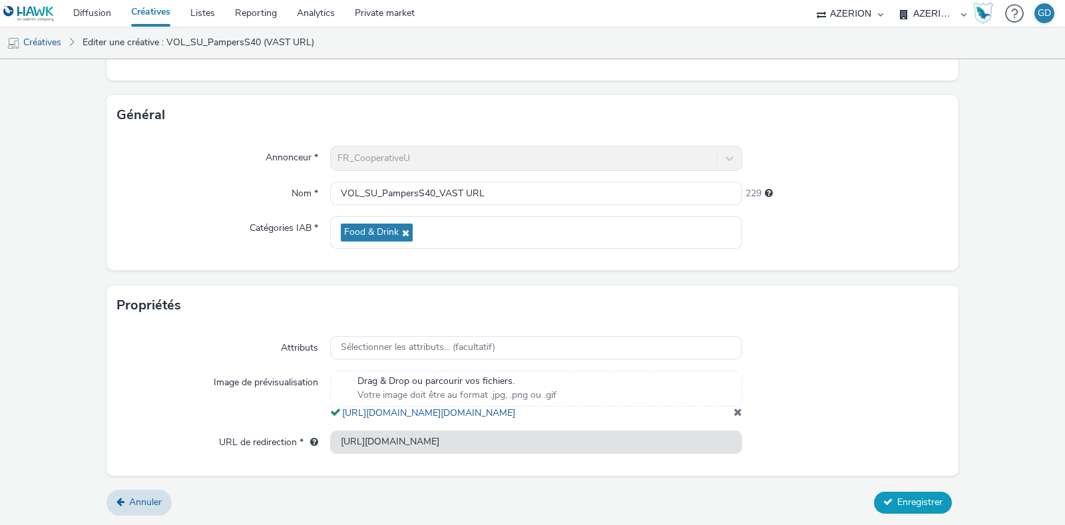
click at [924, 500] on span "Enregistrer" at bounding box center [919, 502] width 45 height 13
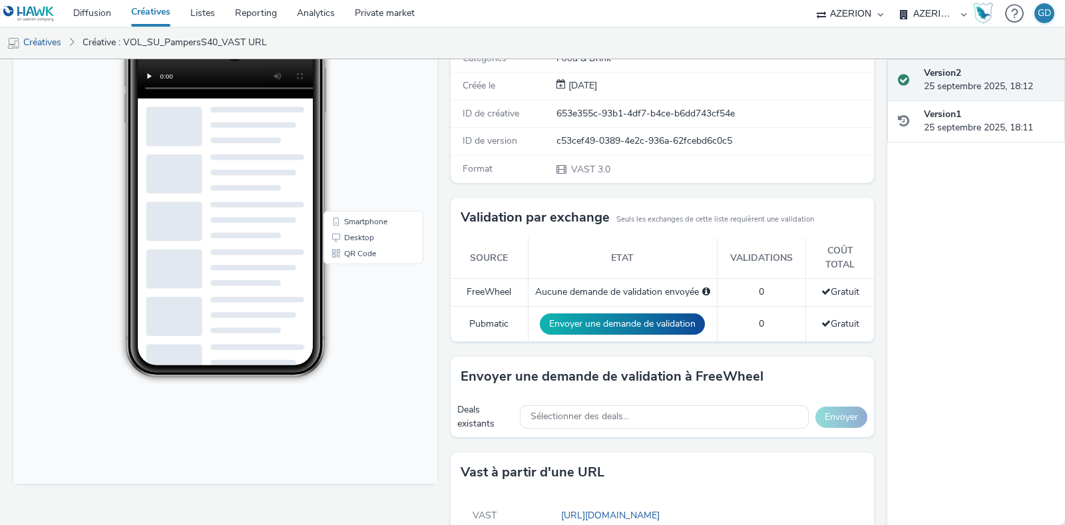
scroll to position [274, 0]
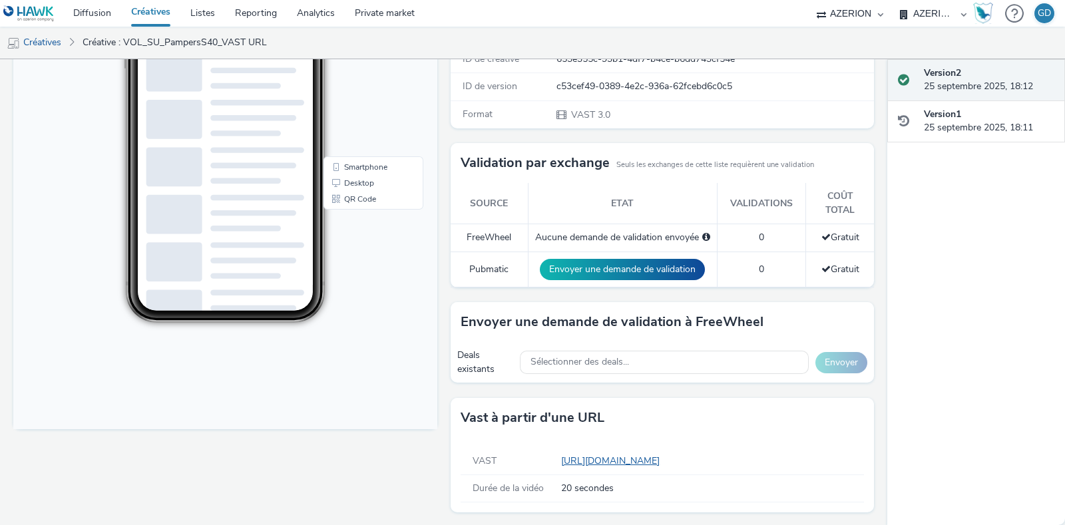
click at [642, 460] on link "https://tabmo-cdn.s3.eu-west-1.amazonaws.com/creatives/vast/audio/clones/712179…" at bounding box center [613, 460] width 104 height 13
click at [665, 457] on link "https://tabmo-cdn.s3.eu-west-1.amazonaws.com/creatives/vast/audio/clones/712179…" at bounding box center [613, 460] width 104 height 13
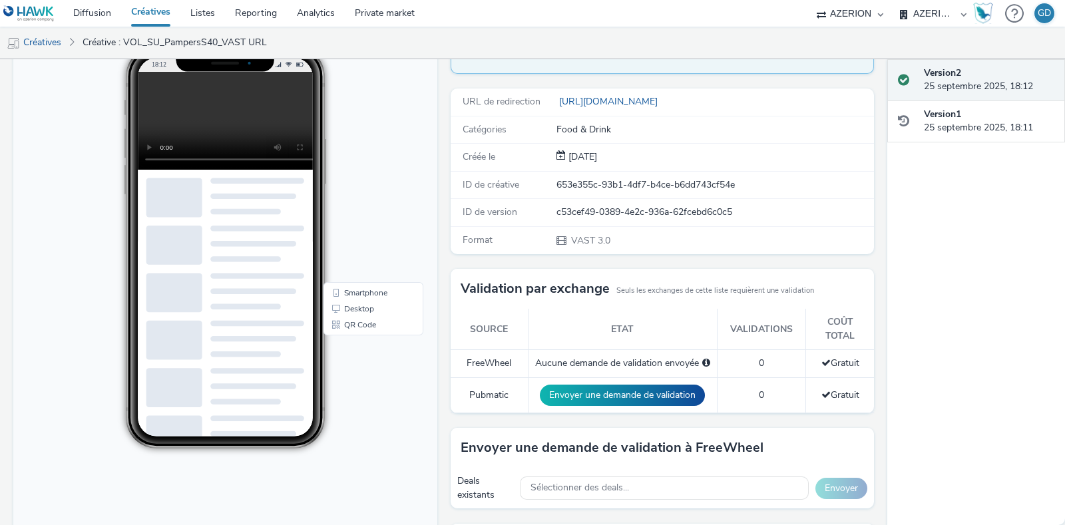
scroll to position [0, 0]
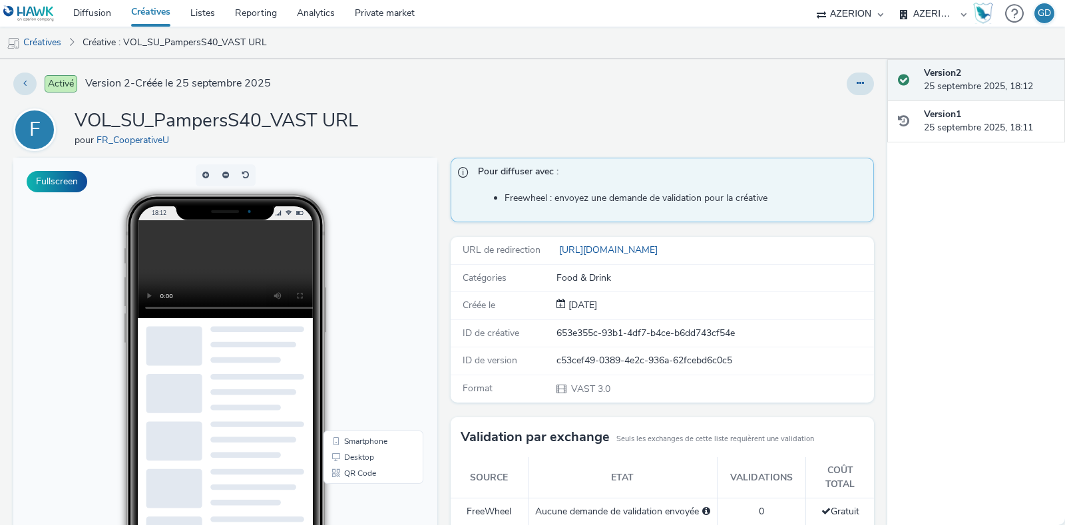
click at [156, 13] on link "Créatives" at bounding box center [150, 13] width 59 height 27
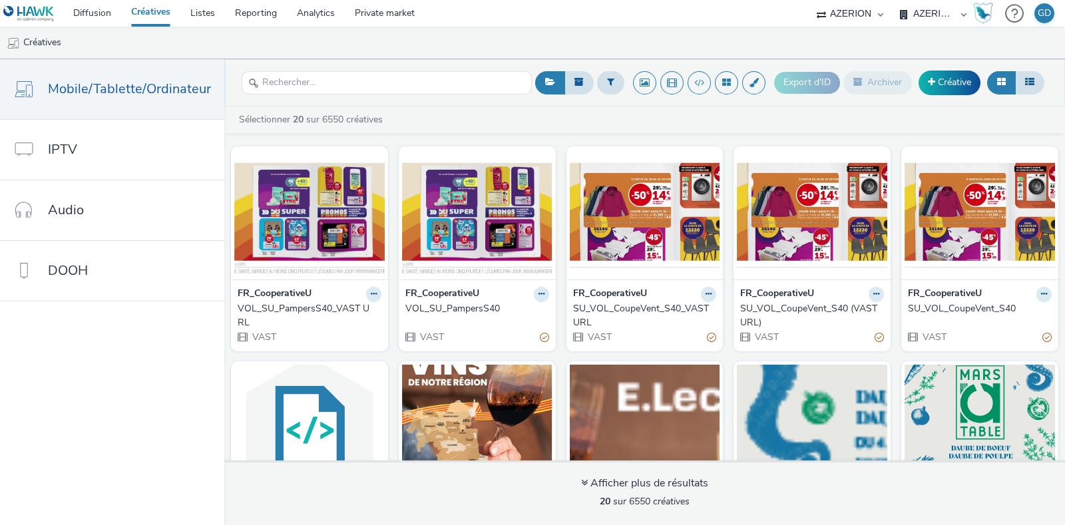
click at [667, 302] on div "SU_VOL_CoupeVent_S40_VAST URL" at bounding box center [642, 315] width 138 height 27
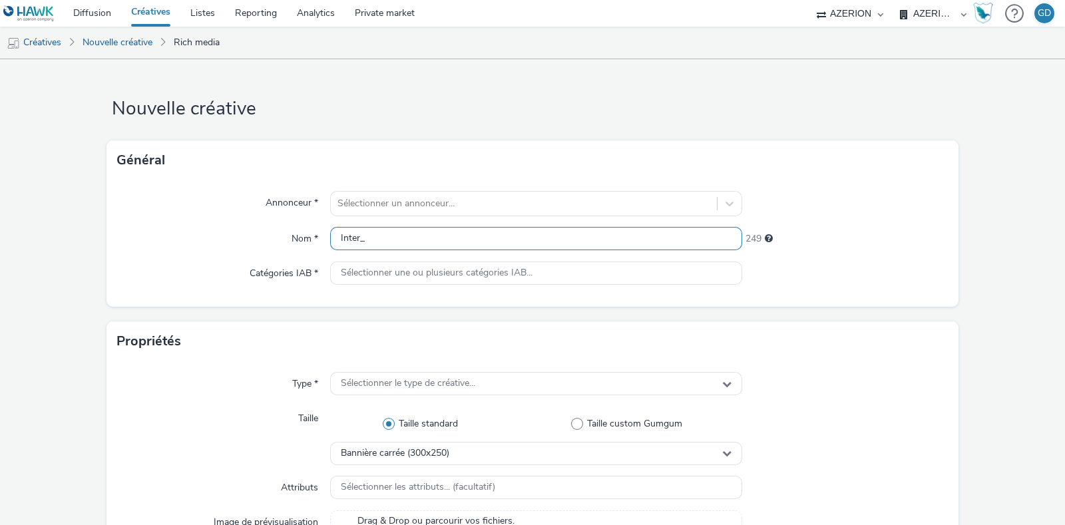
click at [390, 238] on input "Inter_" at bounding box center [536, 238] width 412 height 23
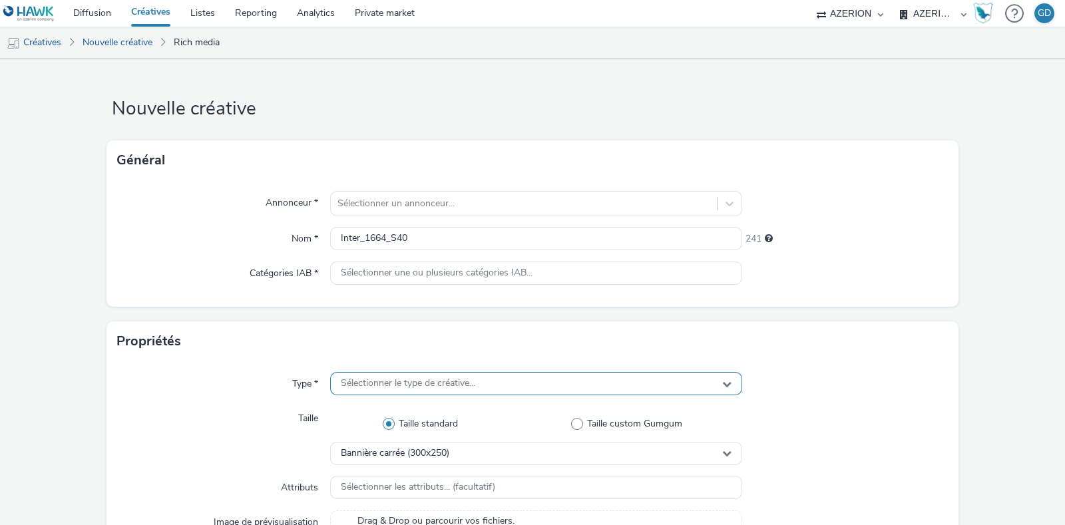
type input "Inter_1664_S40"
click at [448, 382] on span "Sélectionner le type de créative..." at bounding box center [408, 383] width 134 height 11
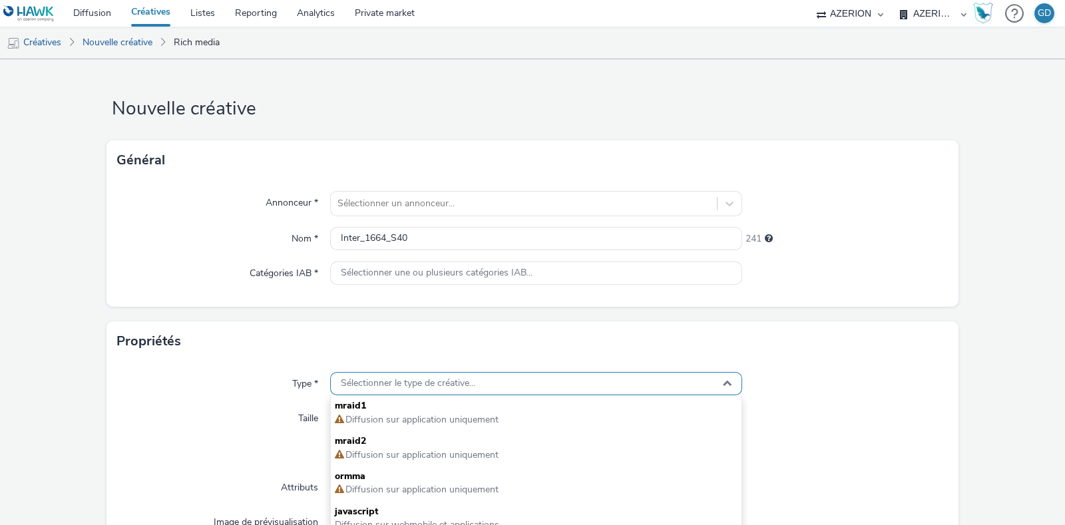
scroll to position [83, 0]
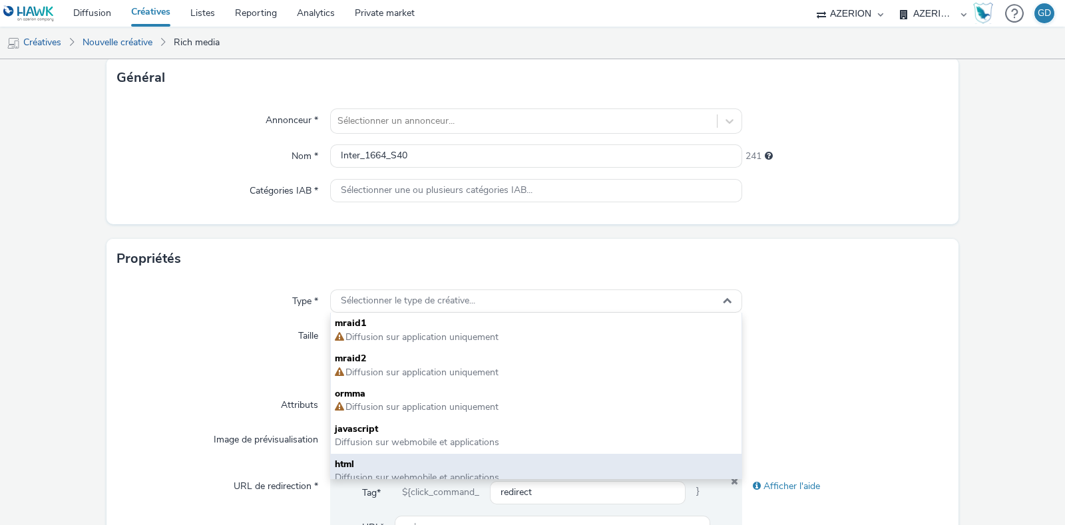
click at [443, 462] on span "html" at bounding box center [536, 464] width 403 height 13
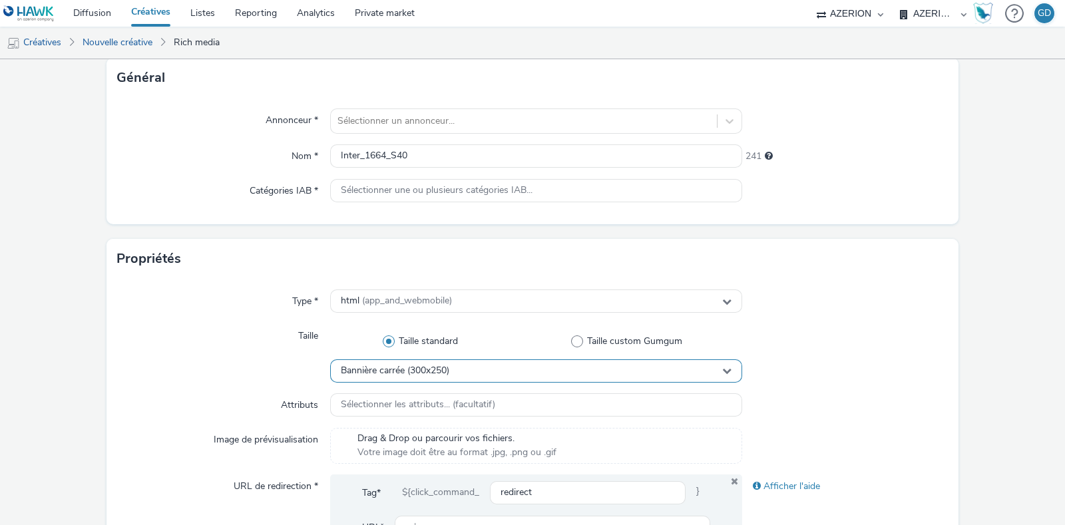
click at [462, 373] on div "Bannière carrée (300x250)" at bounding box center [536, 370] width 412 height 23
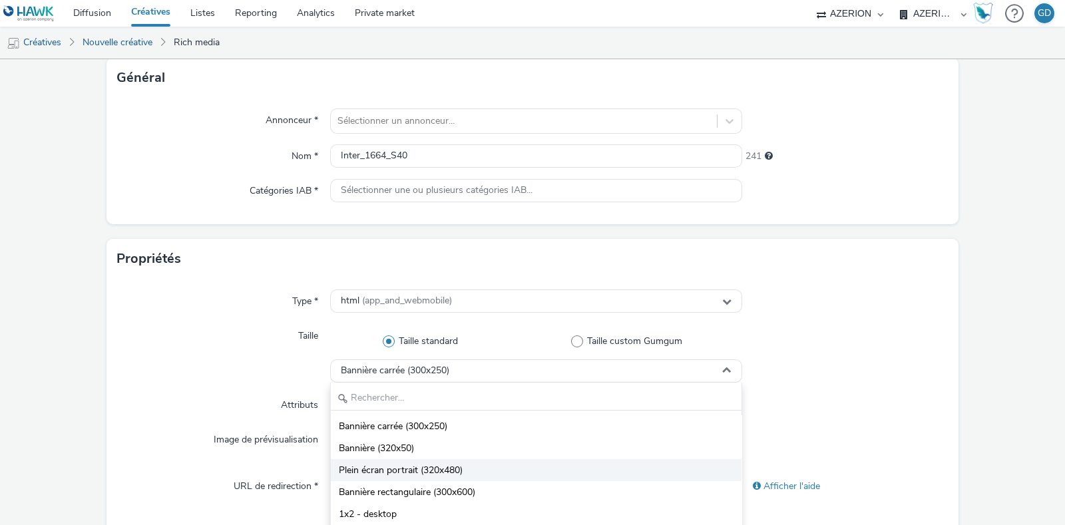
click at [461, 464] on li "Plein écran portrait (320x480)" at bounding box center [536, 470] width 411 height 22
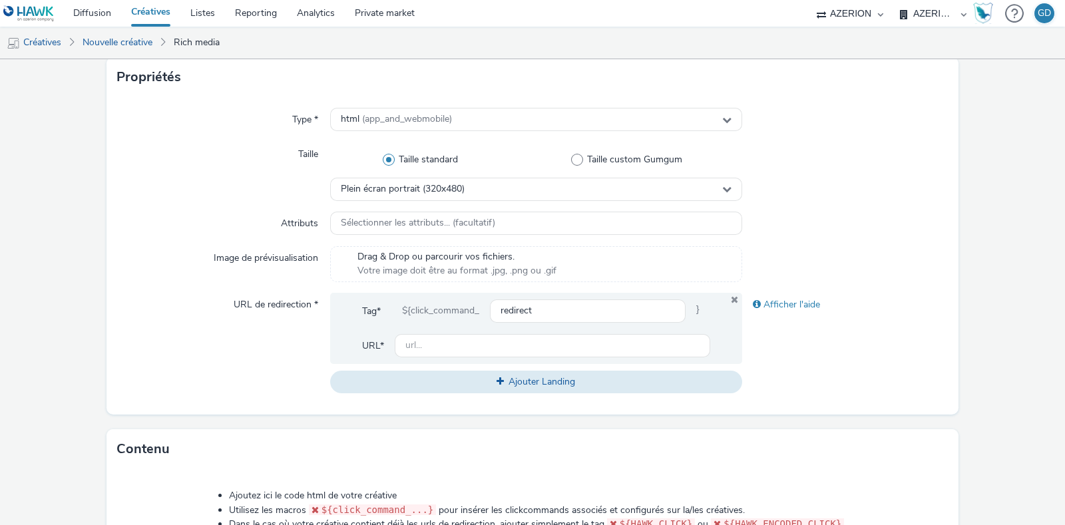
scroll to position [332, 0]
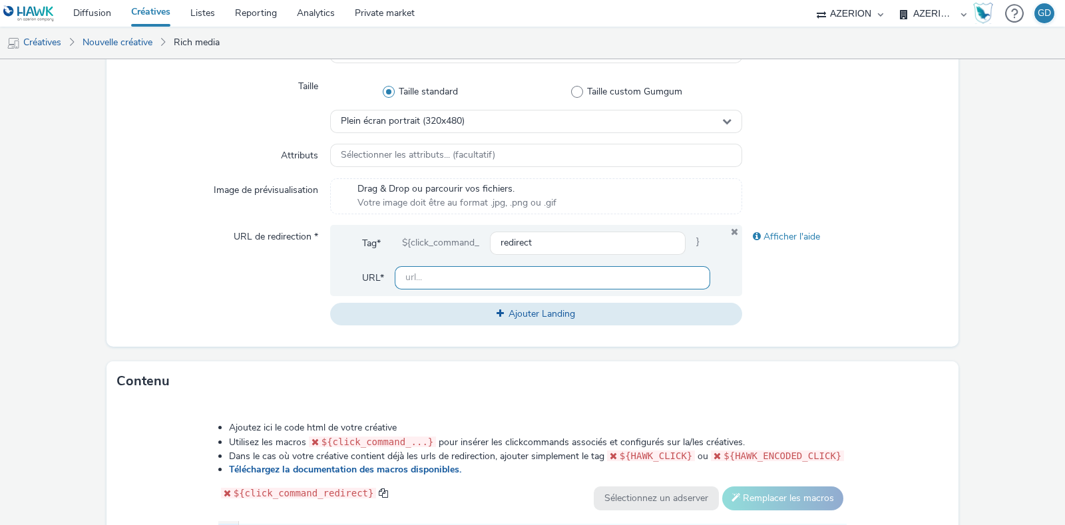
click at [506, 279] on input "text" at bounding box center [552, 277] width 315 height 23
type input "[URL][DOMAIN_NAME]"
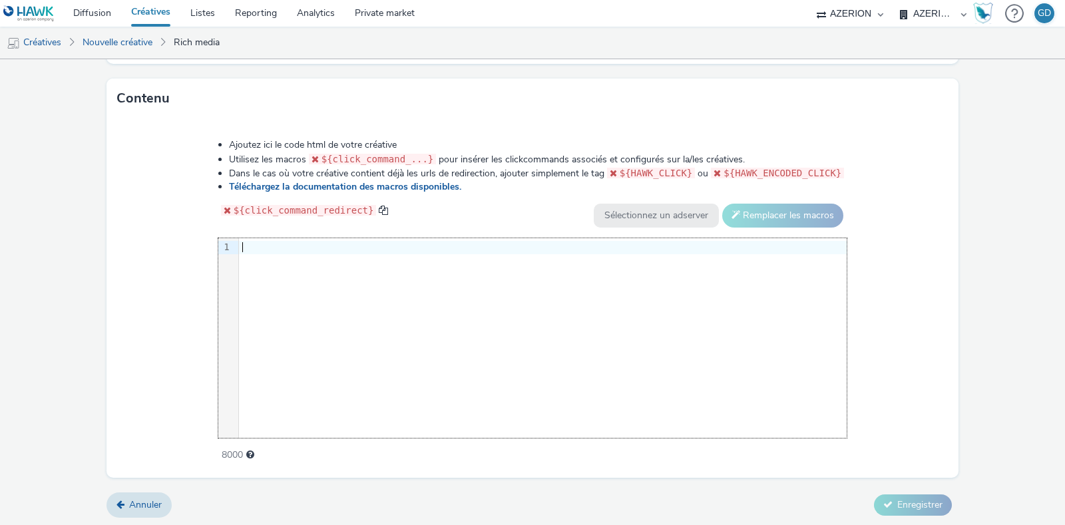
click at [385, 397] on div "9 1 ›" at bounding box center [532, 338] width 629 height 200
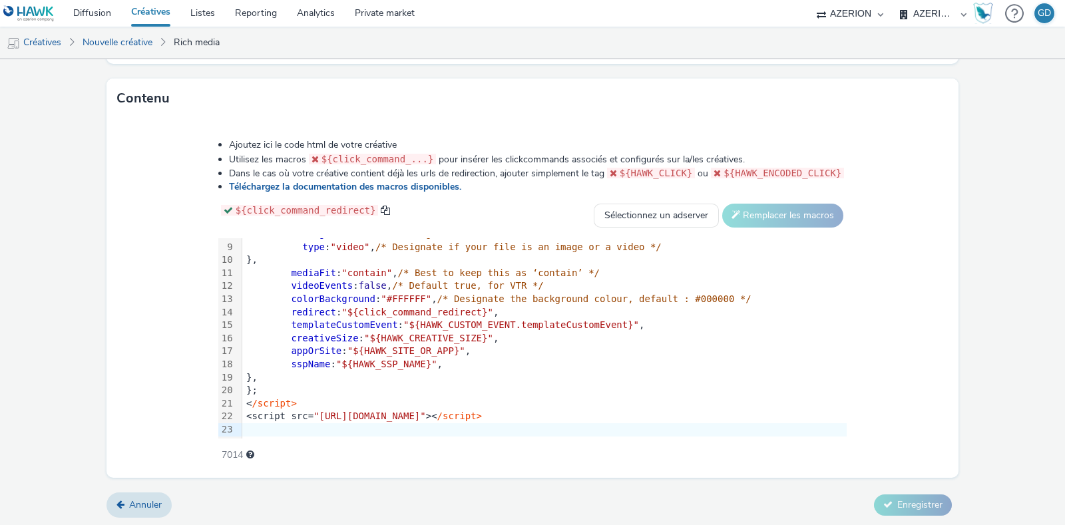
scroll to position [105, 0]
click at [699, 419] on div "<script src= "[URL][DOMAIN_NAME]" >< /script>" at bounding box center [544, 415] width 604 height 13
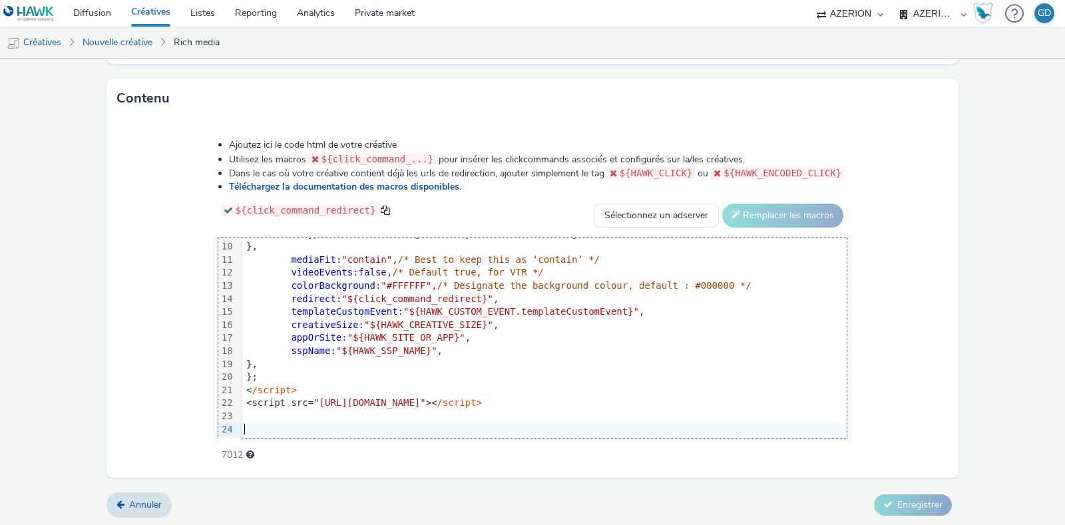
scroll to position [222, 0]
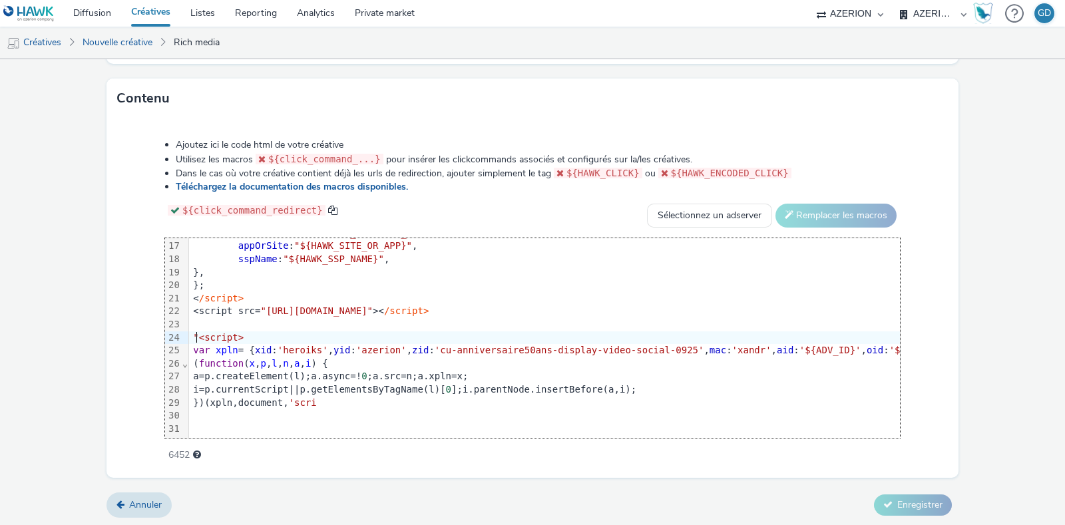
click at [196, 332] on span ""<script>" at bounding box center [218, 337] width 51 height 11
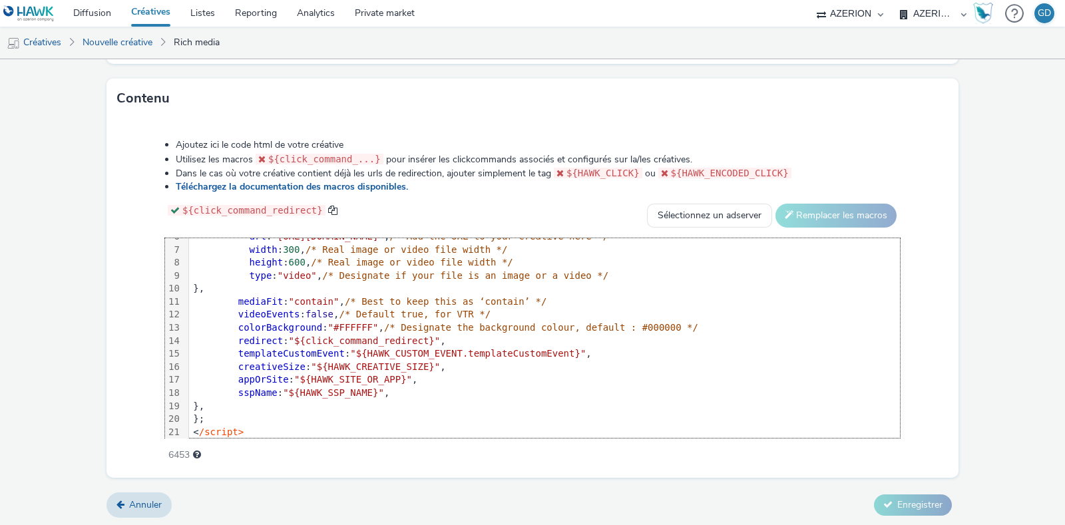
scroll to position [0, 0]
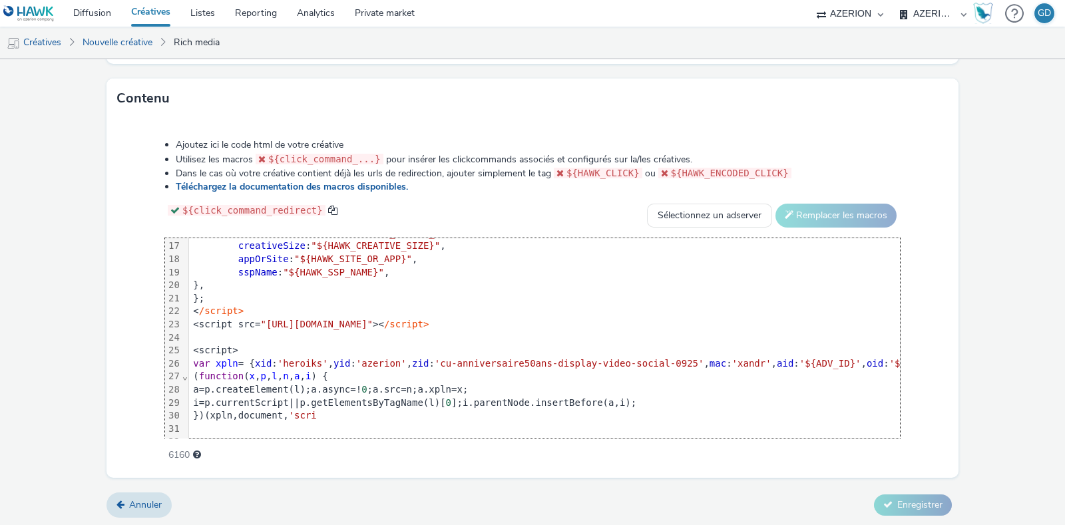
scroll to position [236, 0]
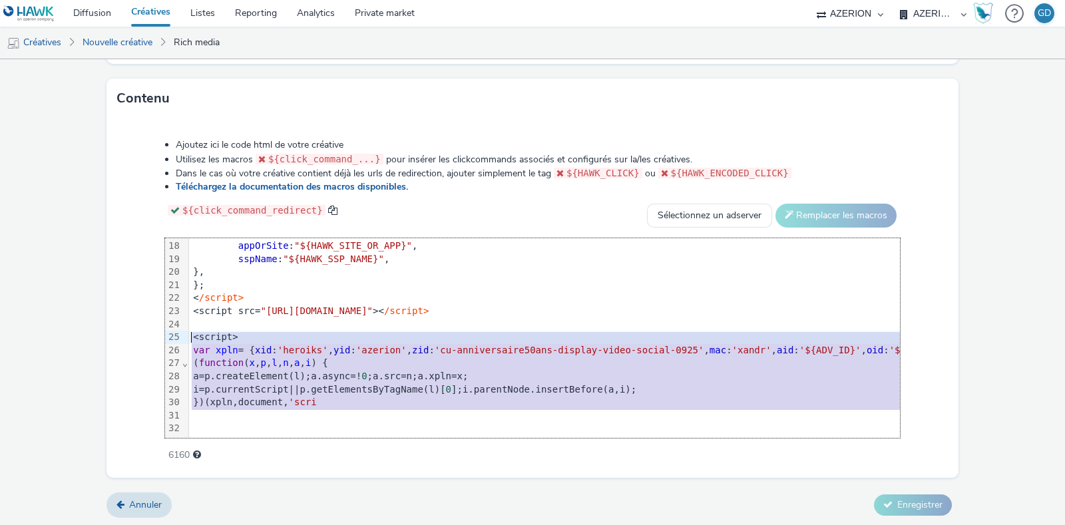
drag, startPoint x: 331, startPoint y: 398, endPoint x: 160, endPoint y: 322, distance: 187.1
click at [160, 322] on div "Ajoutez ici le code html de votre créative Utilisez les macros ${click_command_…" at bounding box center [532, 292] width 830 height 327
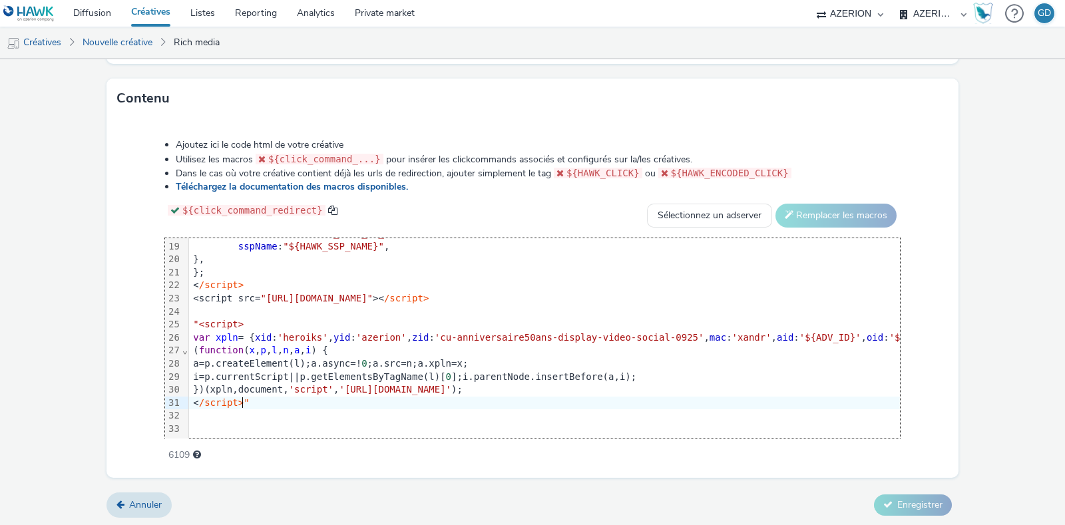
click at [194, 323] on span ""<script>" at bounding box center [218, 324] width 51 height 11
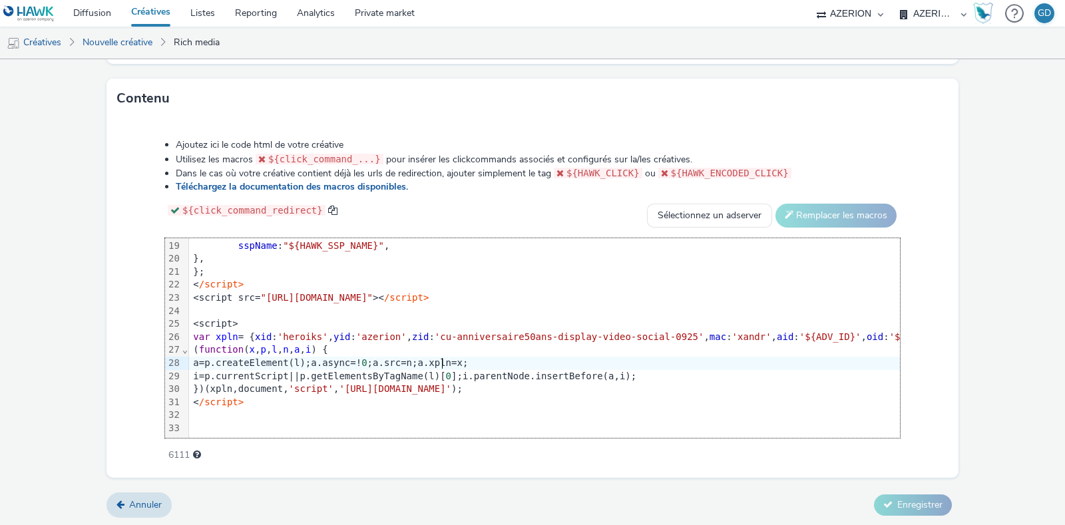
scroll to position [248, 0]
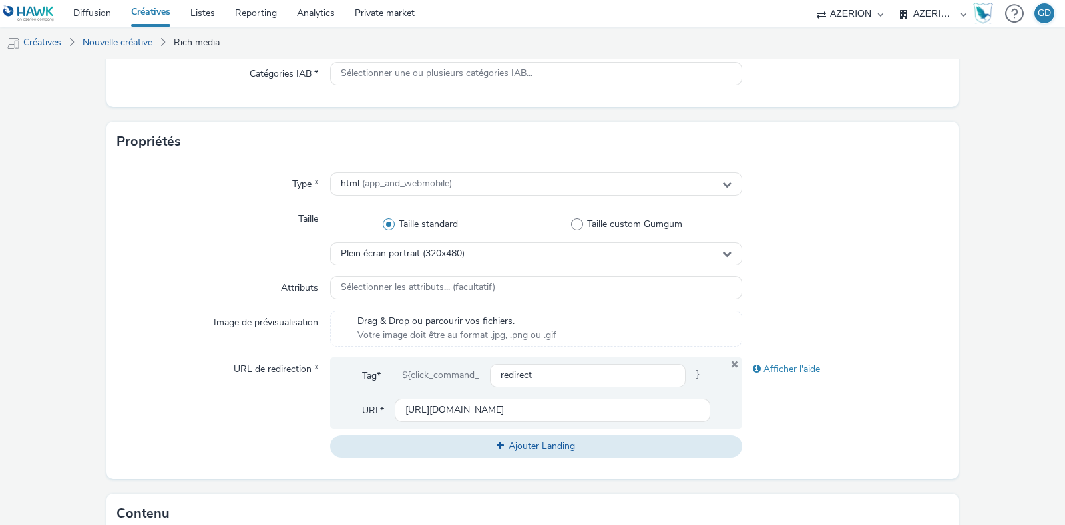
scroll to position [282, 0]
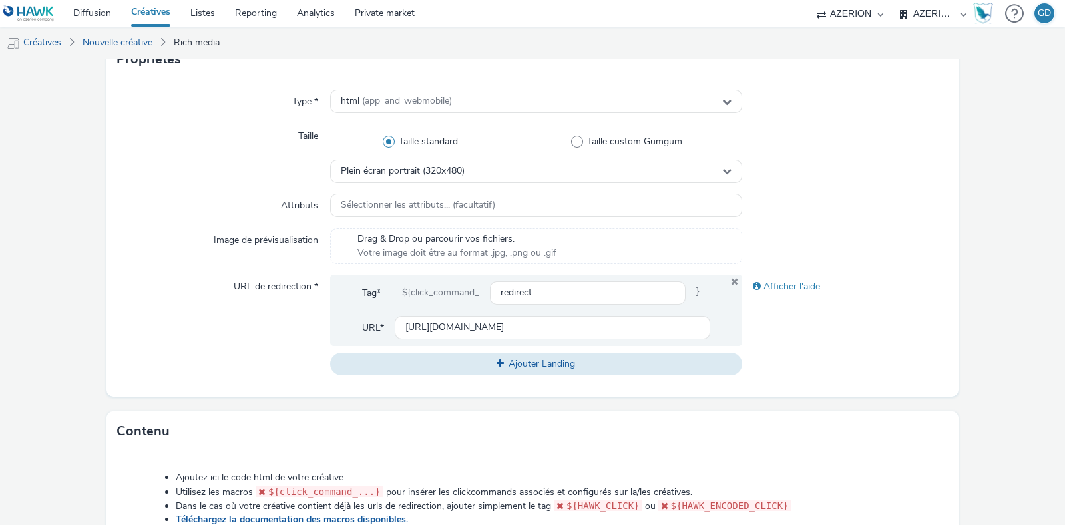
drag, startPoint x: 244, startPoint y: 202, endPoint x: 329, endPoint y: 321, distance: 145.9
click at [306, 297] on div "Type * html (app_and_webmobile) Taille Taille standard Taille custom Gumgum Ple…" at bounding box center [532, 237] width 852 height 317
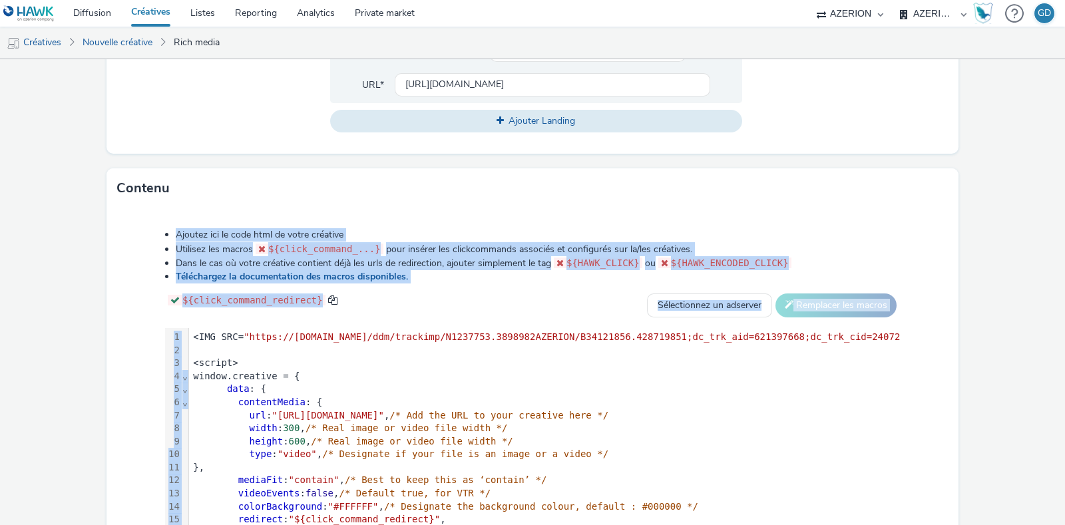
drag, startPoint x: 846, startPoint y: 564, endPoint x: 878, endPoint y: 559, distance: 31.6
click at [878, 524] on html "Diffusion Créatives Listes Reporting Analytics Private market AZERION AZERION S…" at bounding box center [532, 262] width 1065 height 525
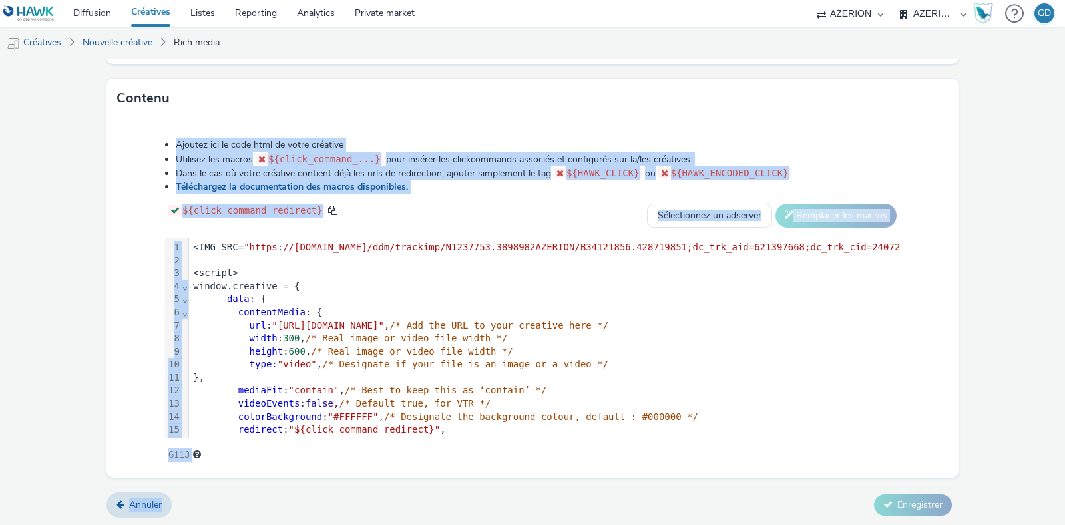
click at [920, 323] on div "Ajoutez ici le code html de votre créative Utilisez les macros ${click_command_…" at bounding box center [532, 292] width 830 height 327
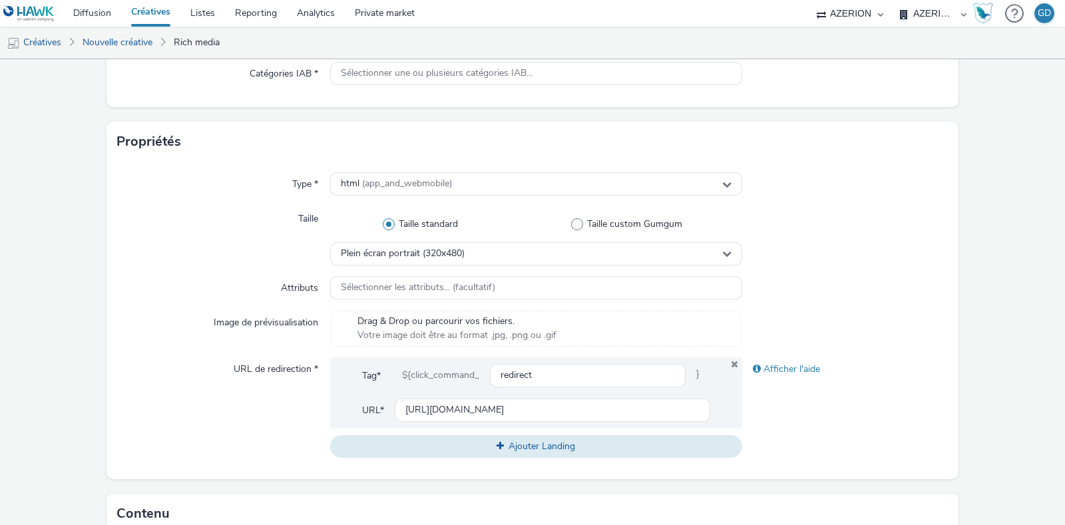
click at [918, 391] on div "Afficher l'aide" at bounding box center [845, 407] width 206 height 100
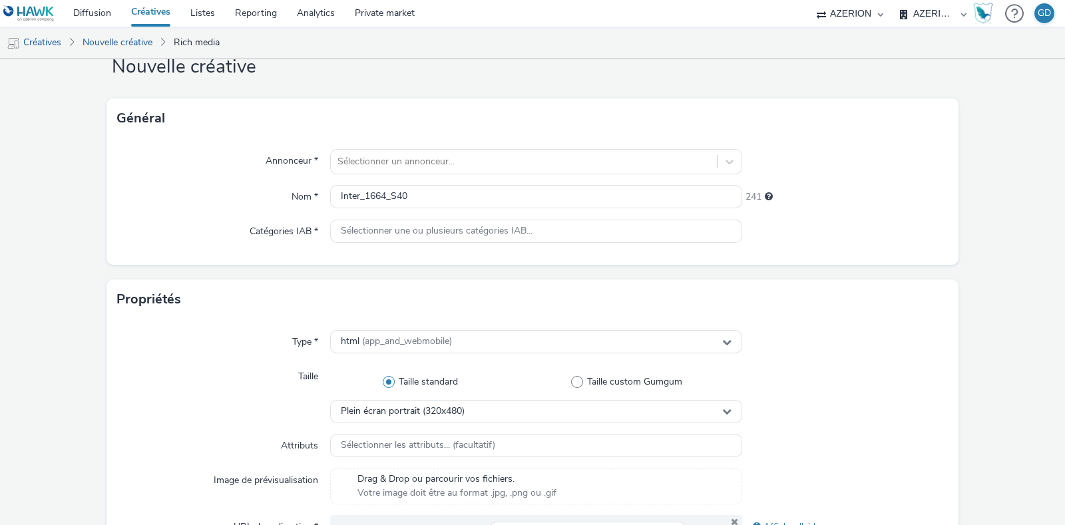
scroll to position [0, 0]
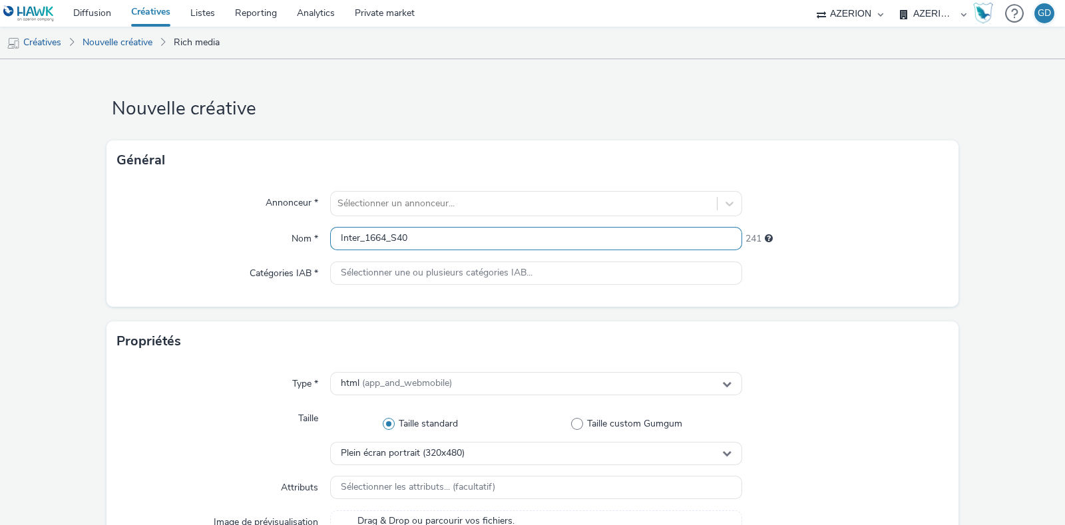
click at [474, 228] on input "Inter_1664_S40" at bounding box center [536, 238] width 412 height 23
click at [437, 196] on div at bounding box center [523, 204] width 373 height 16
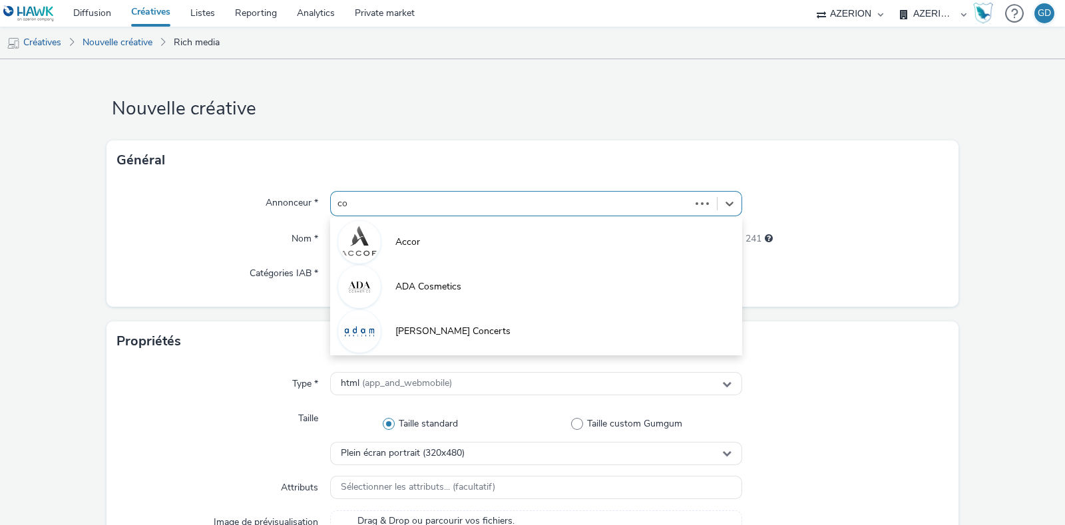
type input "coo"
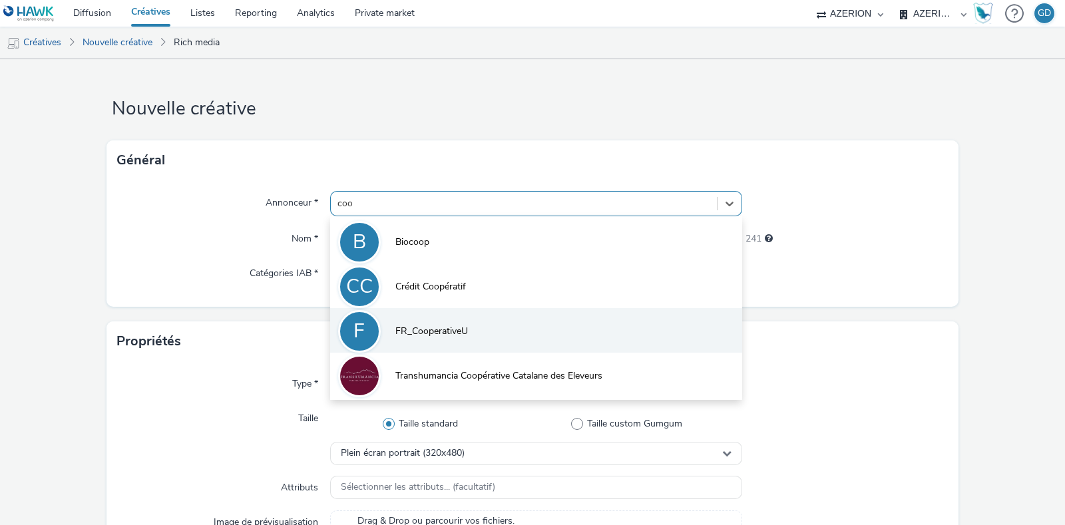
click at [465, 330] on li "F FR_CooperativeU" at bounding box center [536, 330] width 412 height 45
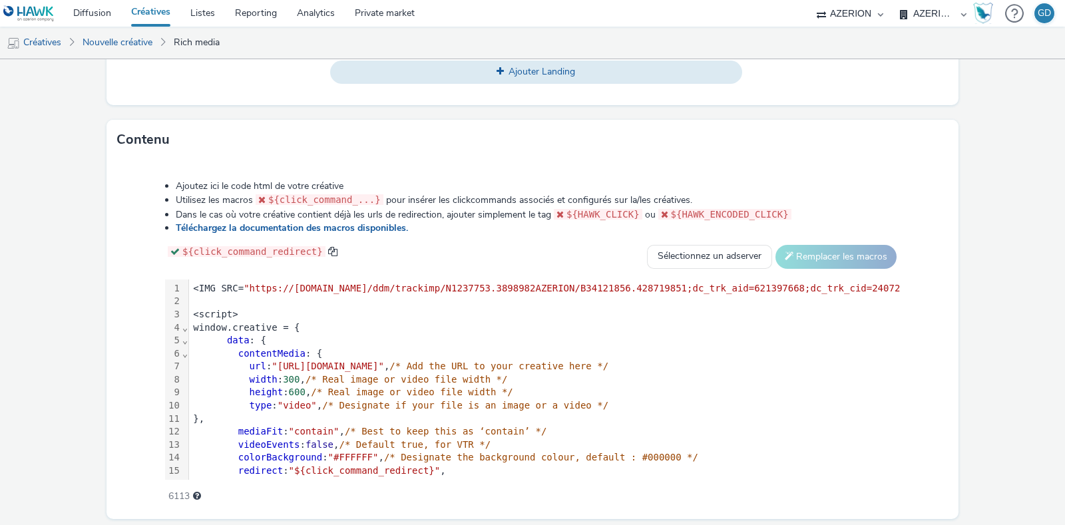
scroll to position [623, 0]
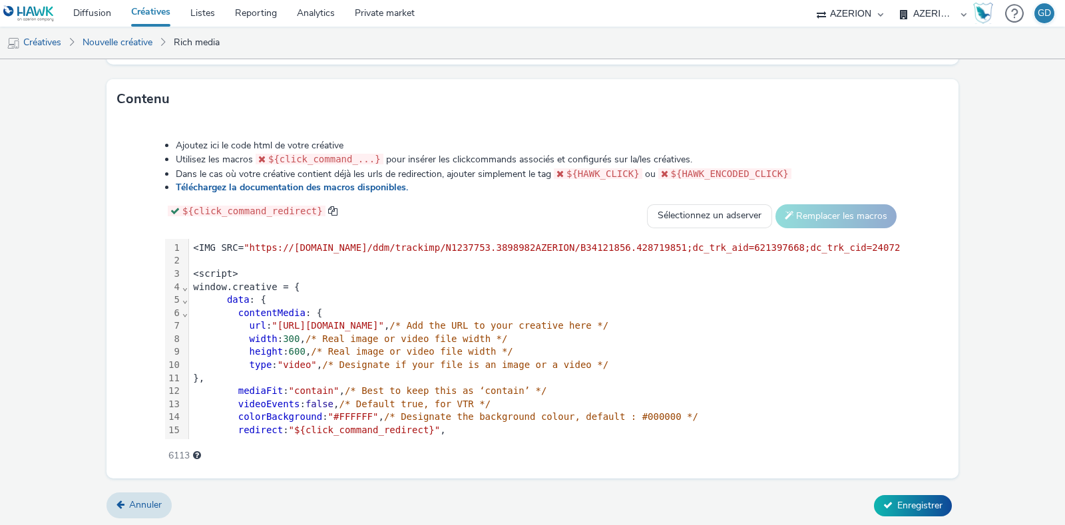
click at [897, 507] on span "Enregistrer" at bounding box center [919, 505] width 45 height 13
